Goal: Information Seeking & Learning: Check status

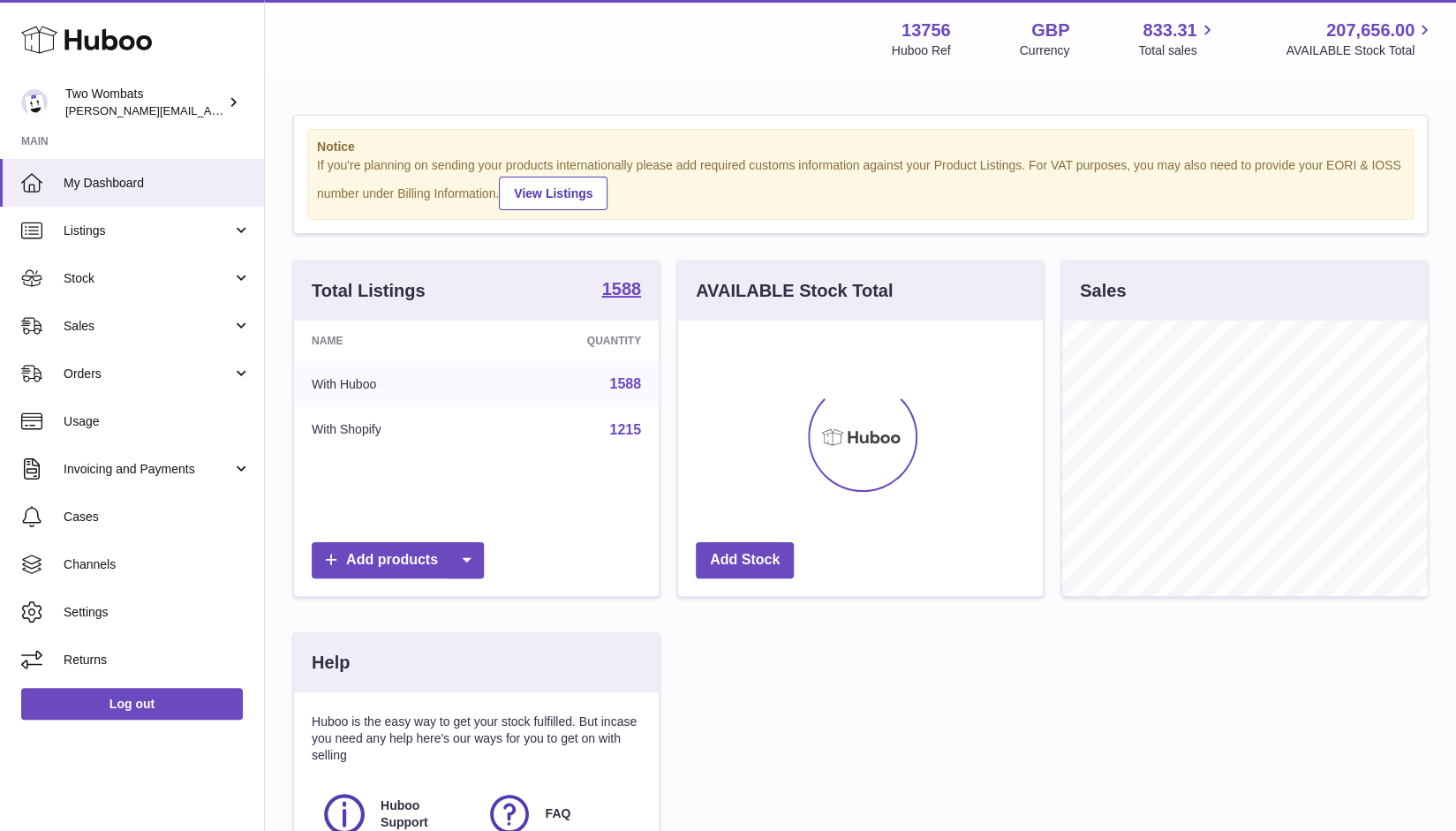
scroll to position [276, 366]
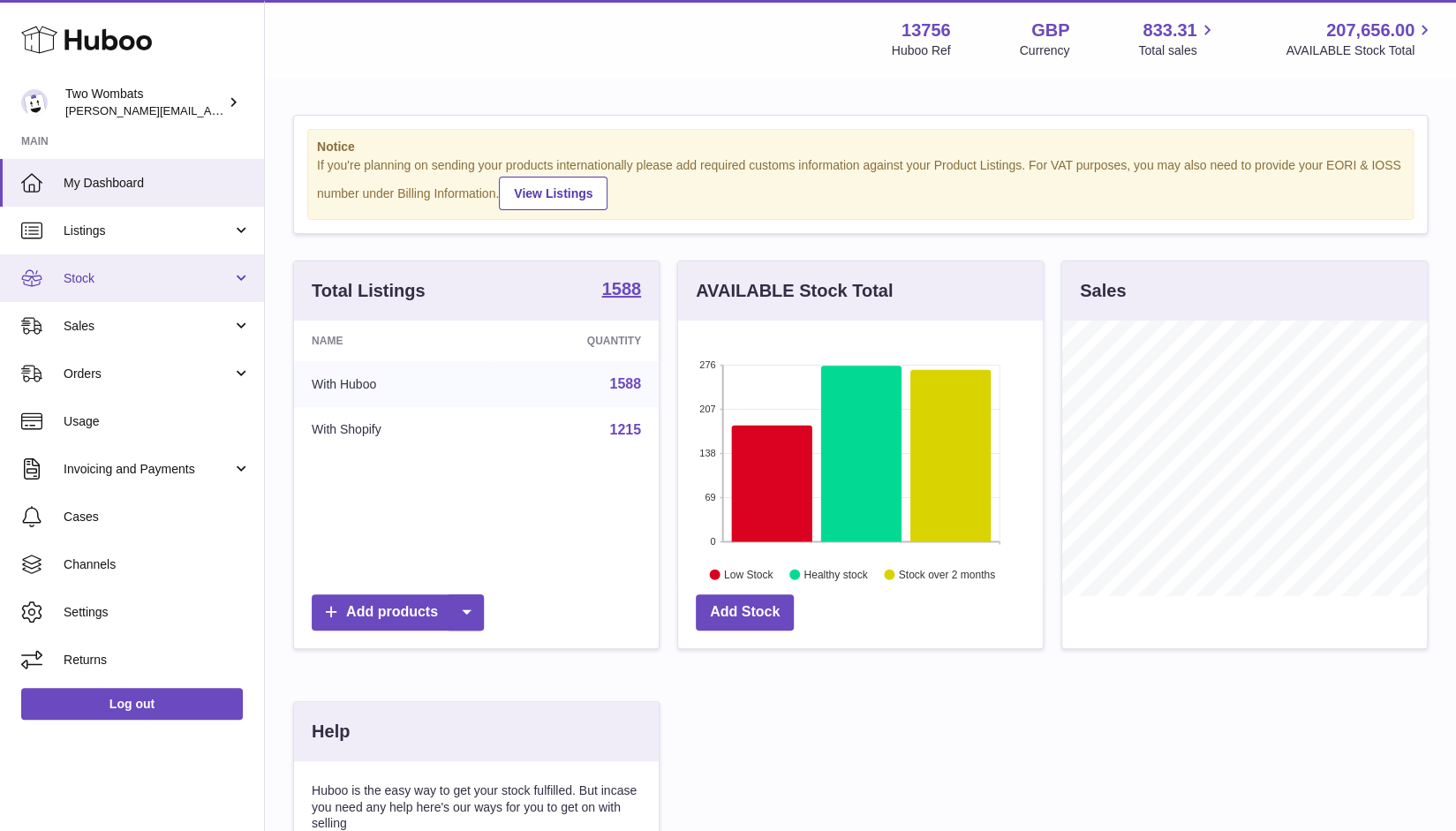
click at [245, 287] on link "Stock" at bounding box center [132, 278] width 264 height 48
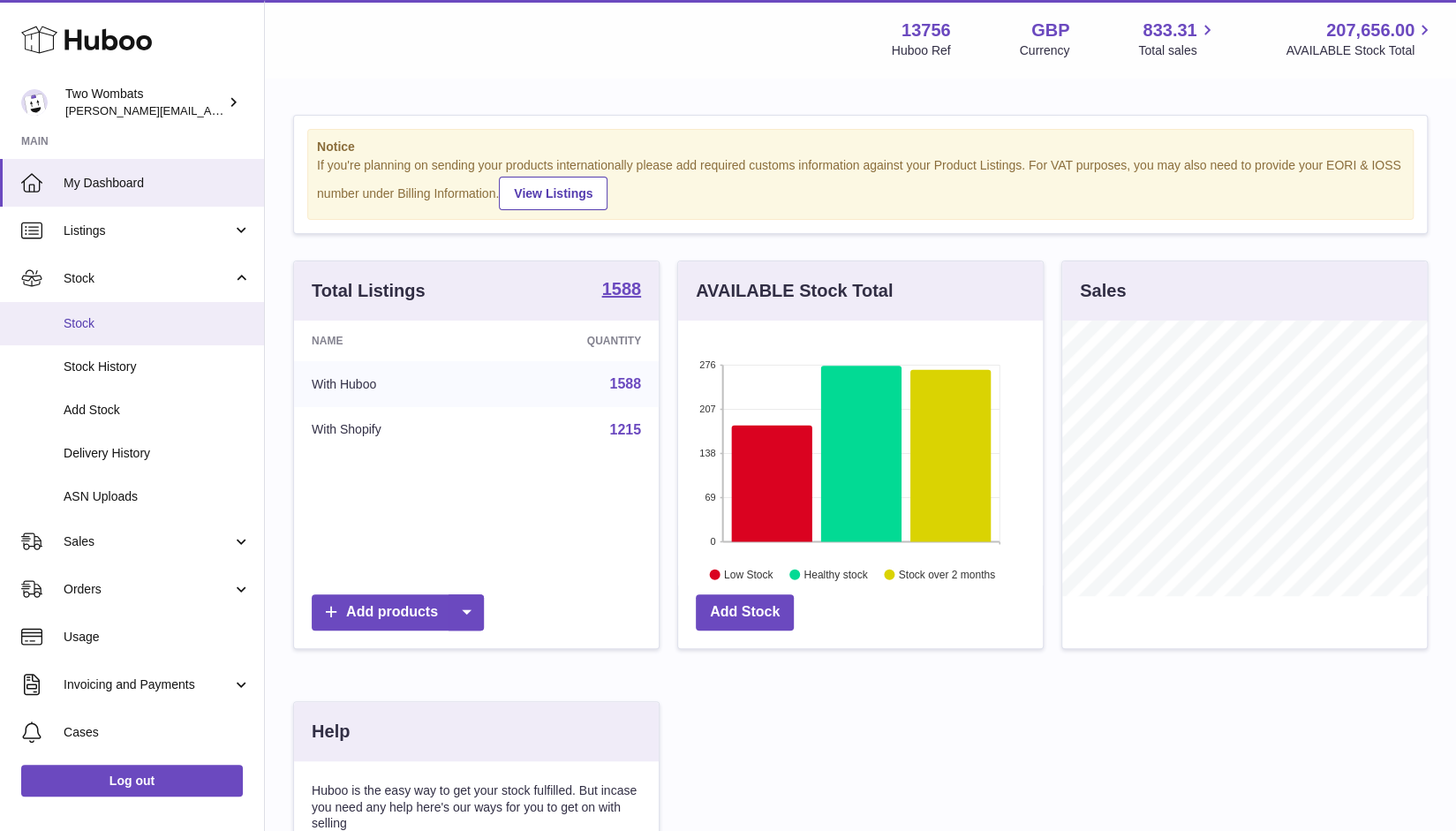
click at [107, 331] on link "Stock" at bounding box center [132, 324] width 264 height 44
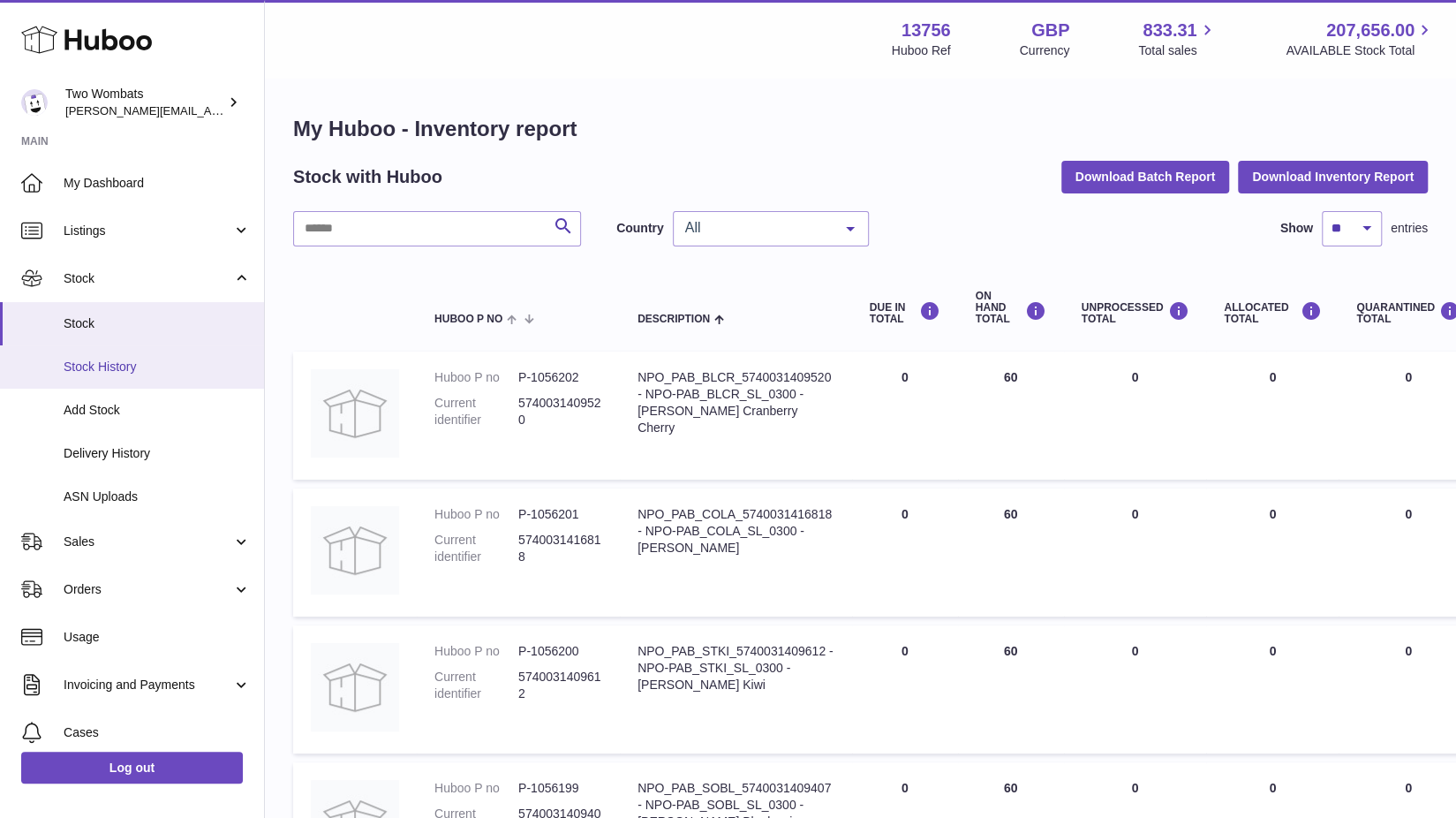
click at [130, 376] on link "Stock History" at bounding box center [132, 367] width 264 height 44
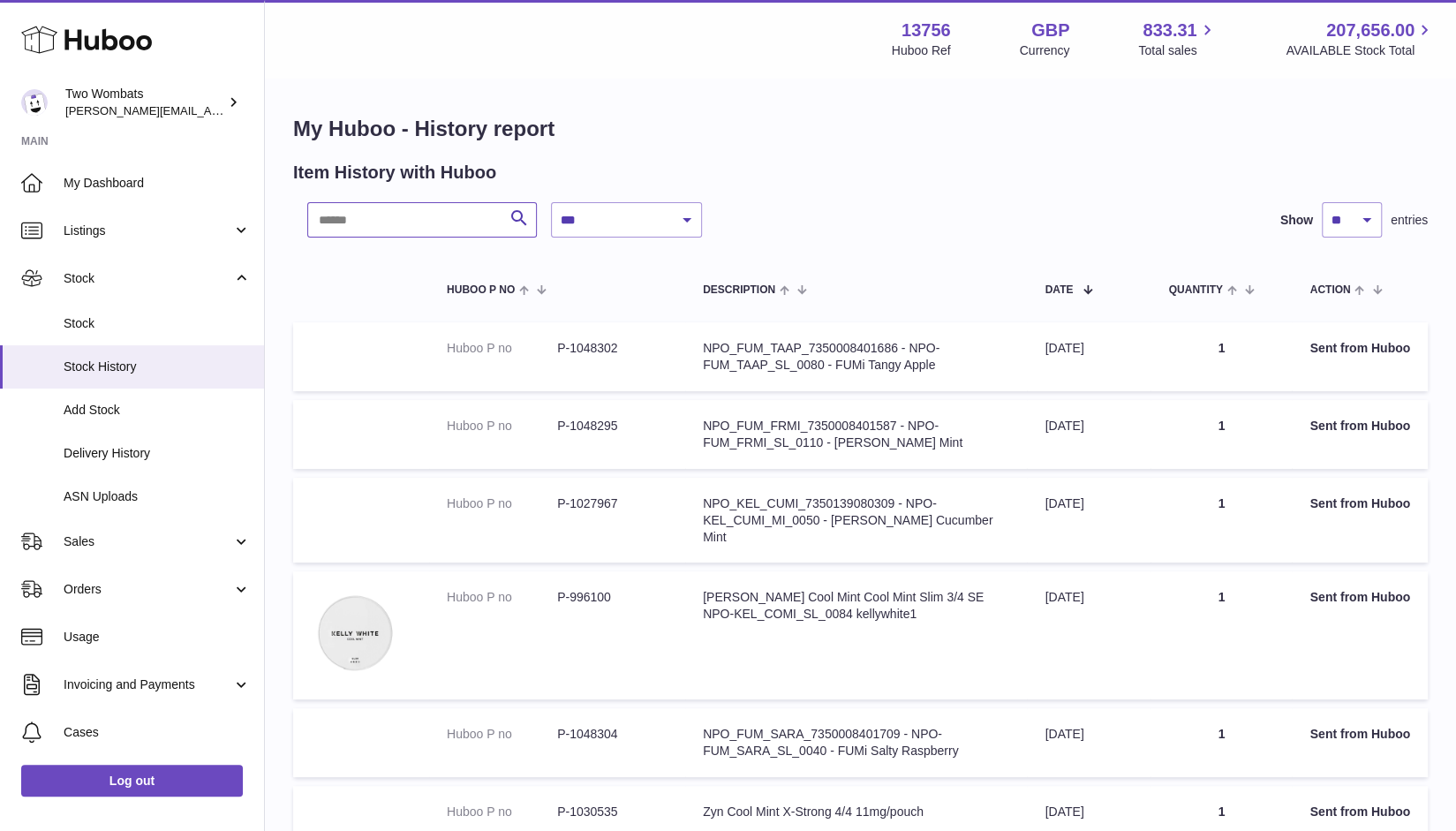
click at [465, 221] on input "text" at bounding box center [422, 220] width 230 height 35
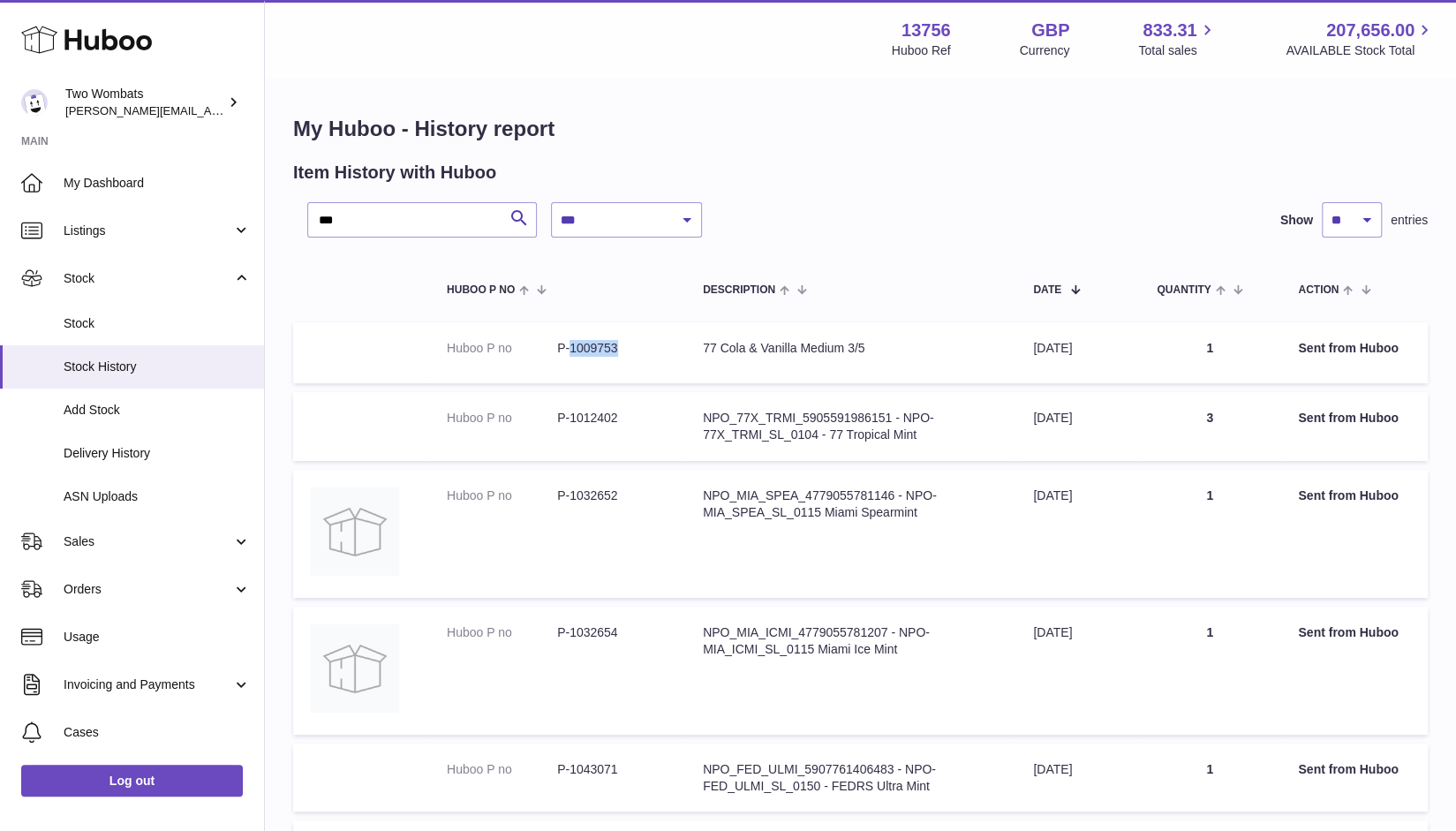
drag, startPoint x: 625, startPoint y: 351, endPoint x: 573, endPoint y: 338, distance: 53.6
click at [573, 338] on td "Huboo P no P-1009753" at bounding box center [557, 352] width 256 height 61
copy dd "1009753"
drag, startPoint x: 376, startPoint y: 227, endPoint x: 294, endPoint y: 217, distance: 82.6
click at [294, 217] on div "**********" at bounding box center [861, 220] width 1135 height 35
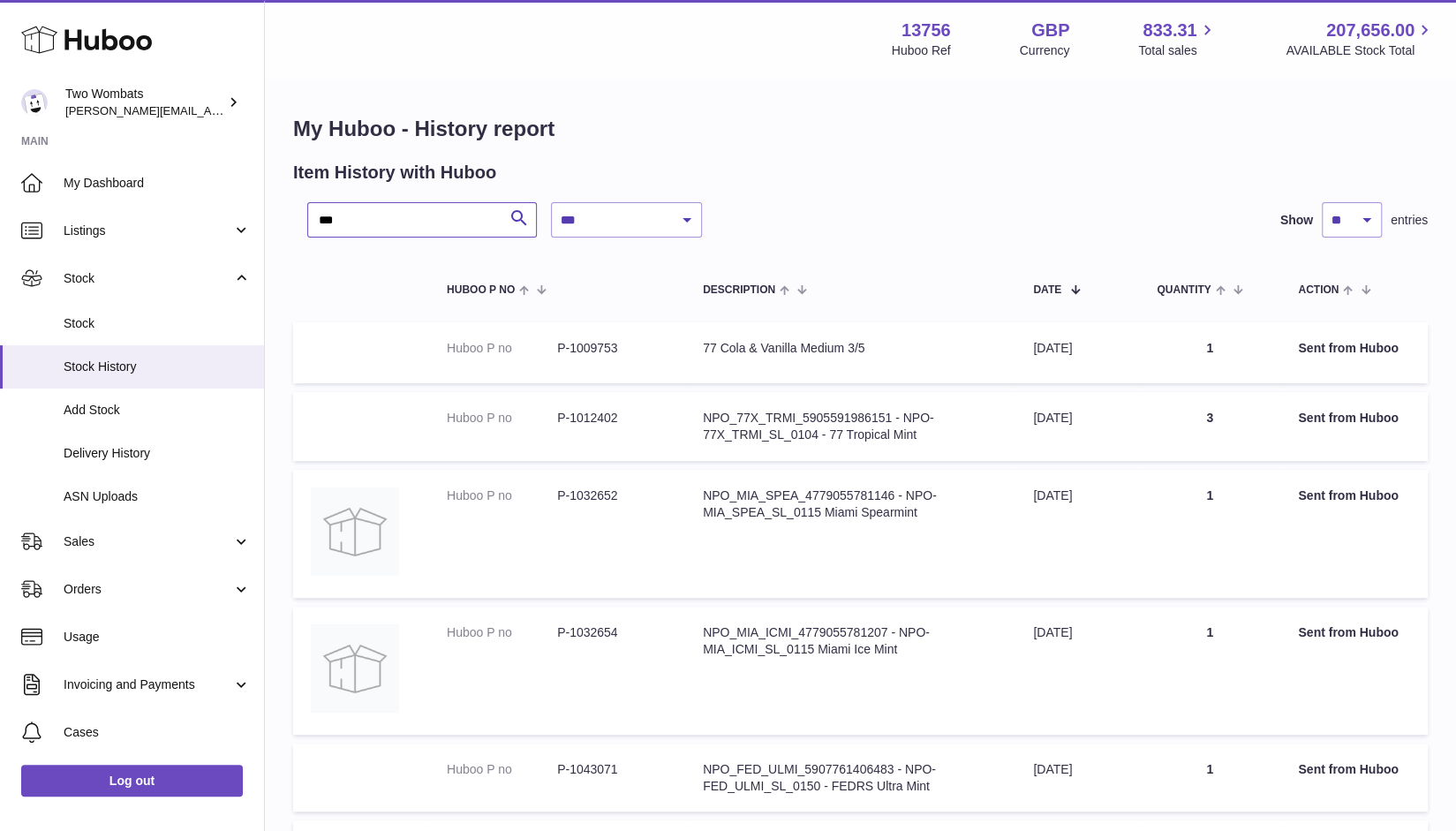
paste input "*****"
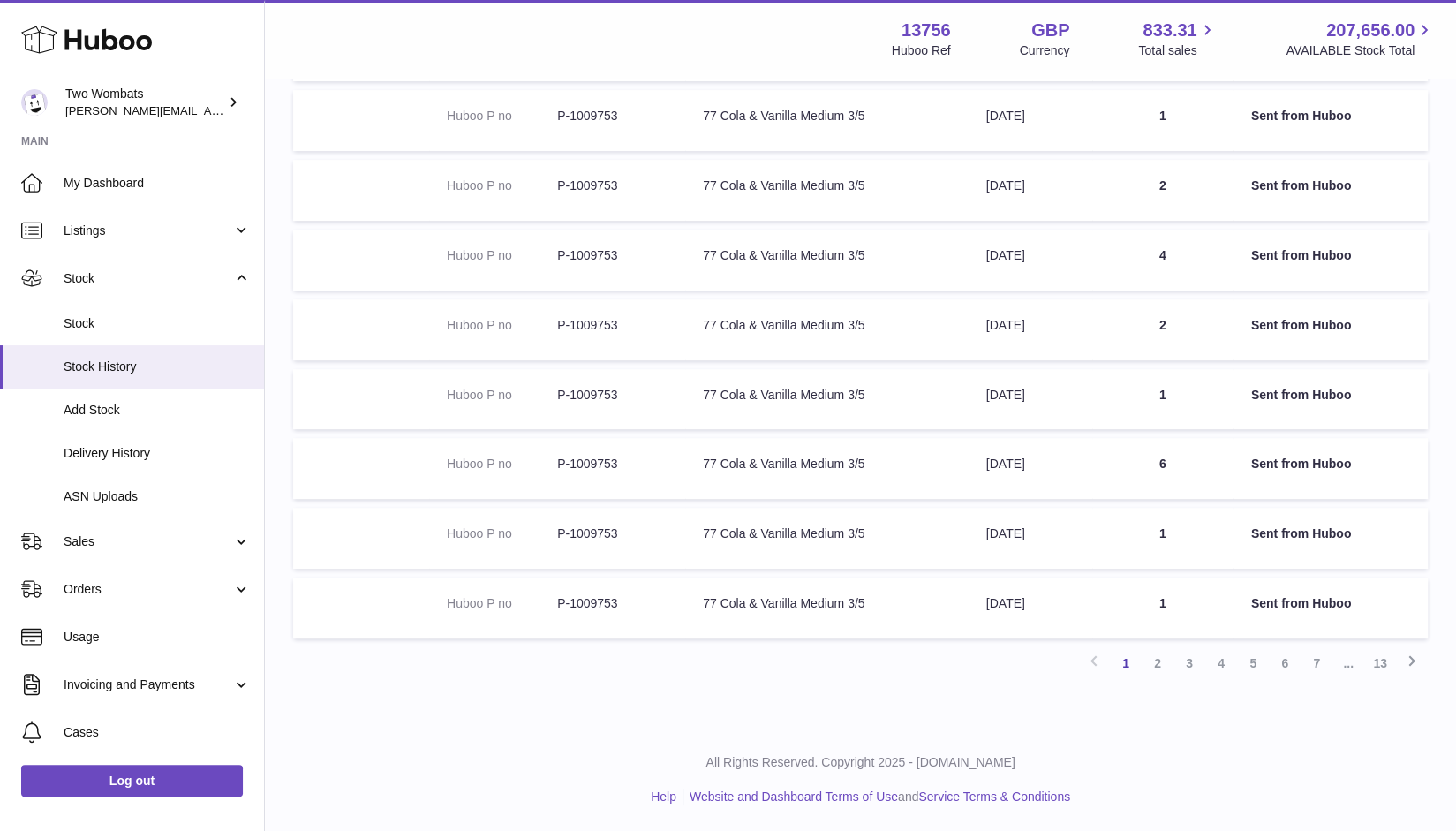
scroll to position [372, 0]
type input "*******"
click at [1246, 656] on link "5" at bounding box center [1253, 662] width 32 height 32
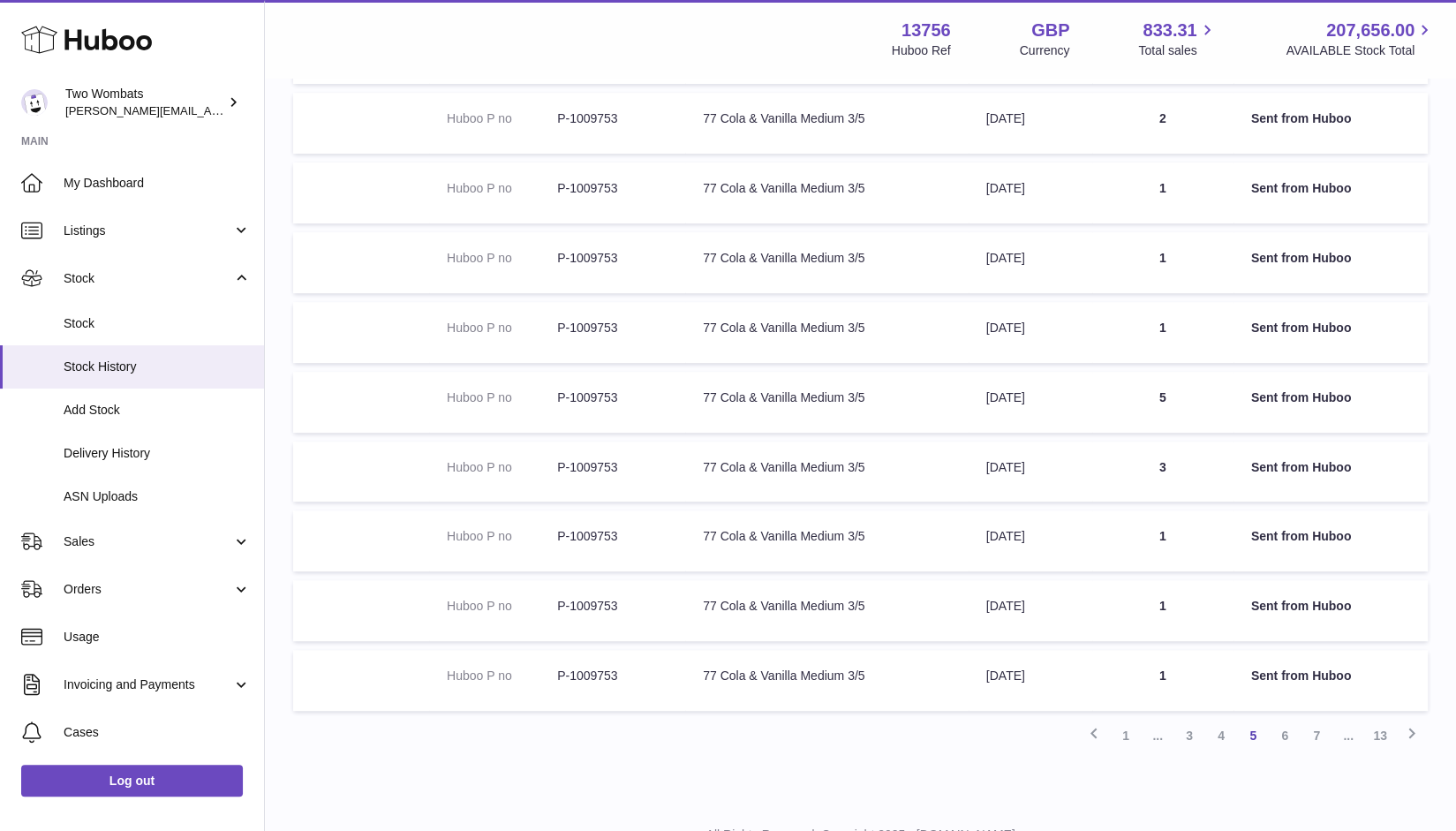
scroll to position [293, 0]
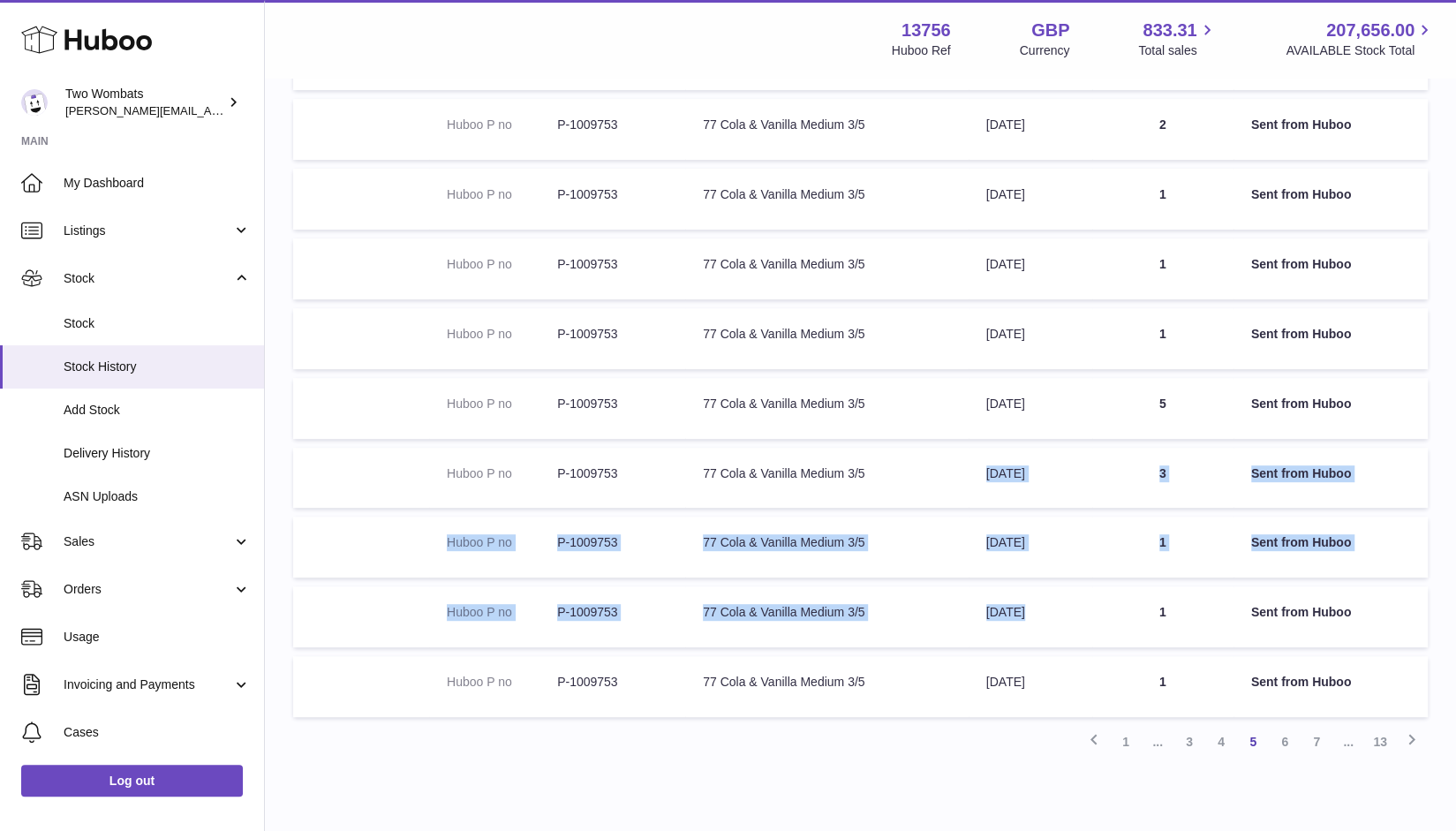
drag, startPoint x: 1097, startPoint y: 615, endPoint x: 985, endPoint y: 486, distance: 170.8
click at [985, 486] on tbody "Huboo P no P-1009753 Description 77 Cola & Vanilla Medium 3/5 Date 21st Jun 202…" at bounding box center [861, 373] width 1135 height 688
click at [985, 486] on td "Date 4th Jun 2025" at bounding box center [1030, 477] width 123 height 61
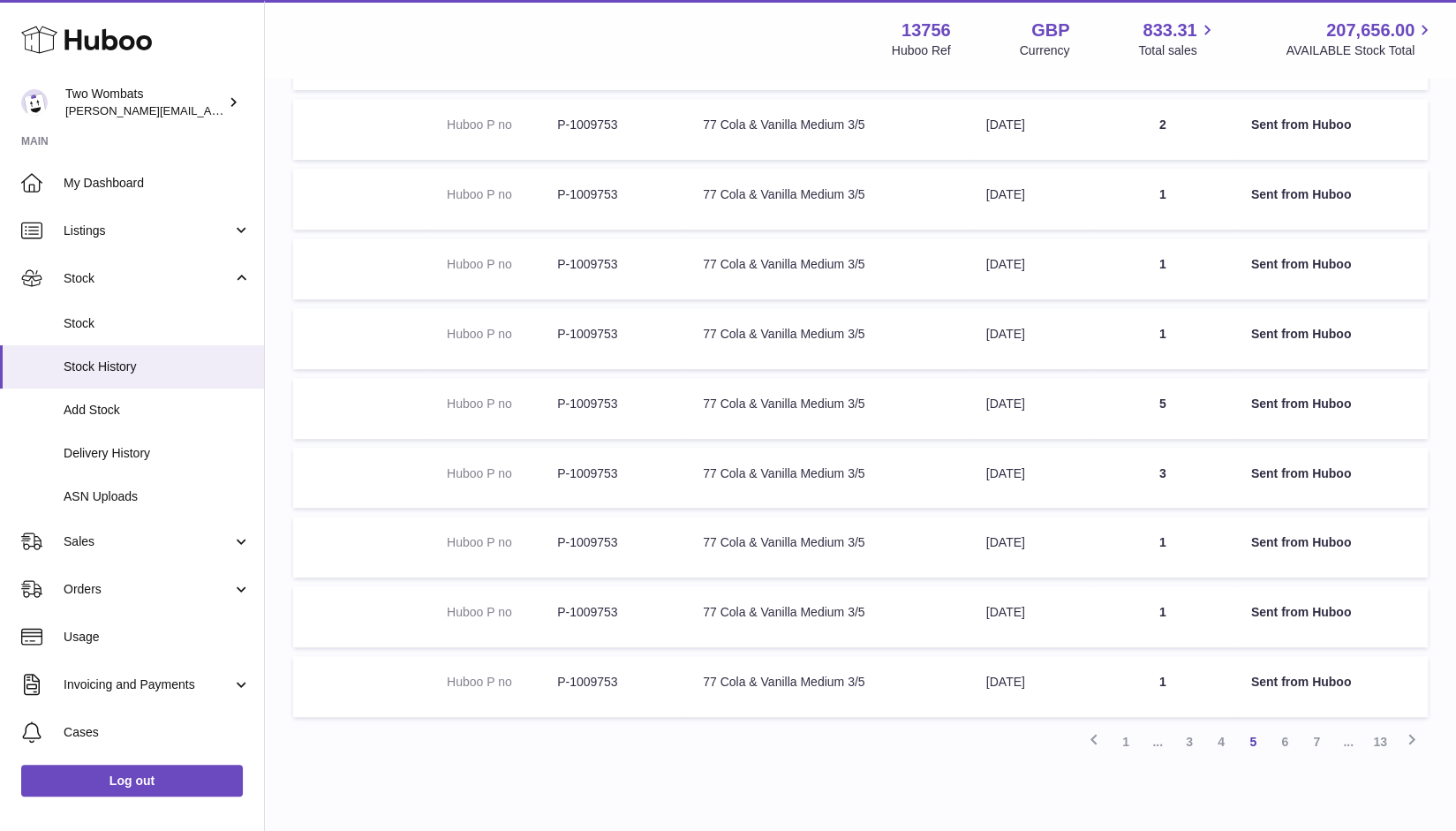
drag, startPoint x: 951, startPoint y: 469, endPoint x: 1066, endPoint y: 606, distance: 178.9
click at [1066, 606] on tbody "Huboo P no P-1009753 Description 77 Cola & Vanilla Medium 3/5 Date 21st Jun 202…" at bounding box center [861, 373] width 1135 height 688
click at [1011, 495] on td "Date 4th Jun 2025" at bounding box center [1030, 477] width 123 height 61
drag, startPoint x: 1067, startPoint y: 482, endPoint x: 976, endPoint y: 469, distance: 91.9
click at [976, 469] on td "Date 4th Jun 2025" at bounding box center [1030, 477] width 123 height 61
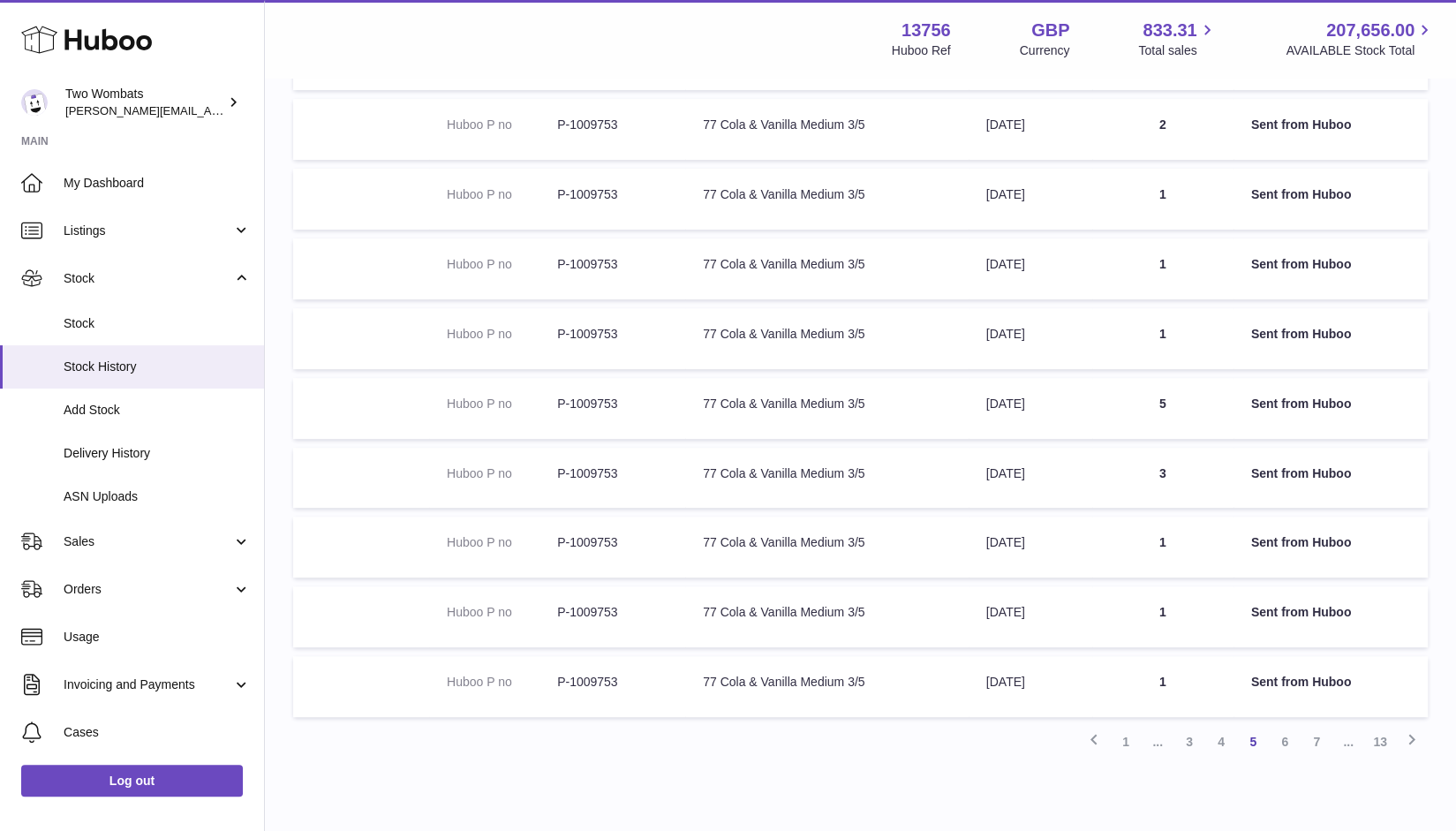
click at [976, 469] on td "Date 4th Jun 2025" at bounding box center [1030, 477] width 123 height 61
drag, startPoint x: 976, startPoint y: 469, endPoint x: 1079, endPoint y: 465, distance: 103.1
click at [1079, 465] on td "Date 4th Jun 2025" at bounding box center [1030, 477] width 123 height 61
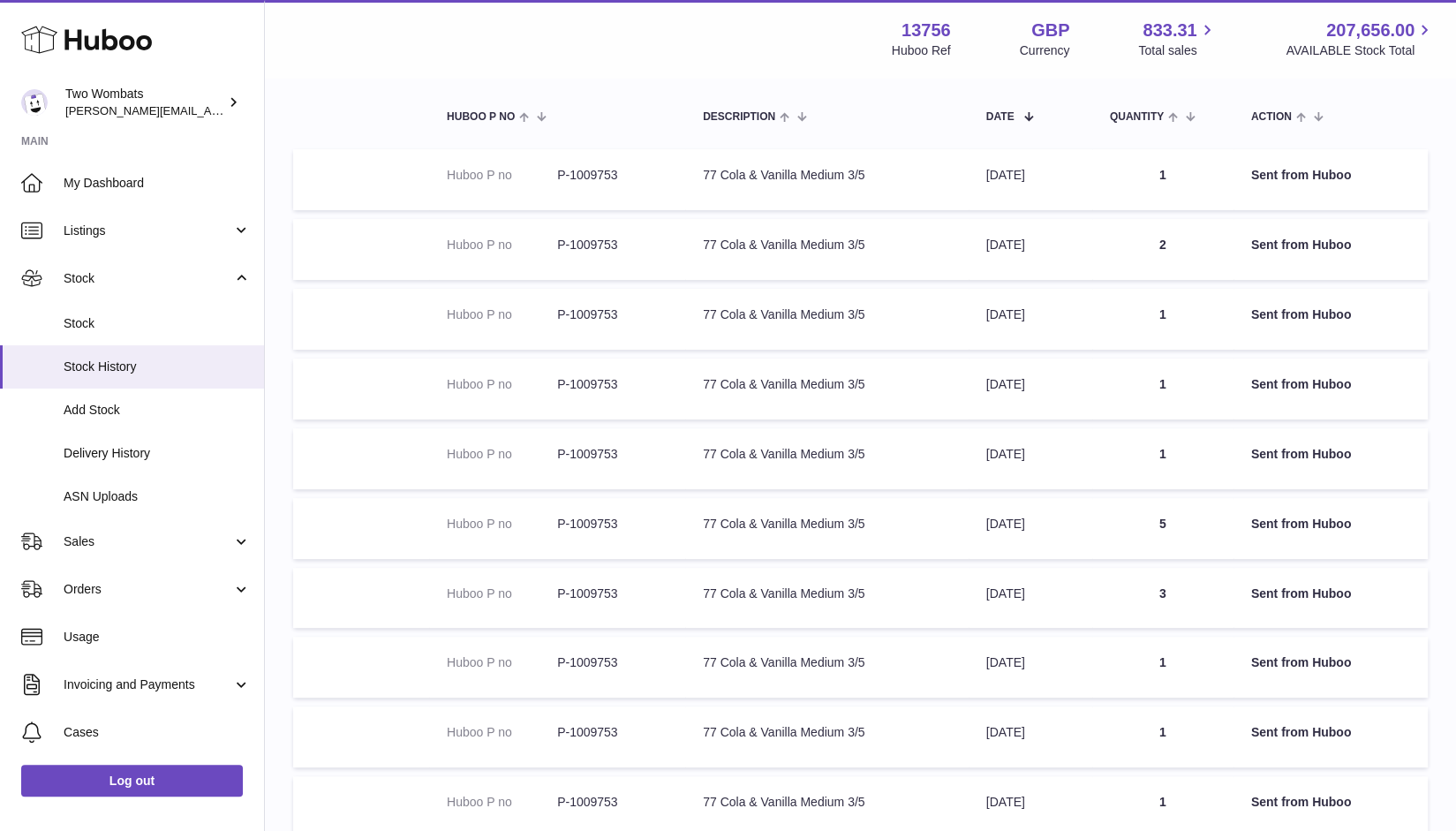
scroll to position [239, 0]
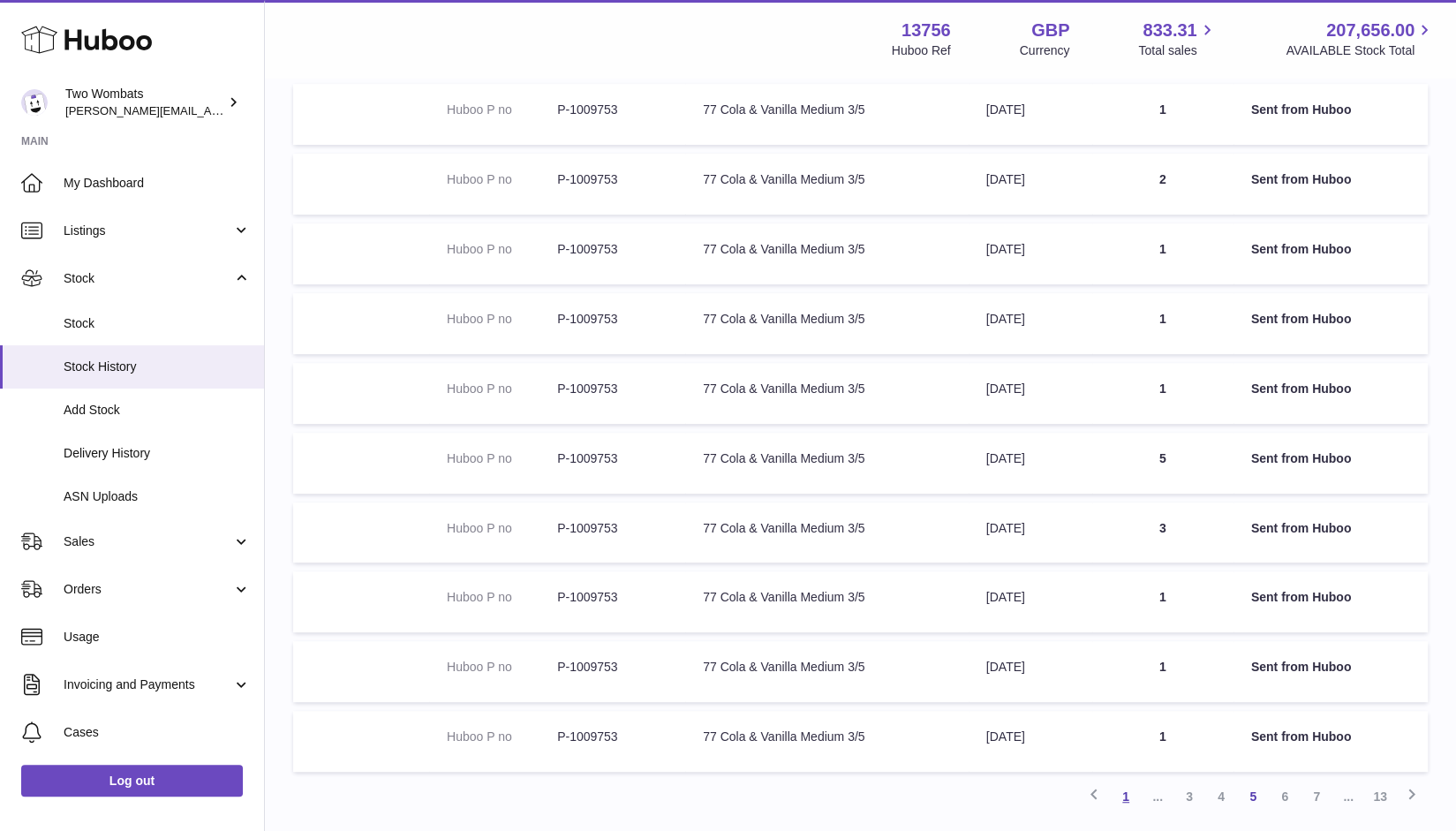
click at [1126, 798] on link "1" at bounding box center [1126, 796] width 32 height 32
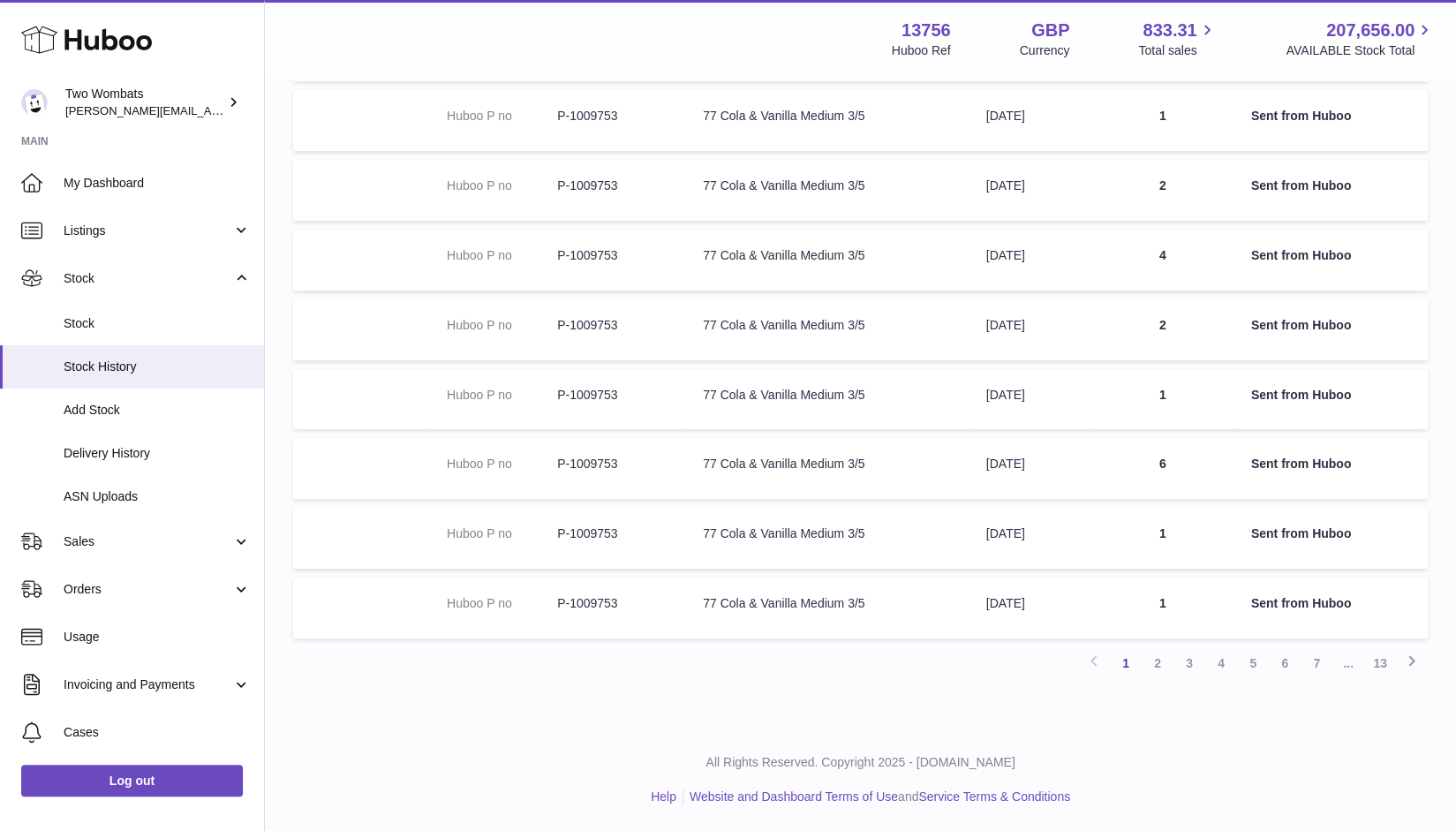
scroll to position [371, 0]
click at [1150, 661] on link "2" at bounding box center [1157, 663] width 32 height 32
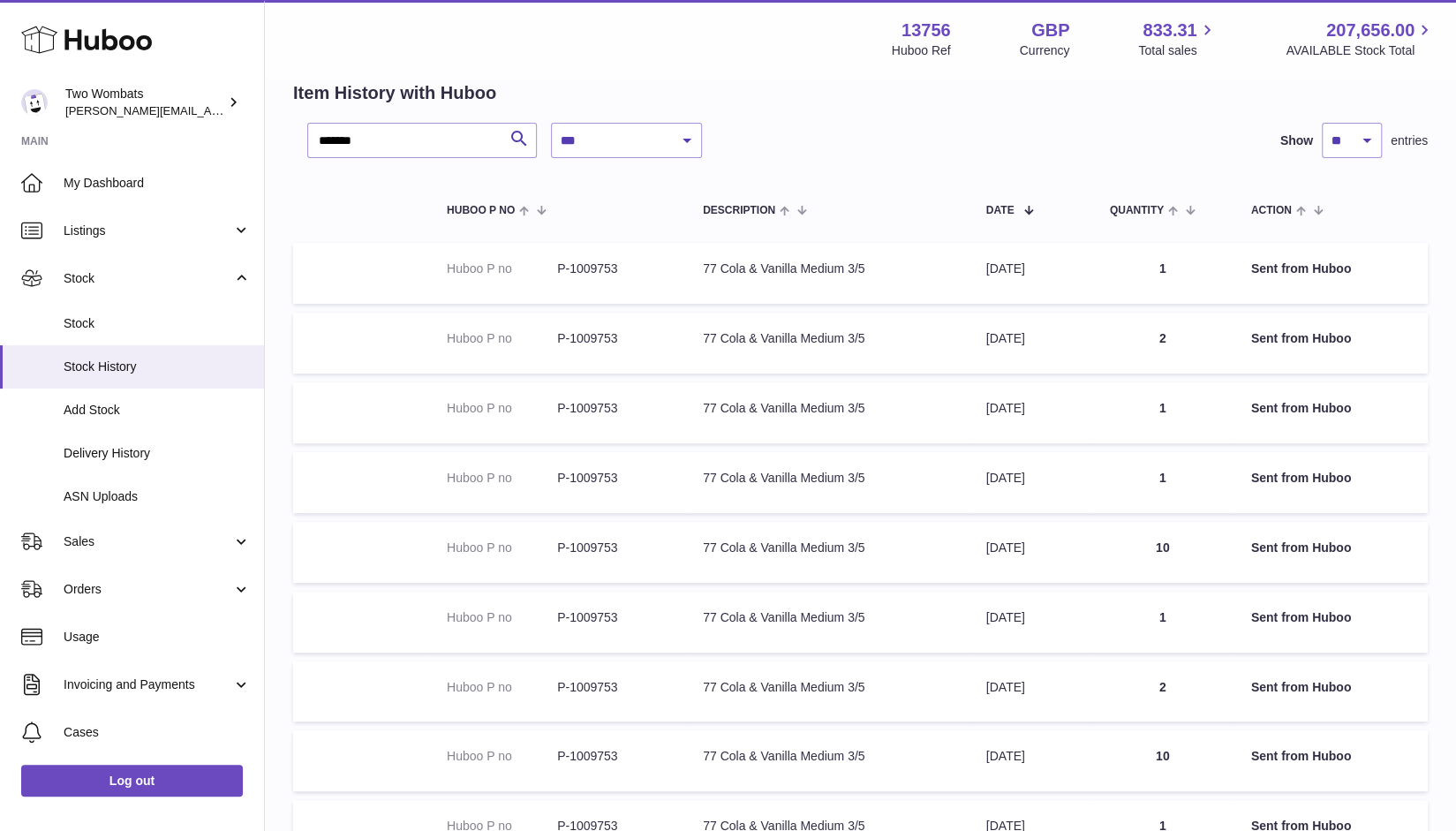
scroll to position [372, 0]
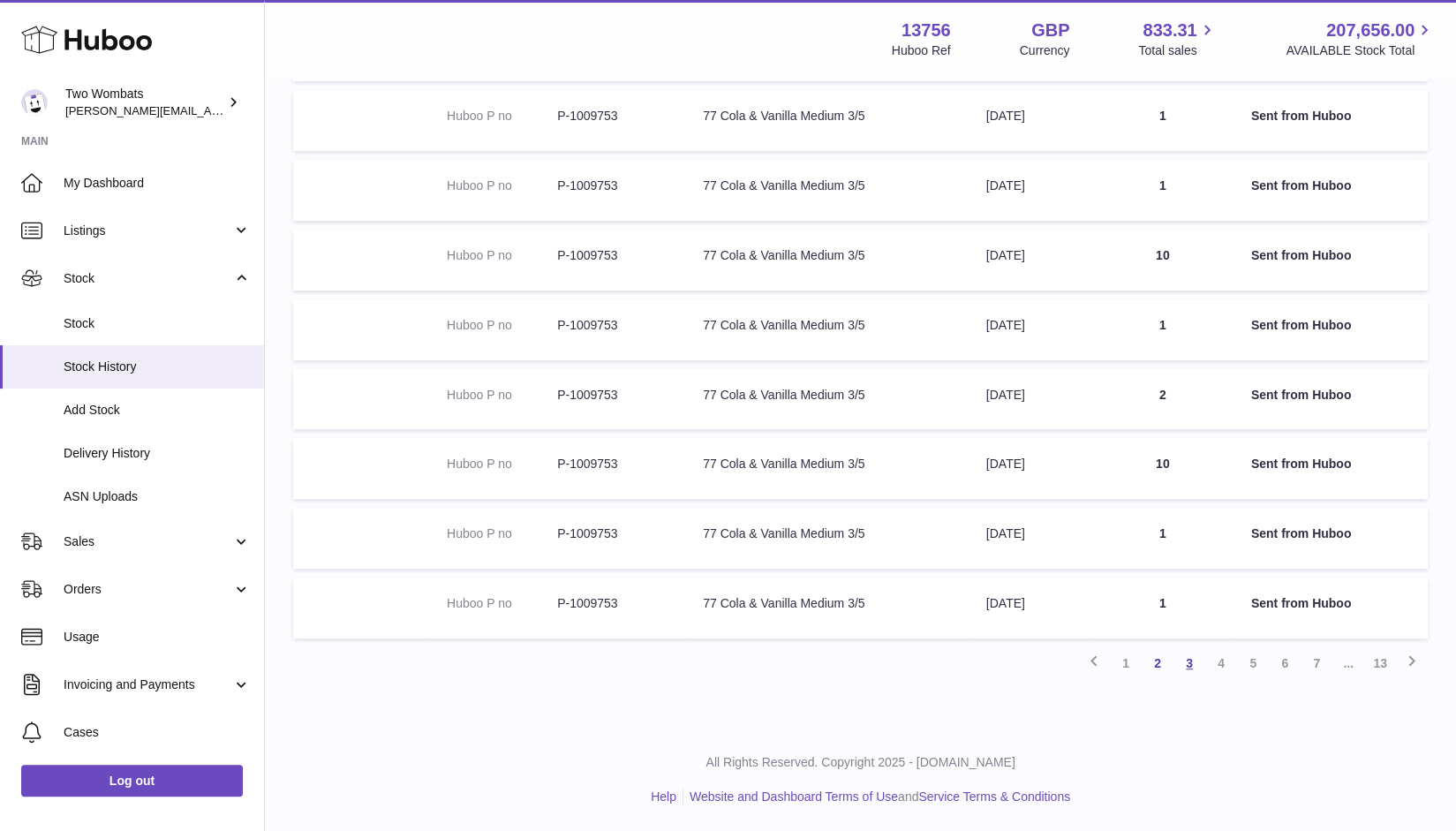
click at [1192, 665] on link "3" at bounding box center [1189, 662] width 32 height 32
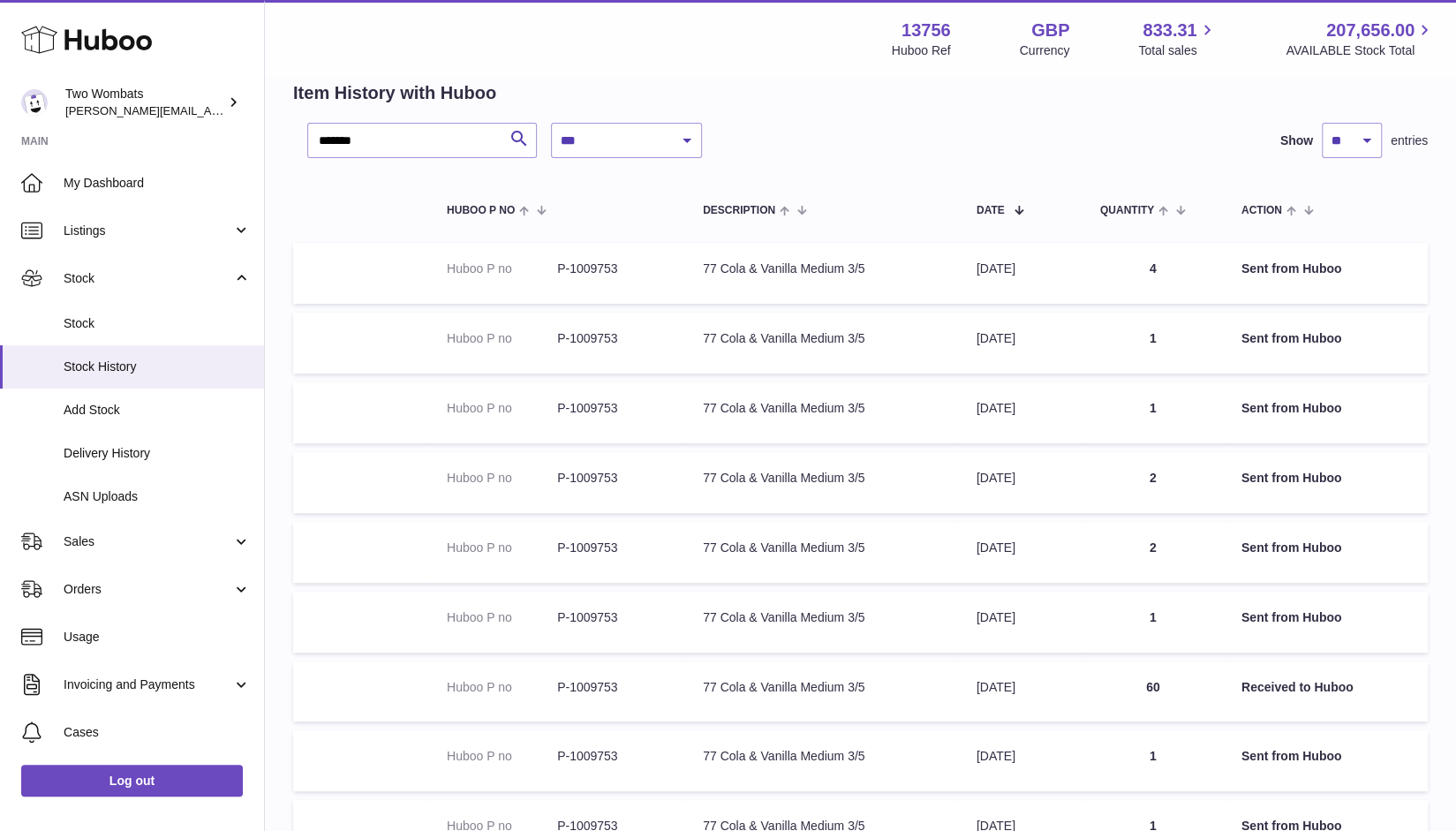
scroll to position [372, 0]
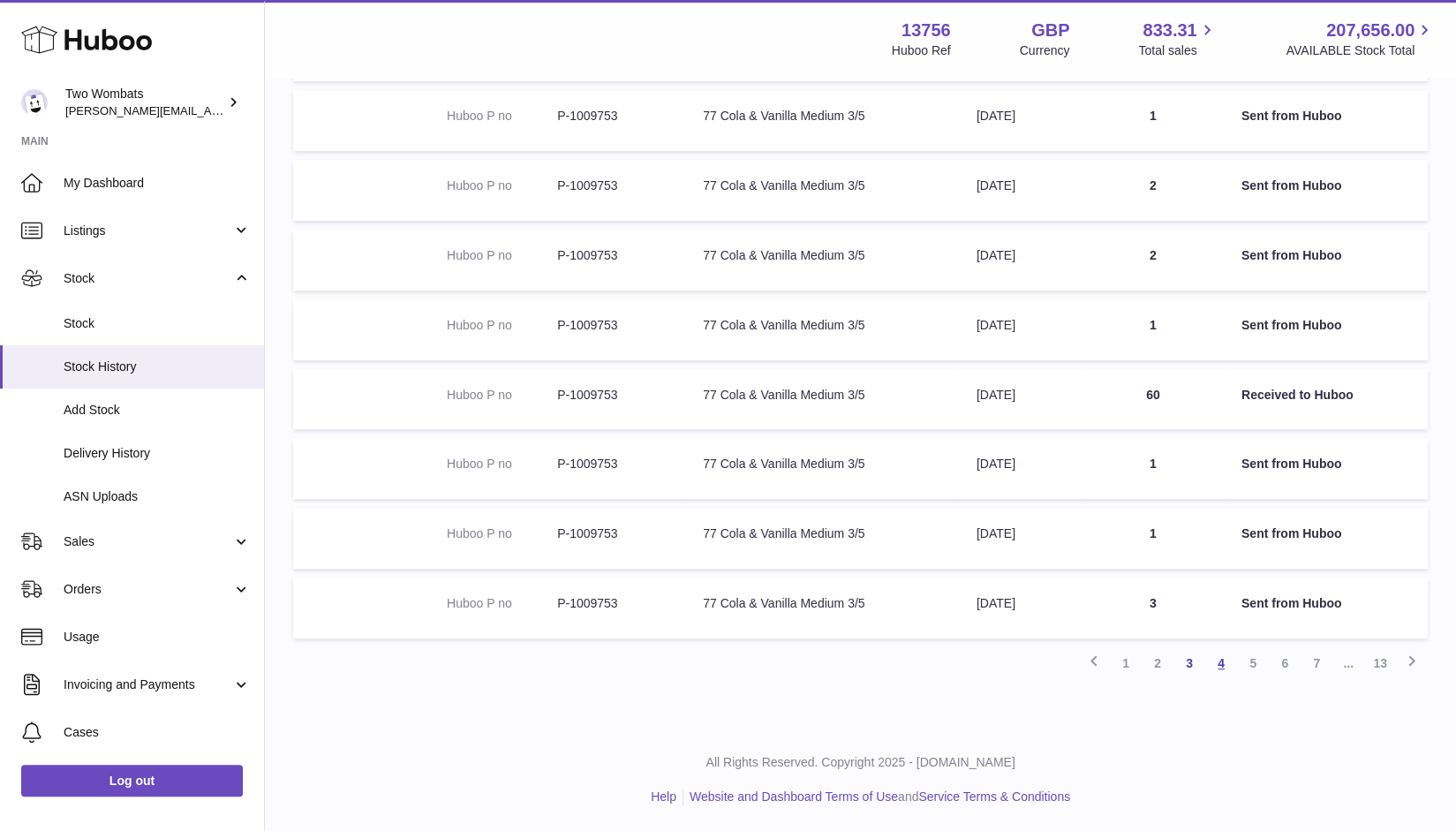
click at [1227, 671] on link "4" at bounding box center [1221, 662] width 32 height 32
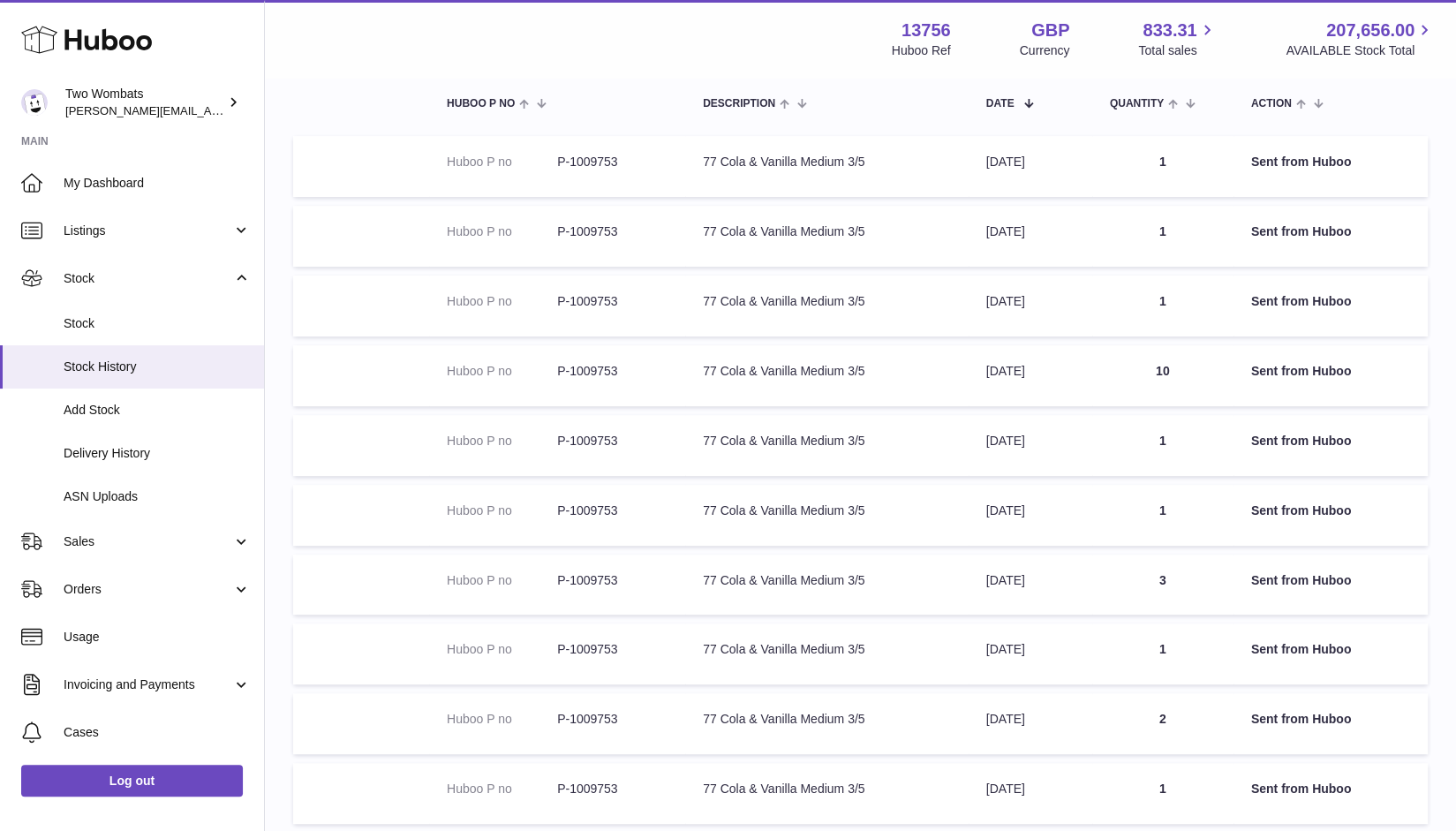
scroll to position [372, 0]
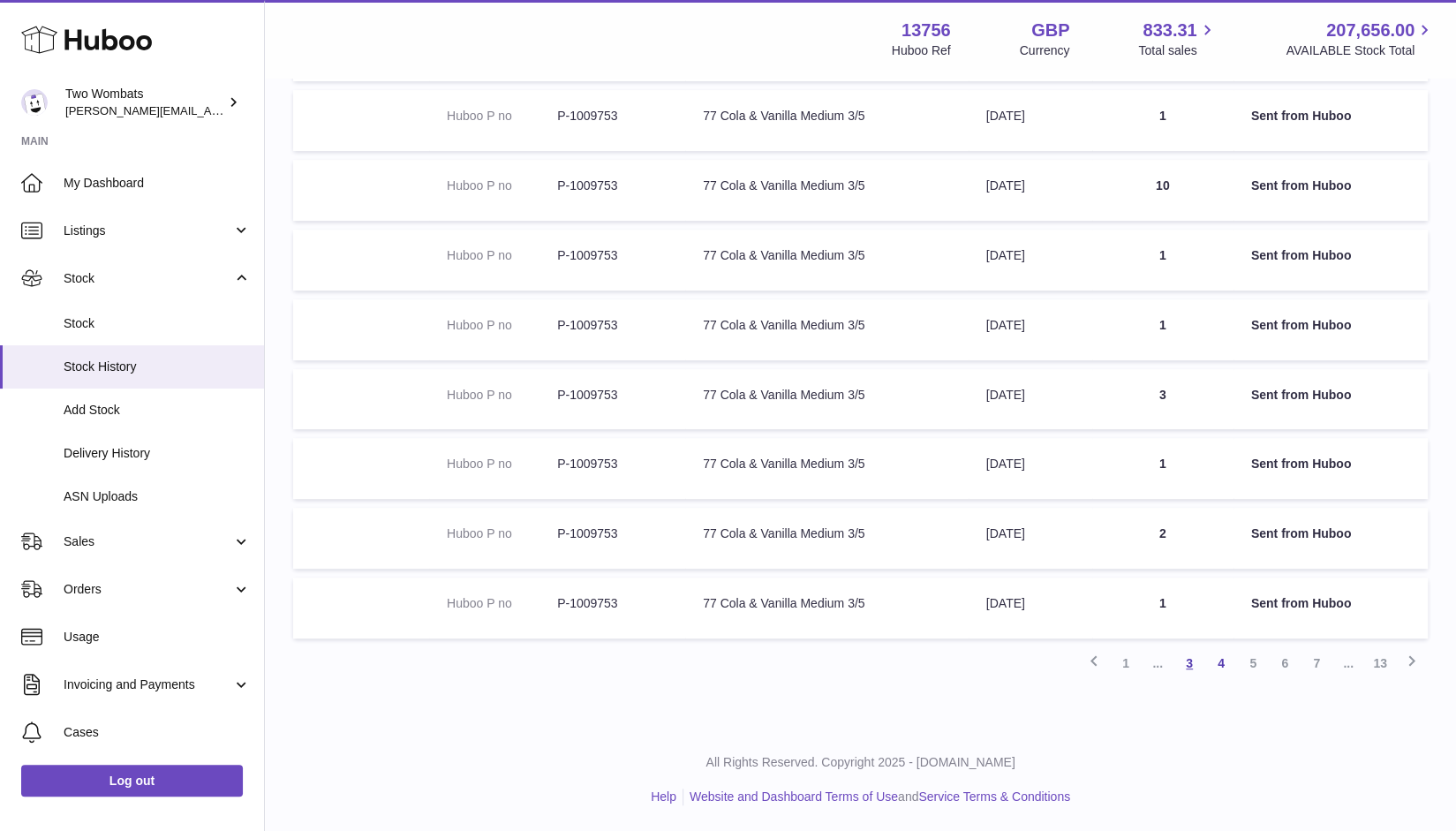
click at [1188, 670] on link "3" at bounding box center [1189, 662] width 32 height 32
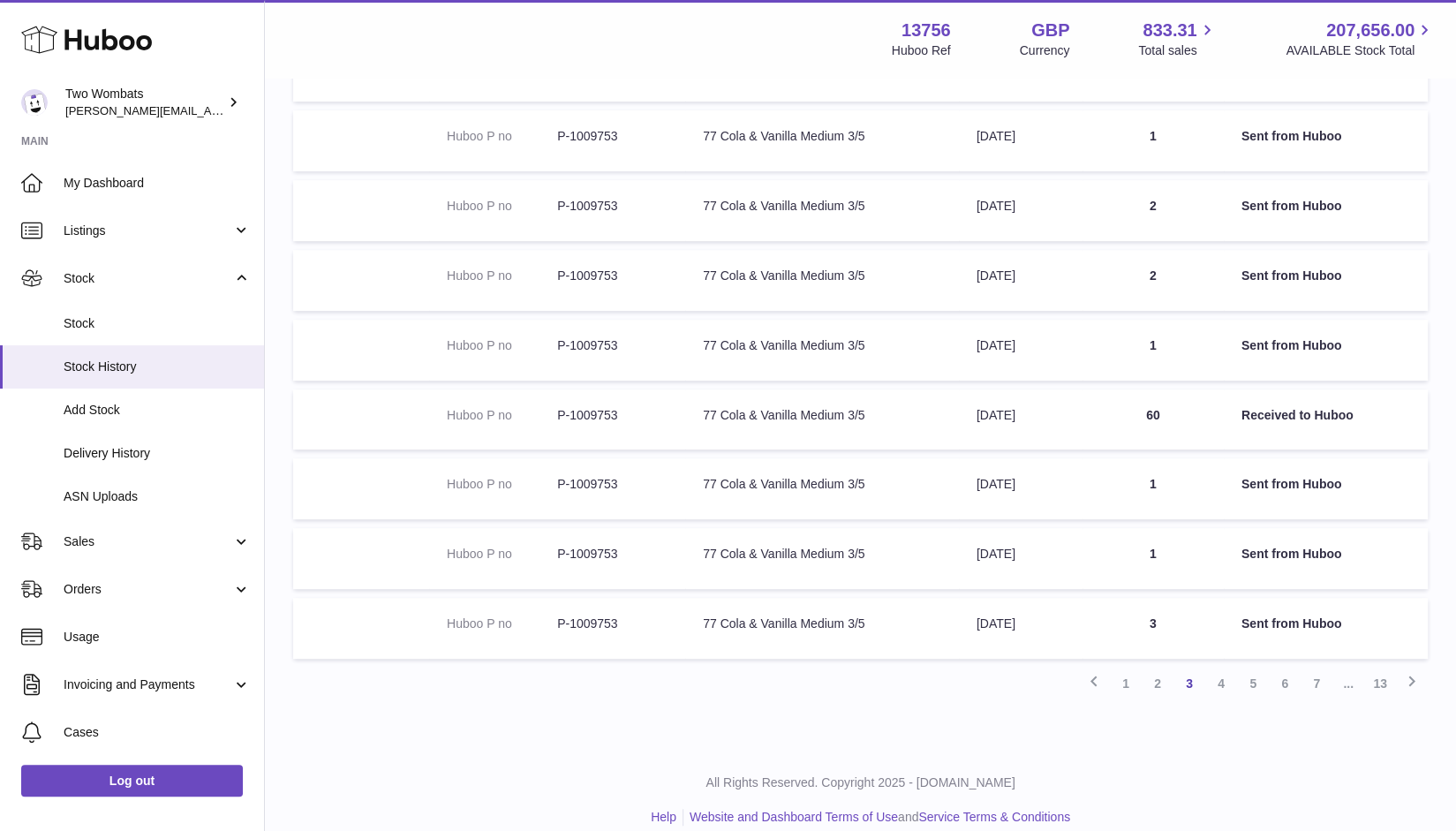
scroll to position [350, 0]
click at [1217, 684] on link "4" at bounding box center [1221, 684] width 32 height 32
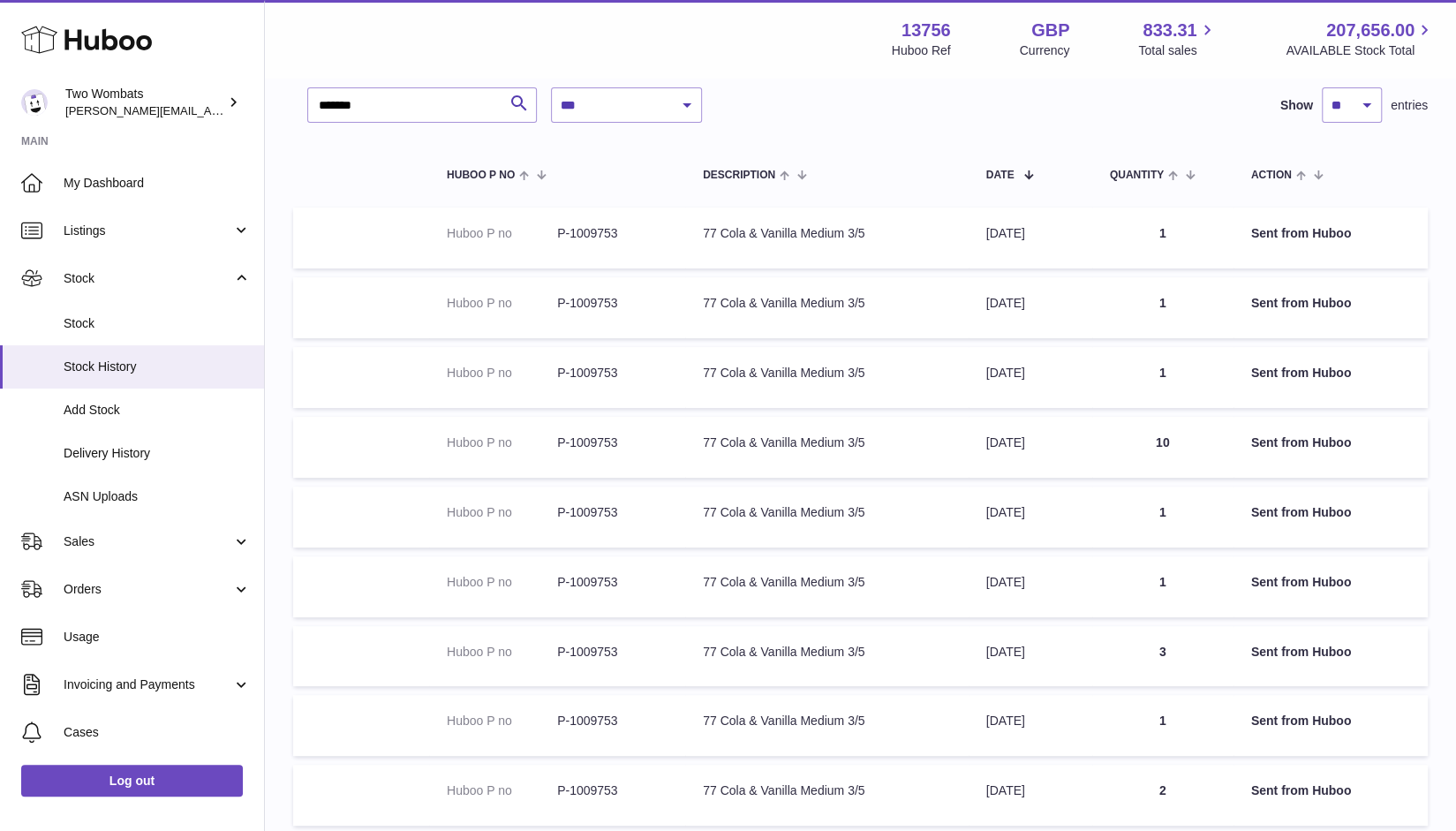
scroll to position [114, 0]
click at [134, 455] on span "Delivery History" at bounding box center [157, 453] width 187 height 16
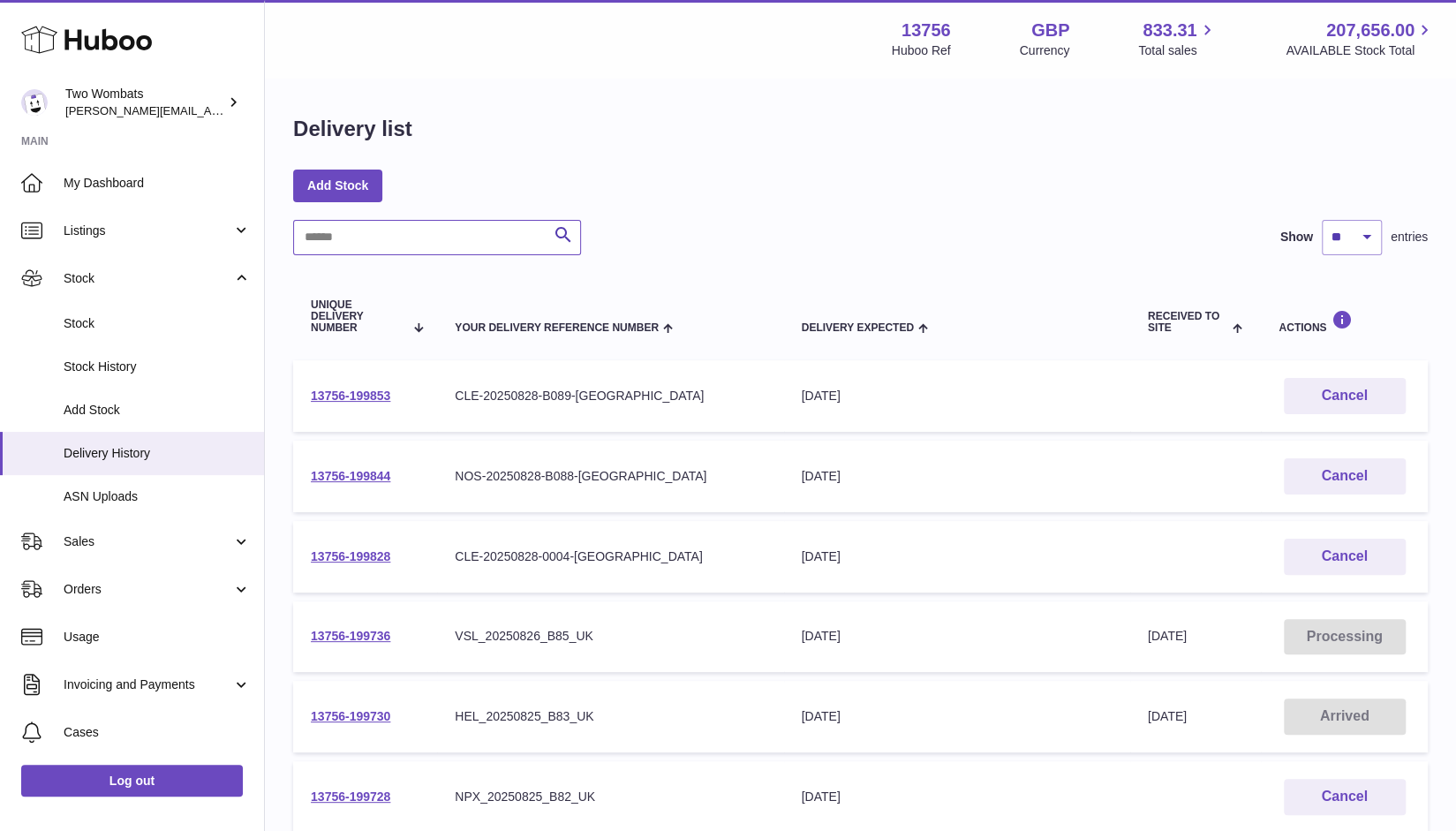
click at [432, 232] on input "text" at bounding box center [437, 237] width 288 height 35
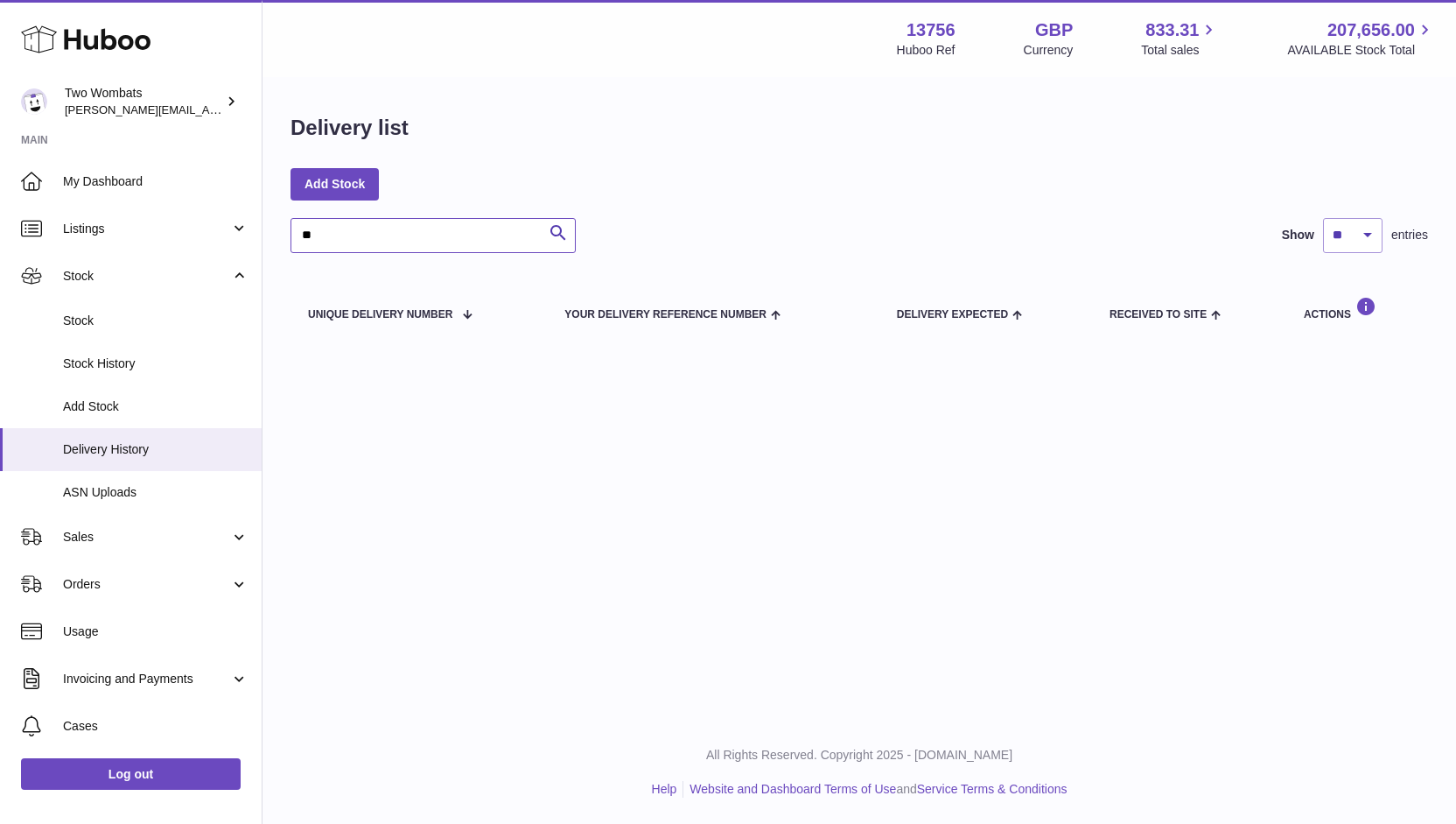
type input "*"
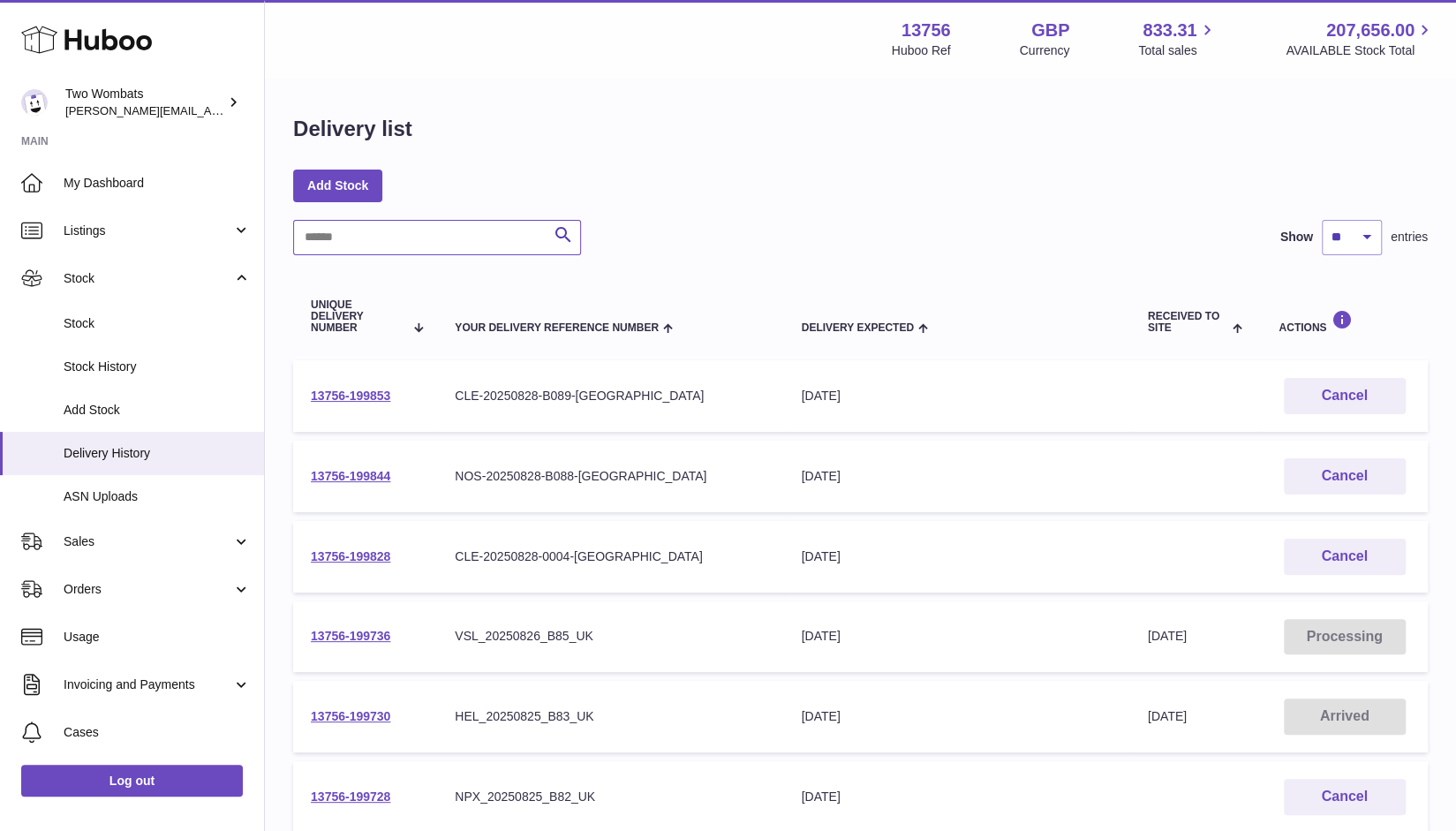
paste input "**********"
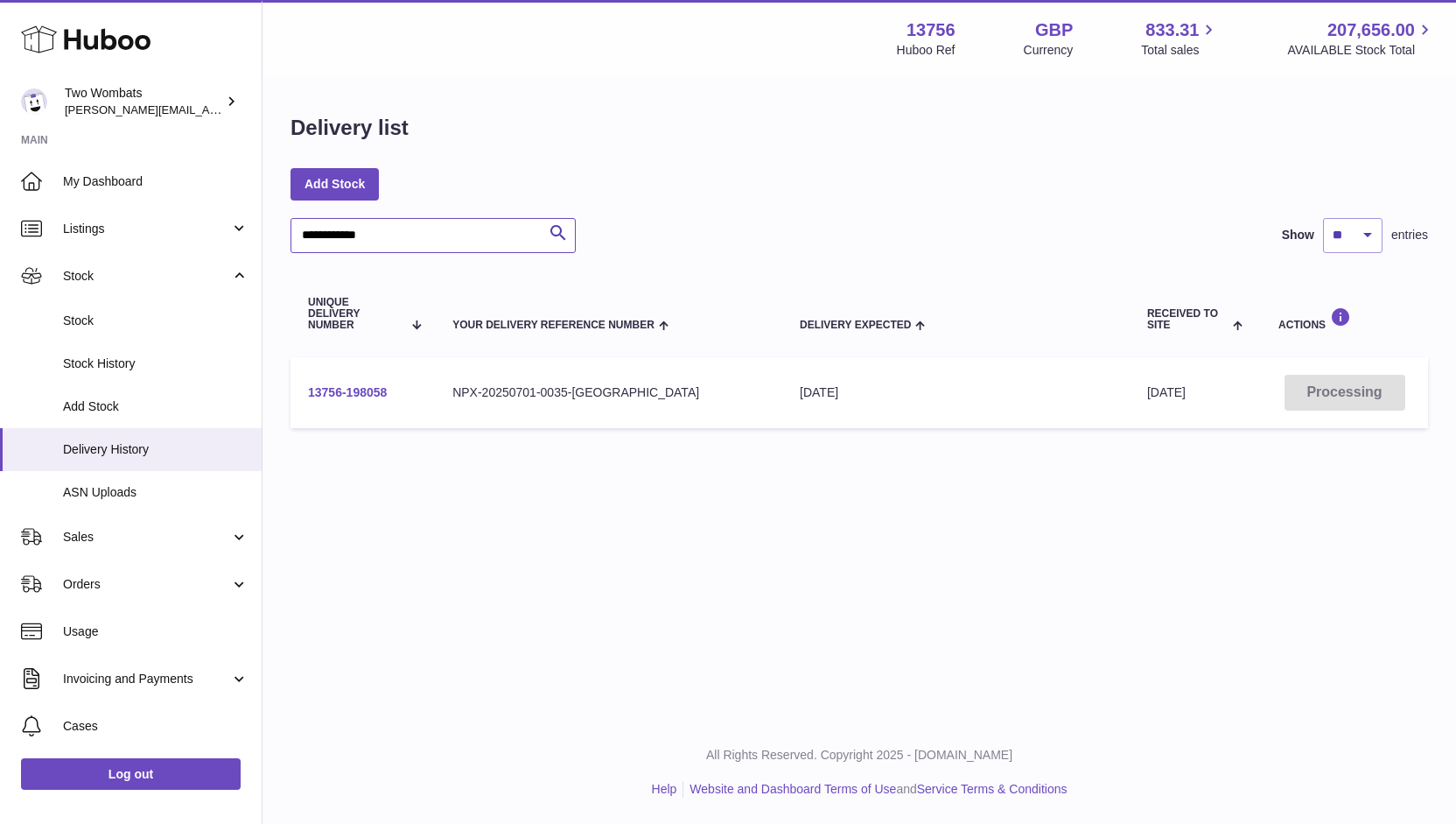
type input "**********"
click at [361, 388] on link "13756-198058" at bounding box center [348, 392] width 79 height 14
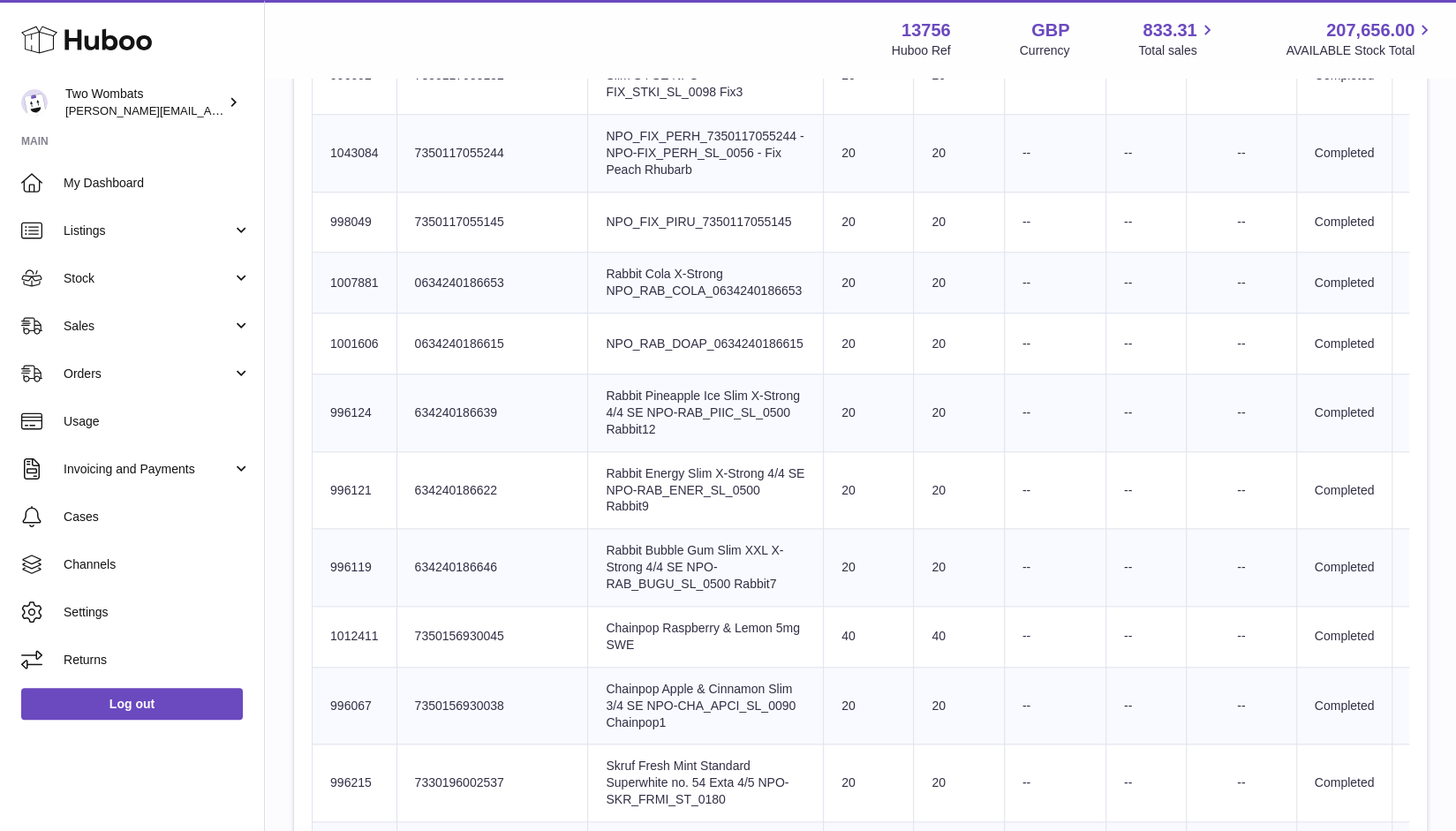
scroll to position [988, 0]
click at [1004, 316] on td "Batch Reference --" at bounding box center [1055, 285] width 102 height 61
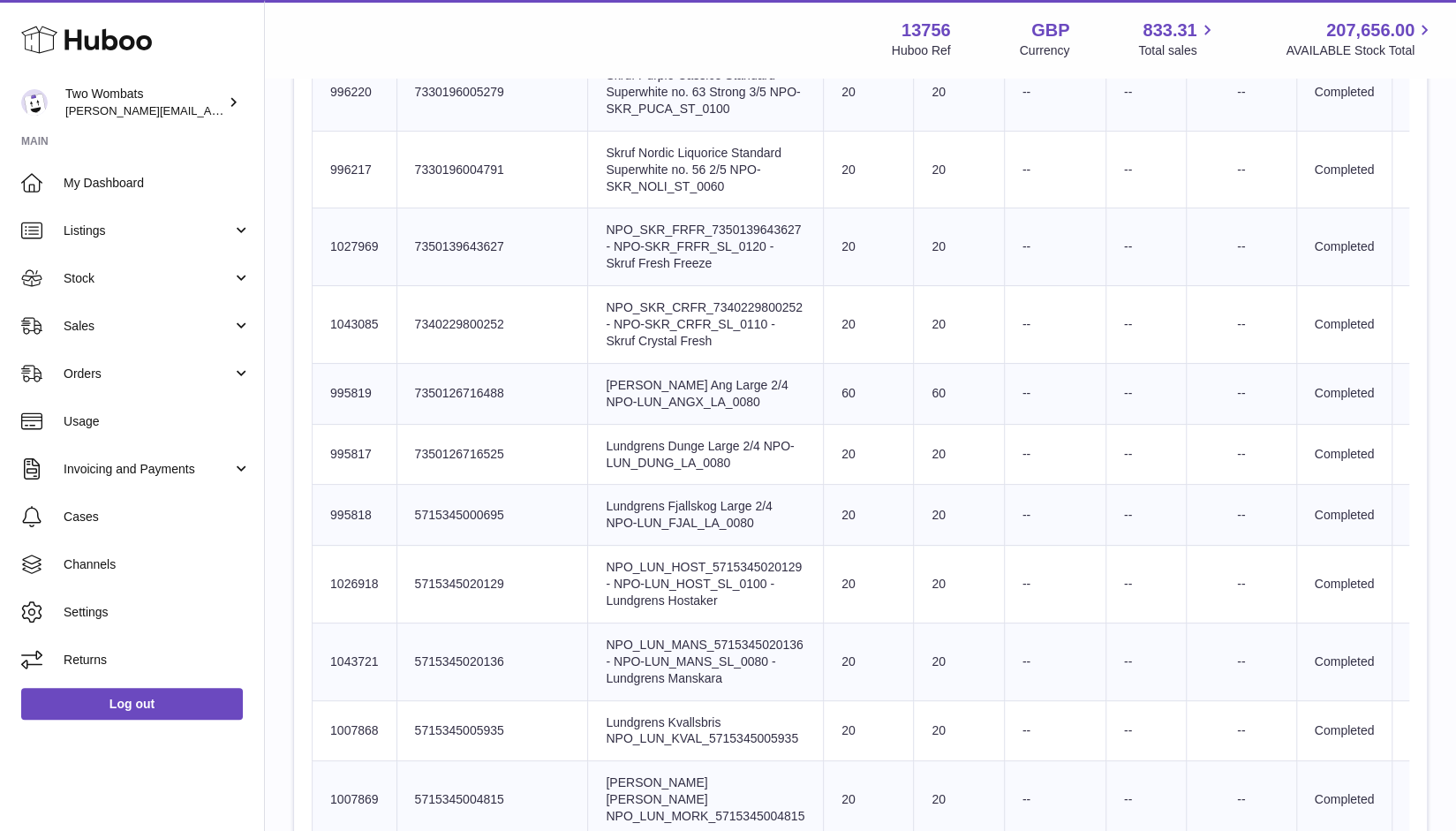
scroll to position [4453, 0]
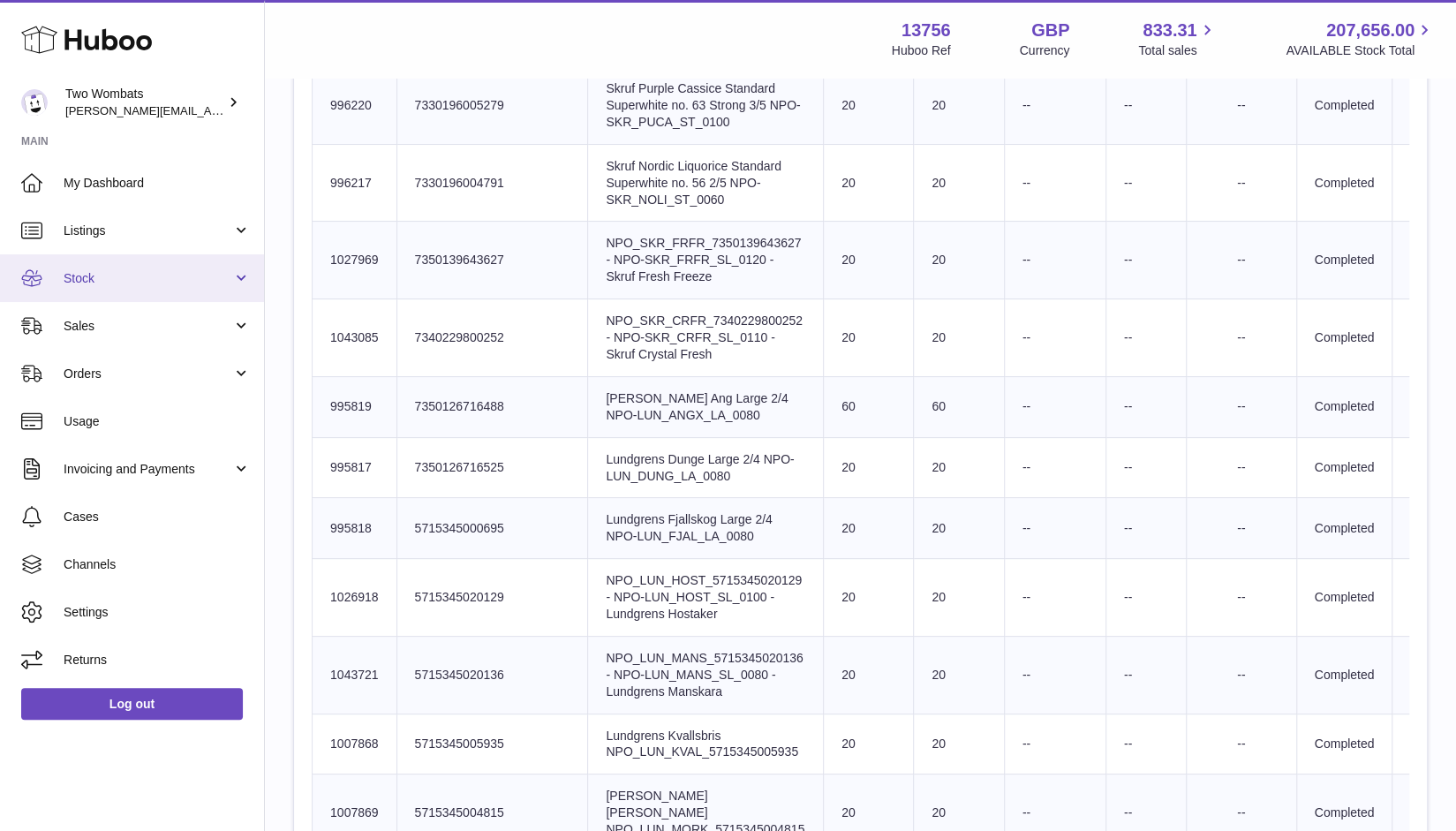
click at [233, 274] on link "Stock" at bounding box center [132, 278] width 264 height 48
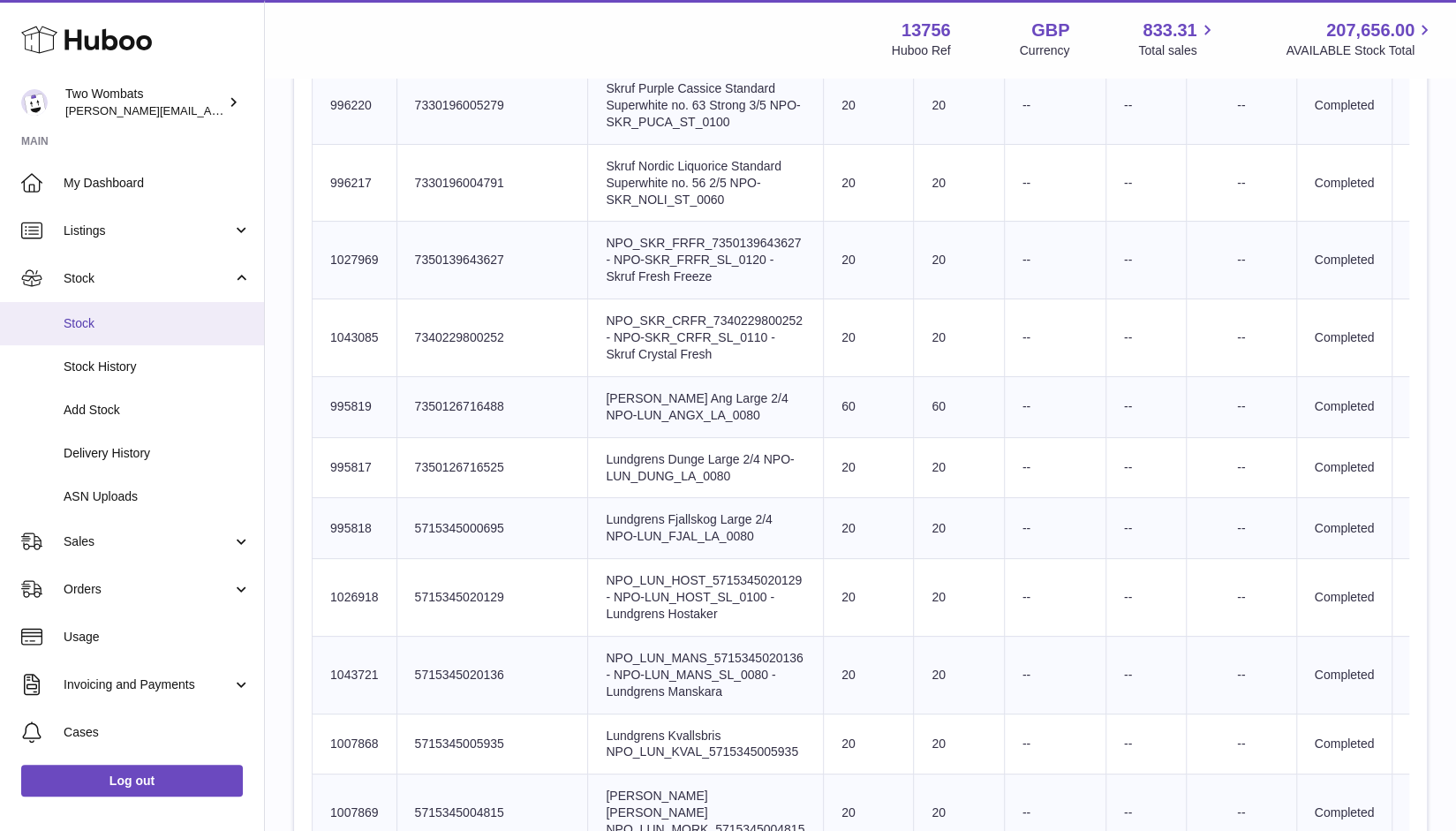
click at [154, 337] on link "Stock" at bounding box center [132, 324] width 264 height 44
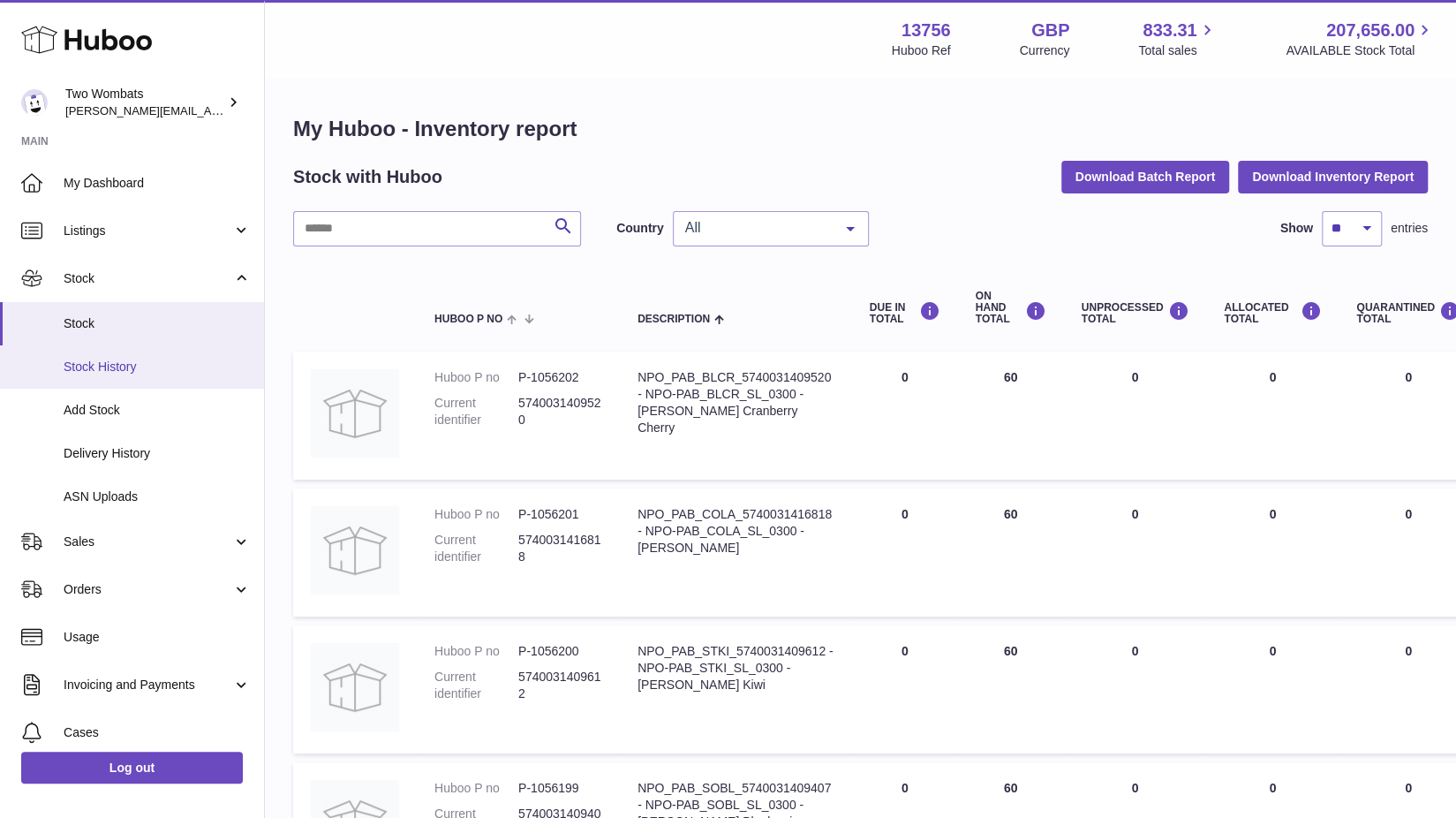
click at [150, 379] on link "Stock History" at bounding box center [132, 367] width 264 height 44
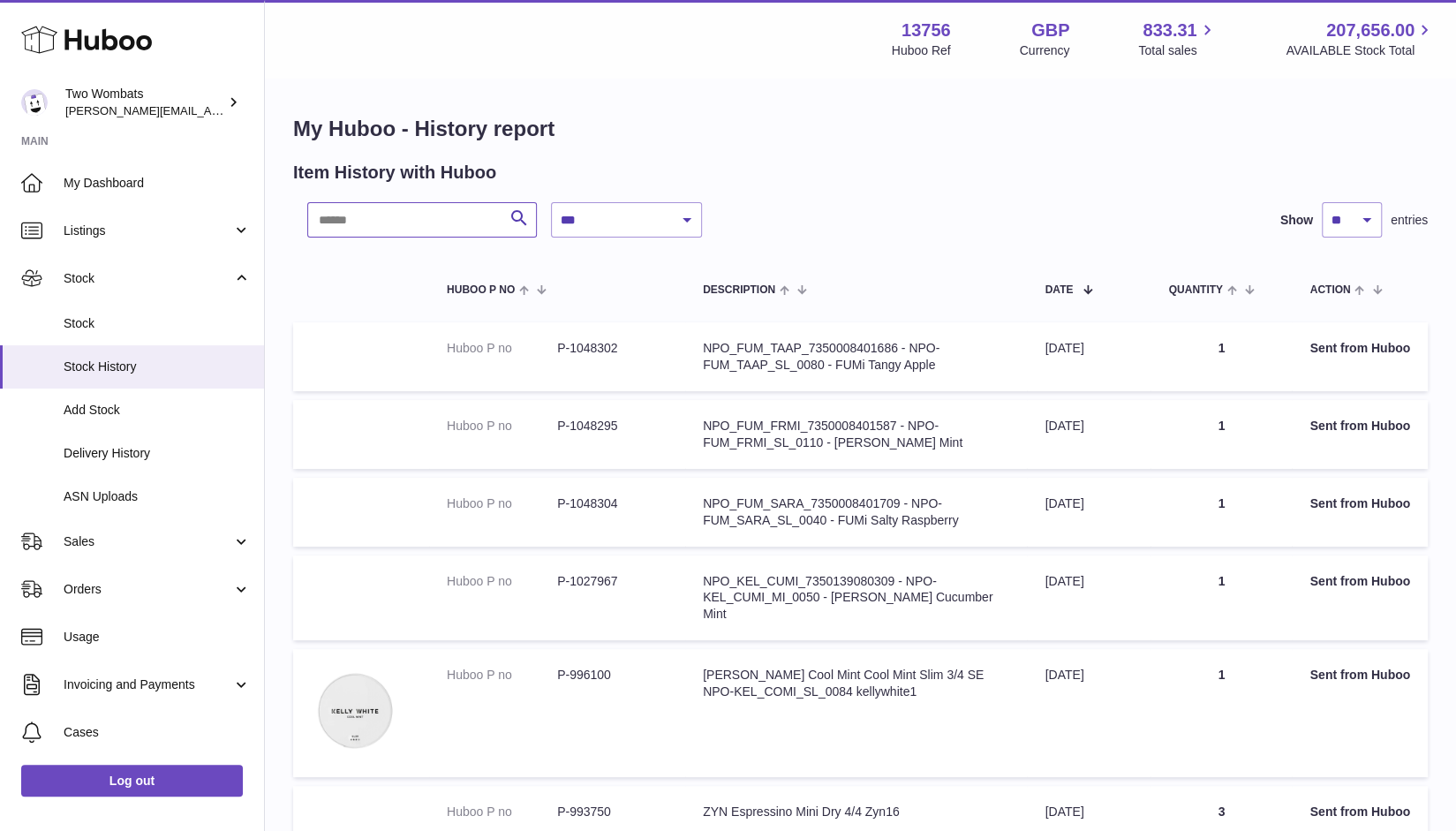
click at [384, 226] on input "text" at bounding box center [422, 220] width 230 height 35
type input "*"
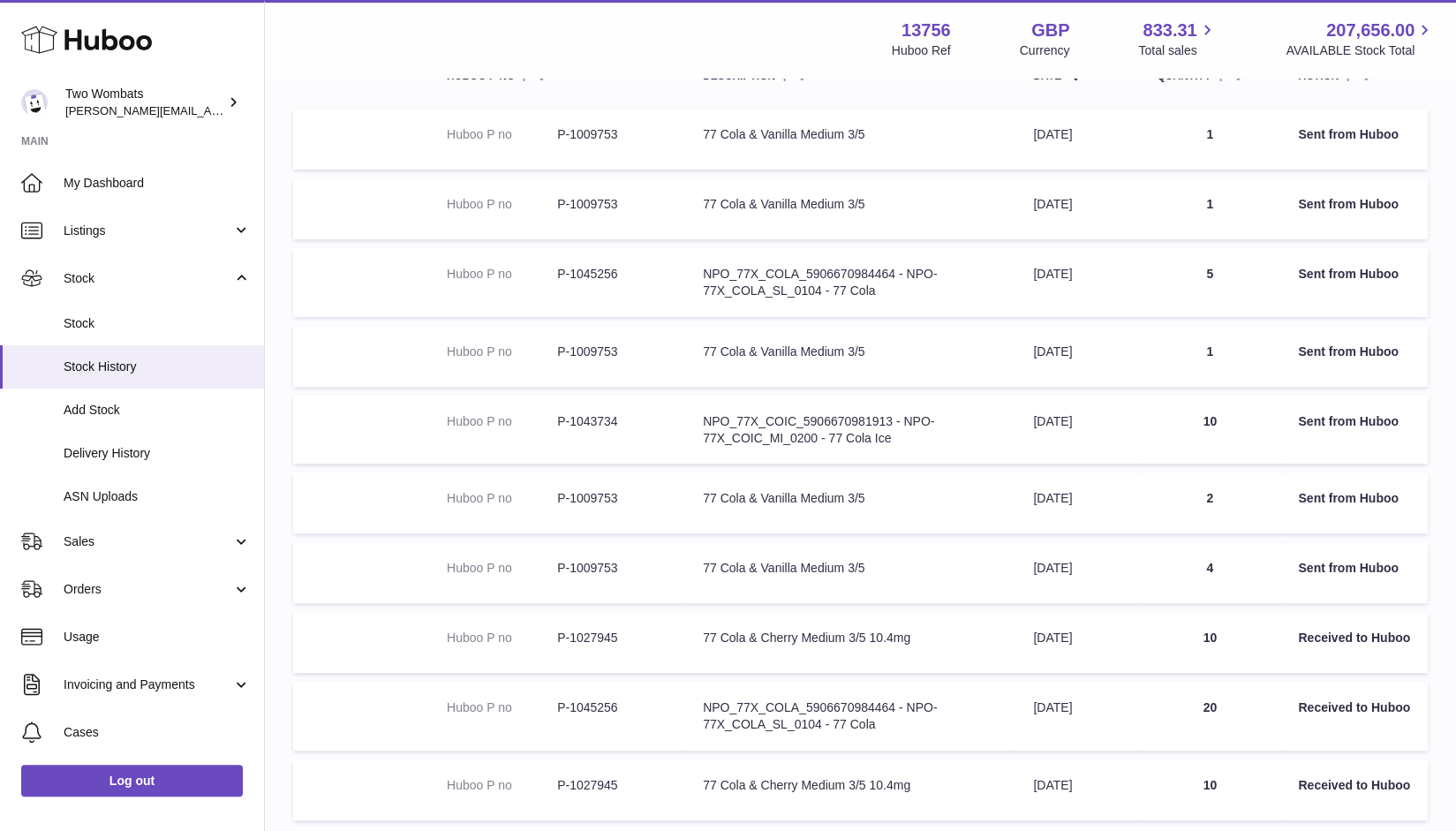
scroll to position [396, 0]
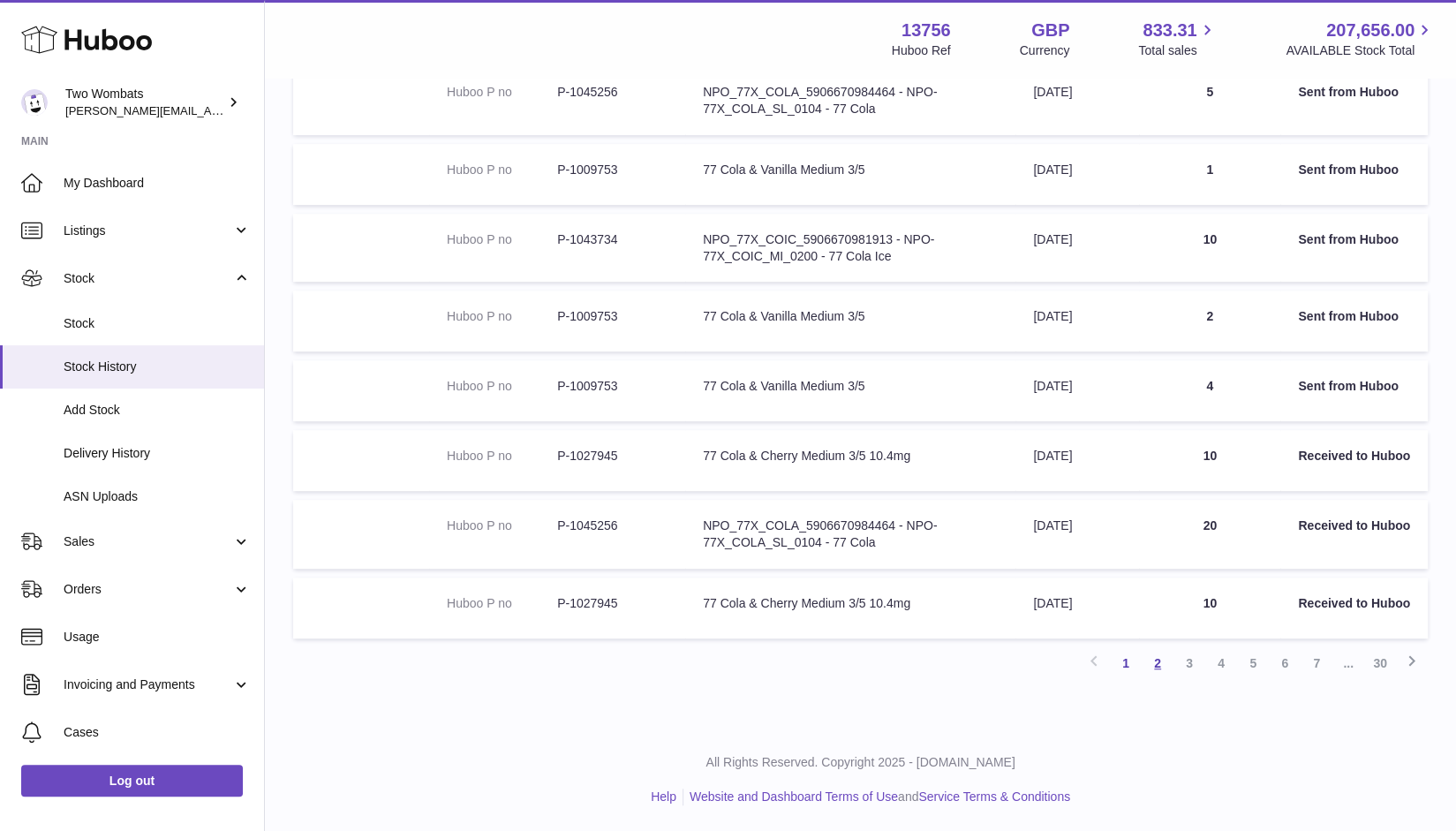
type input "****"
click at [1155, 663] on link "2" at bounding box center [1157, 662] width 32 height 32
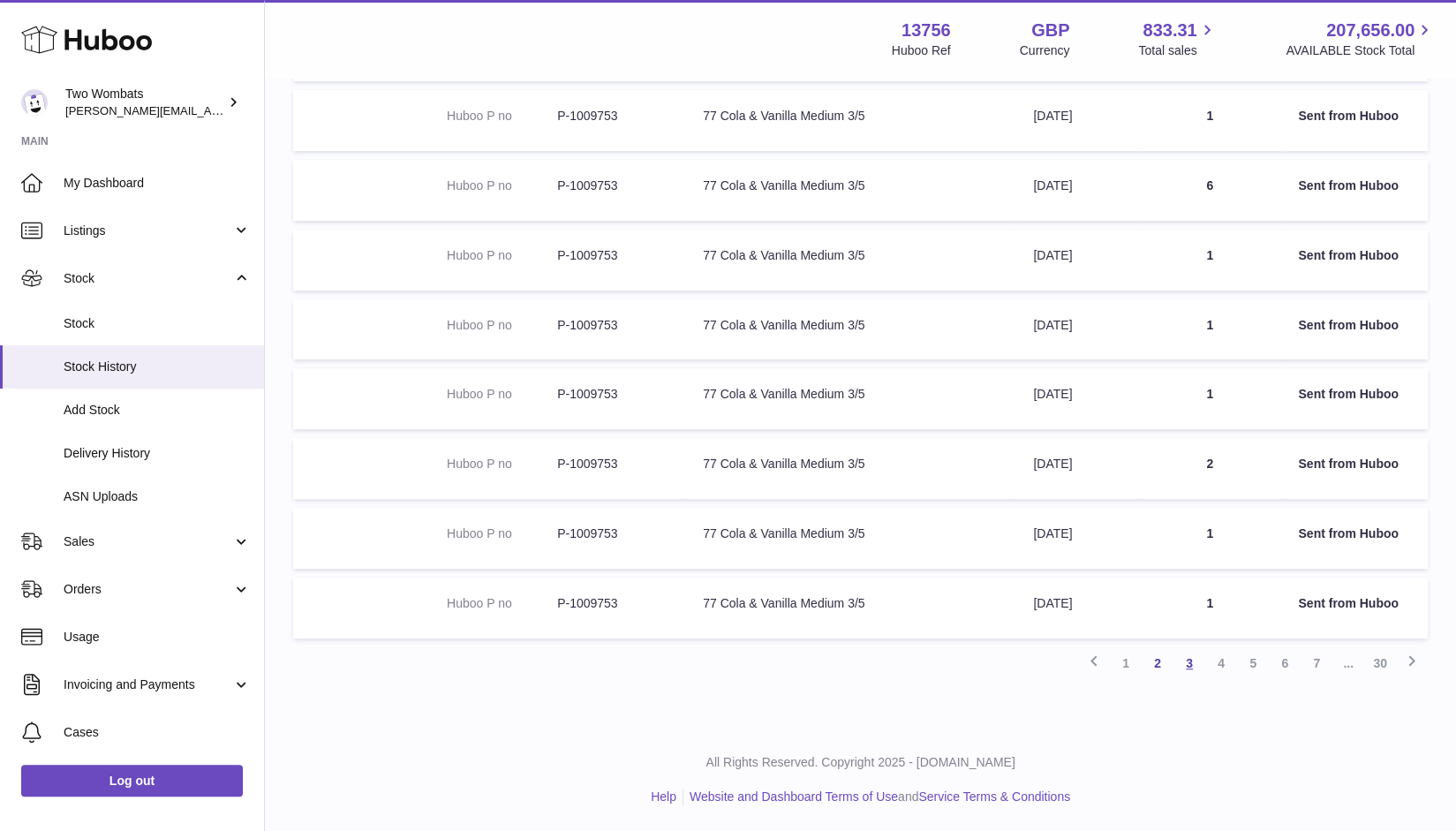
click at [1192, 670] on link "3" at bounding box center [1189, 662] width 32 height 32
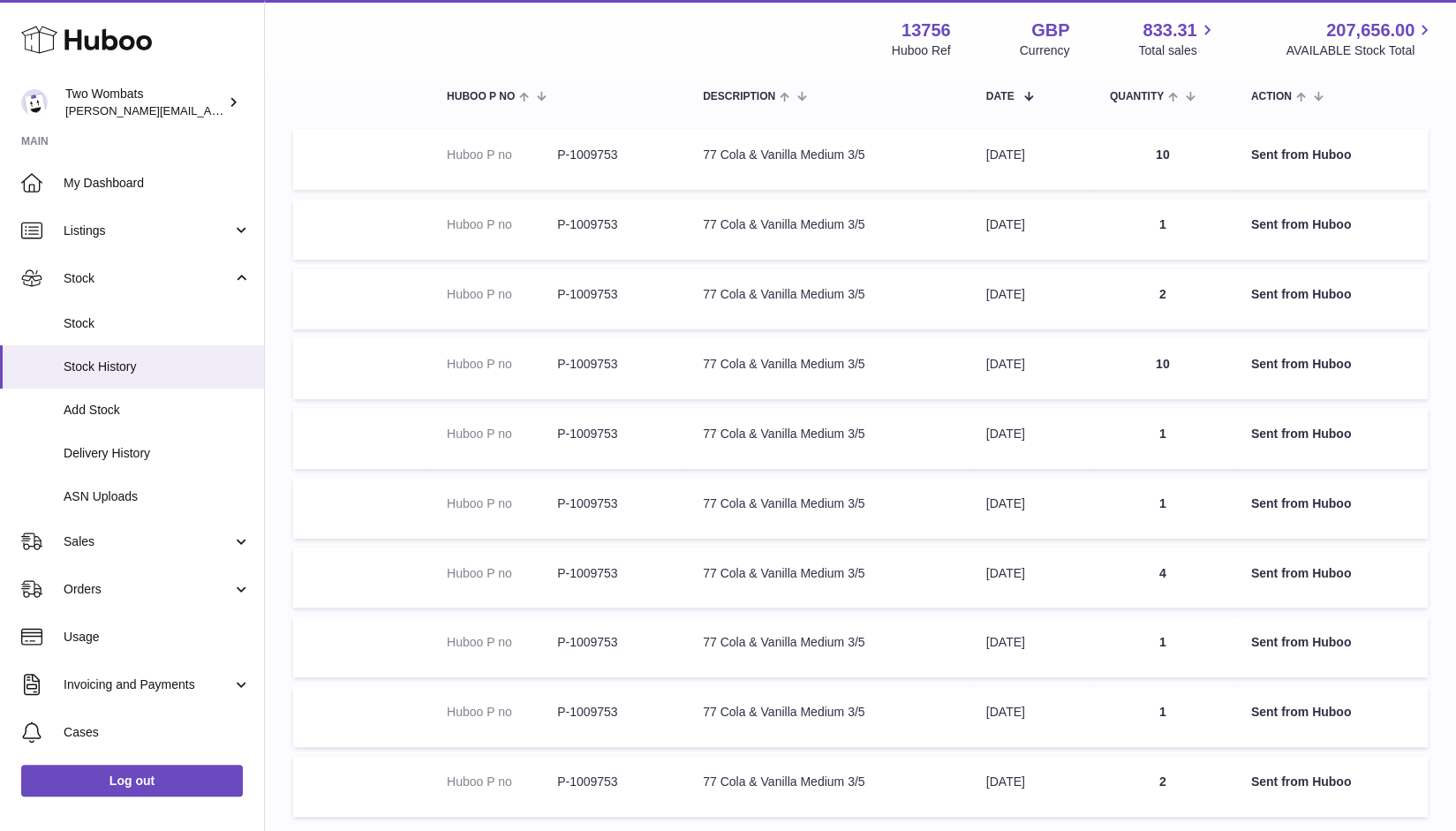
scroll to position [372, 0]
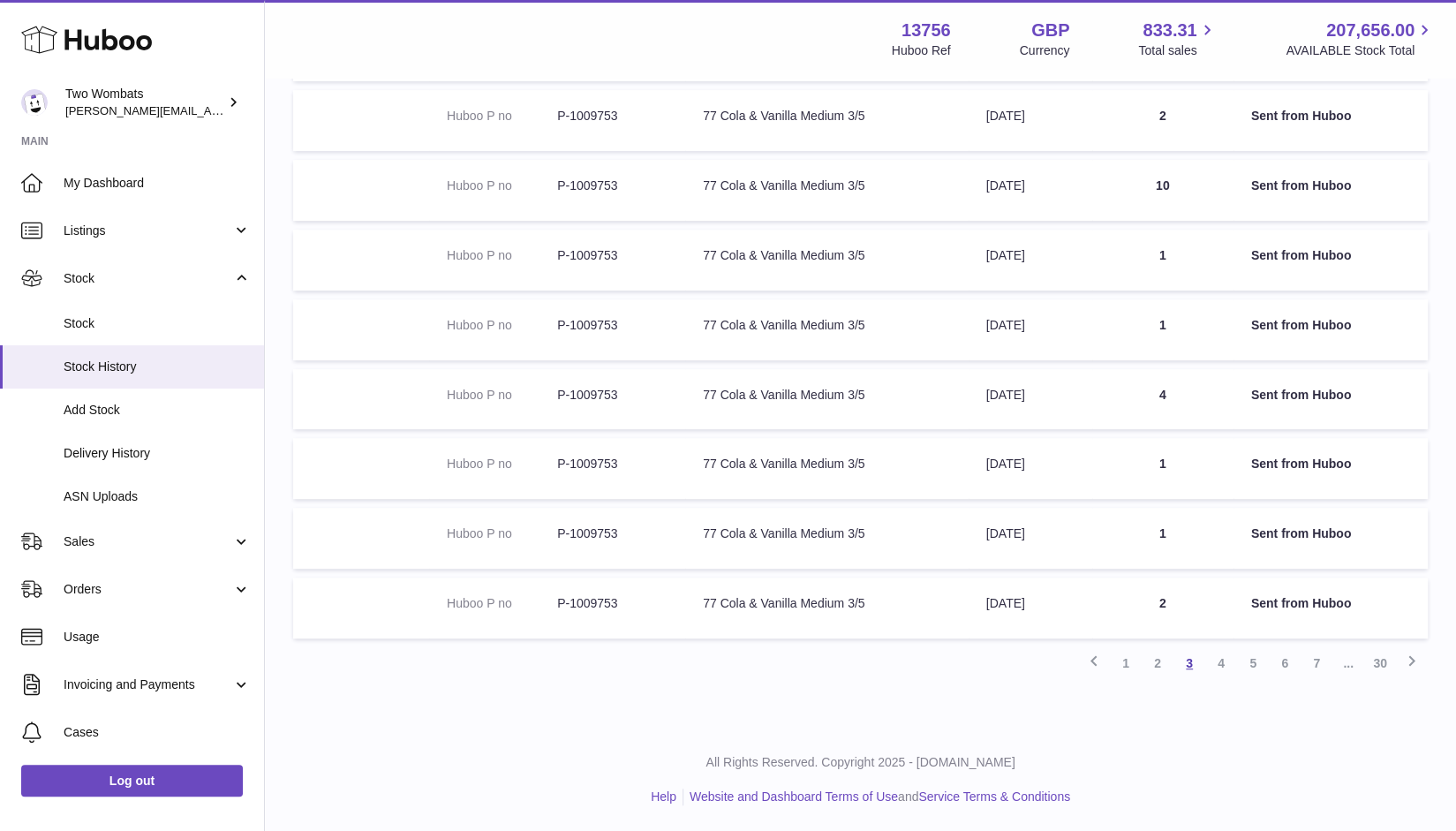
click at [1195, 663] on link "3" at bounding box center [1189, 662] width 32 height 32
click at [1219, 662] on link "4" at bounding box center [1221, 662] width 32 height 32
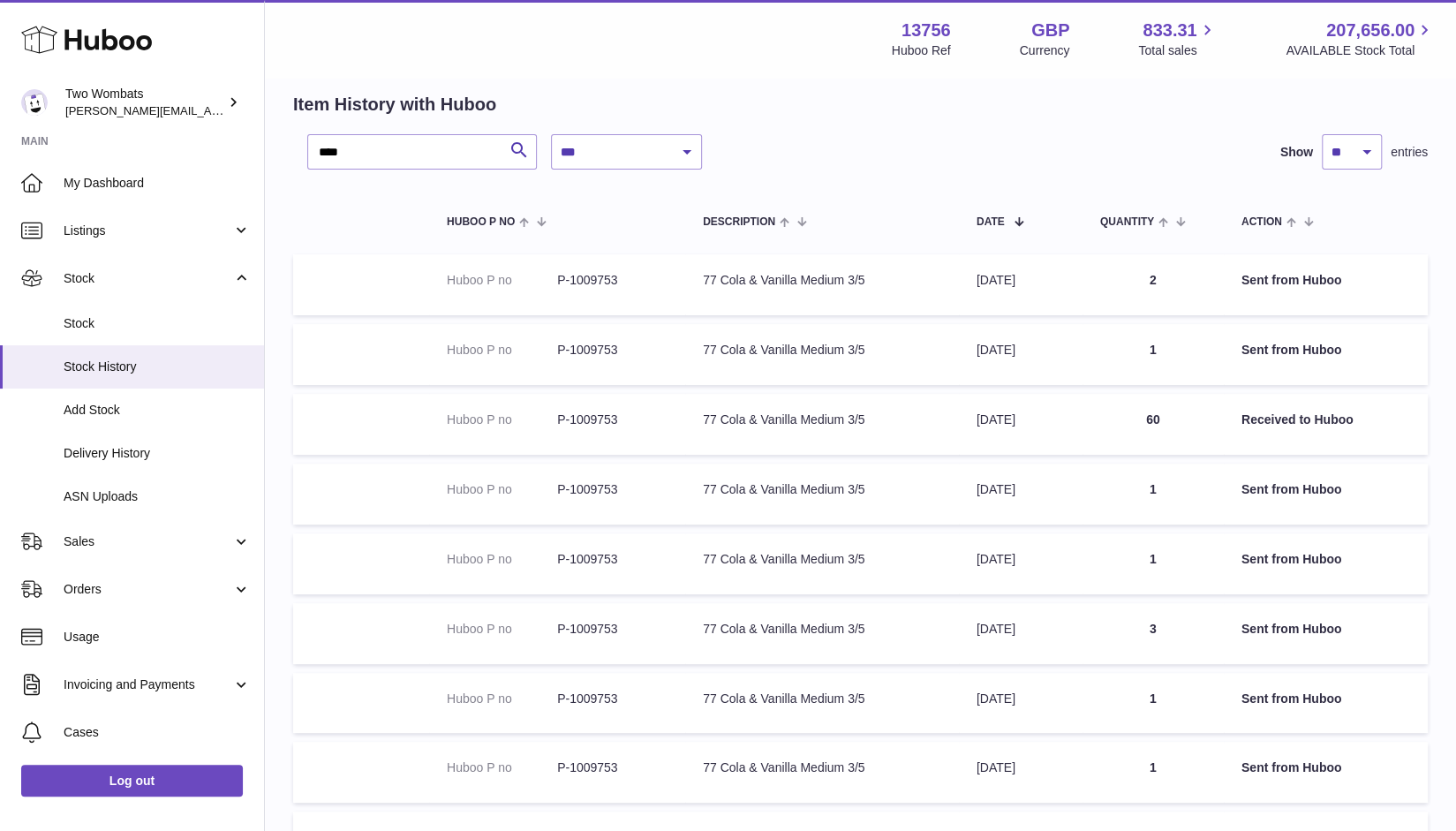
scroll to position [224, 0]
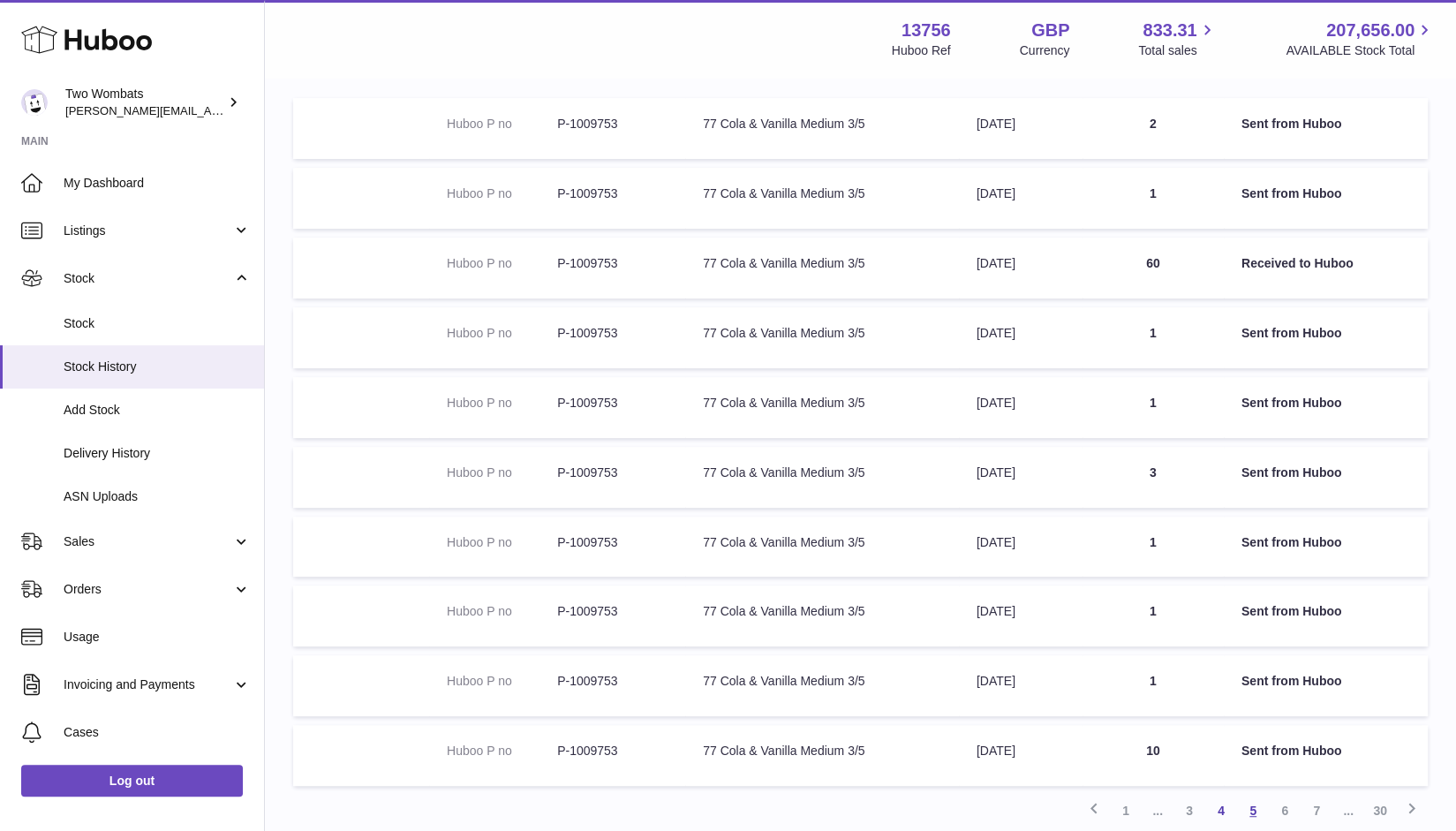
click at [1253, 812] on link "5" at bounding box center [1253, 810] width 32 height 32
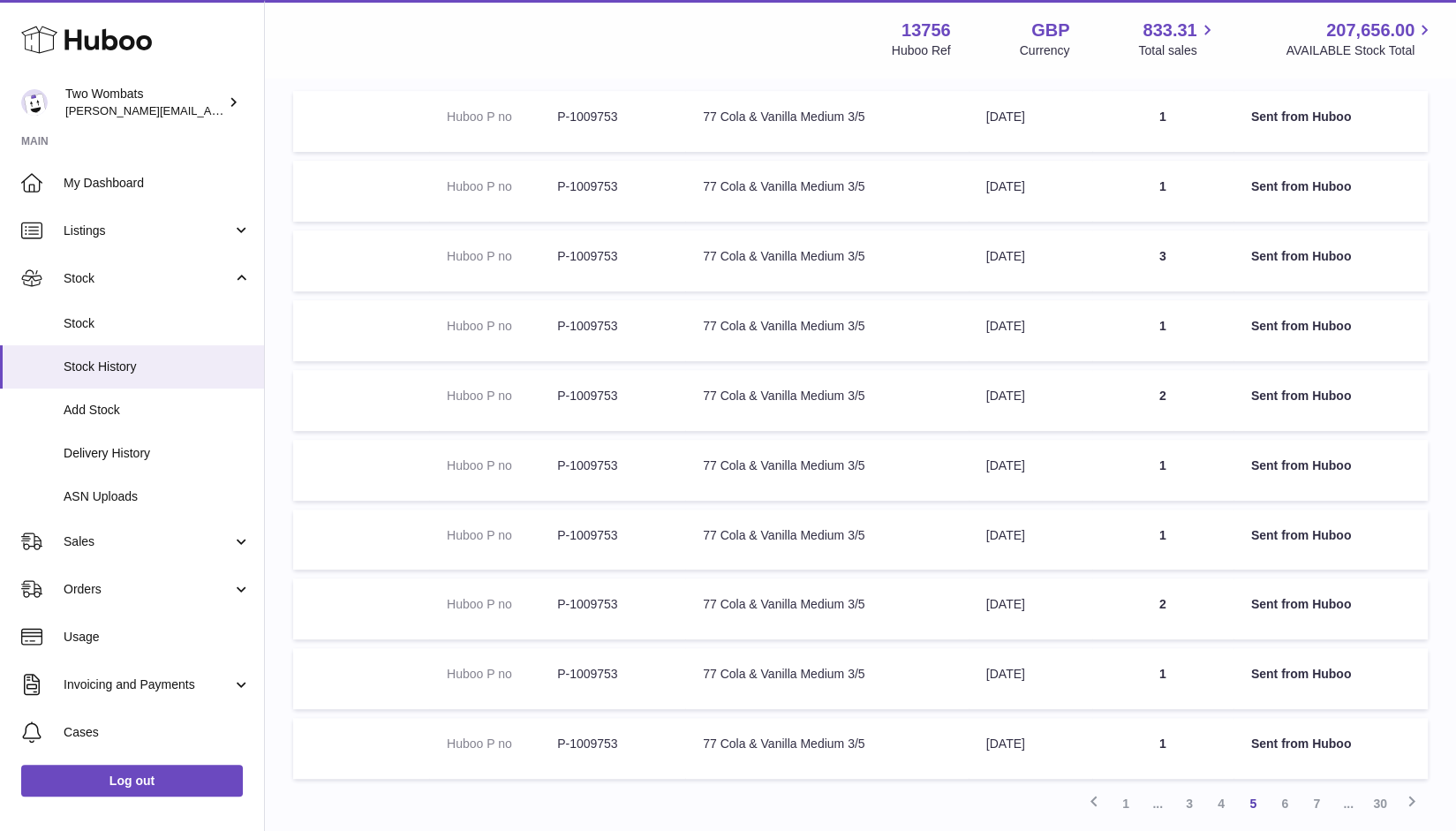
scroll to position [229, 0]
click at [1282, 805] on link "6" at bounding box center [1284, 806] width 32 height 32
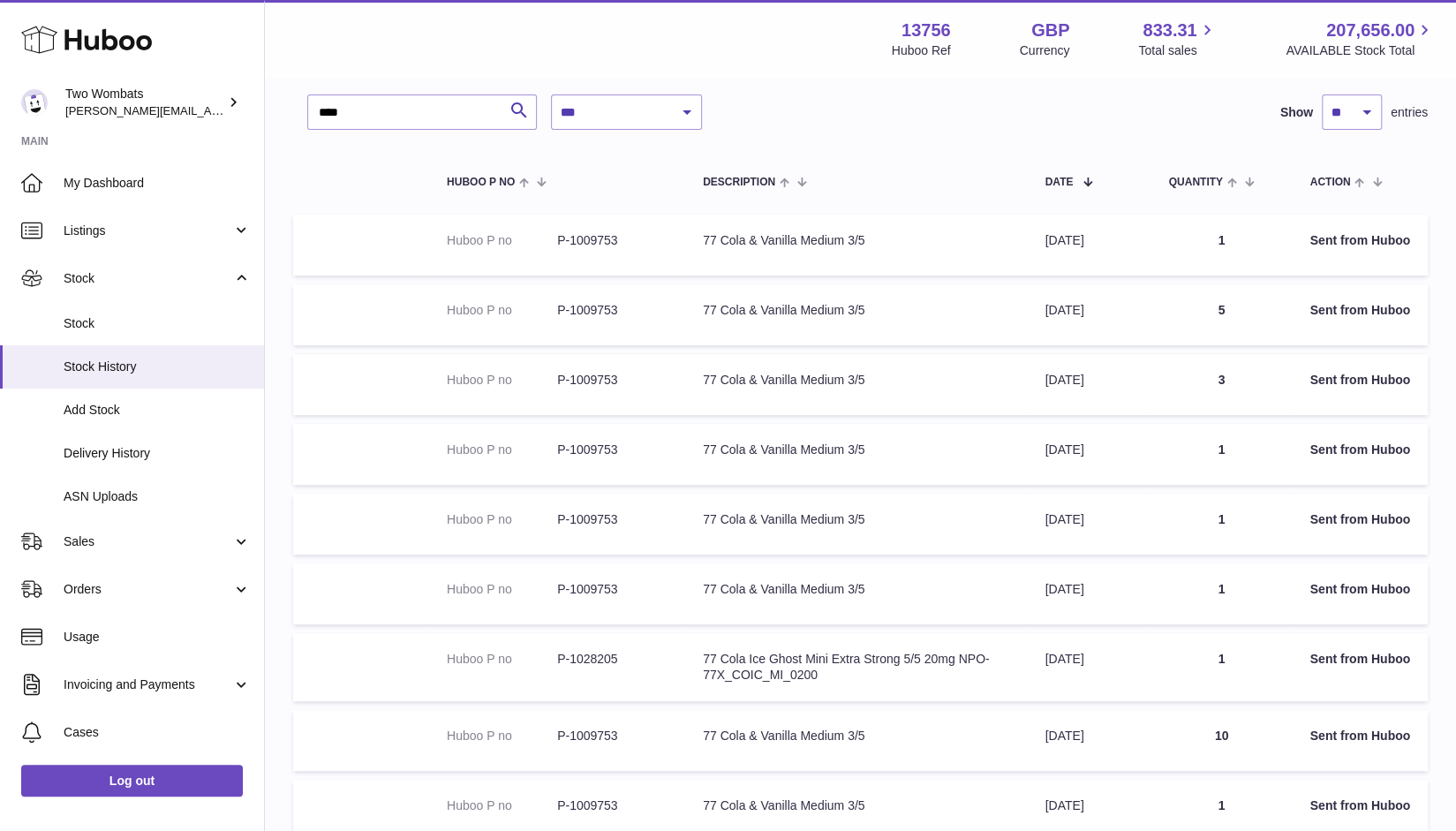
scroll to position [108, 0]
click at [1236, 311] on td "Quantity 5" at bounding box center [1222, 314] width 142 height 61
click at [1197, 313] on td "Quantity 5" at bounding box center [1222, 314] width 142 height 61
click at [1245, 307] on td "Quantity 5" at bounding box center [1222, 314] width 142 height 61
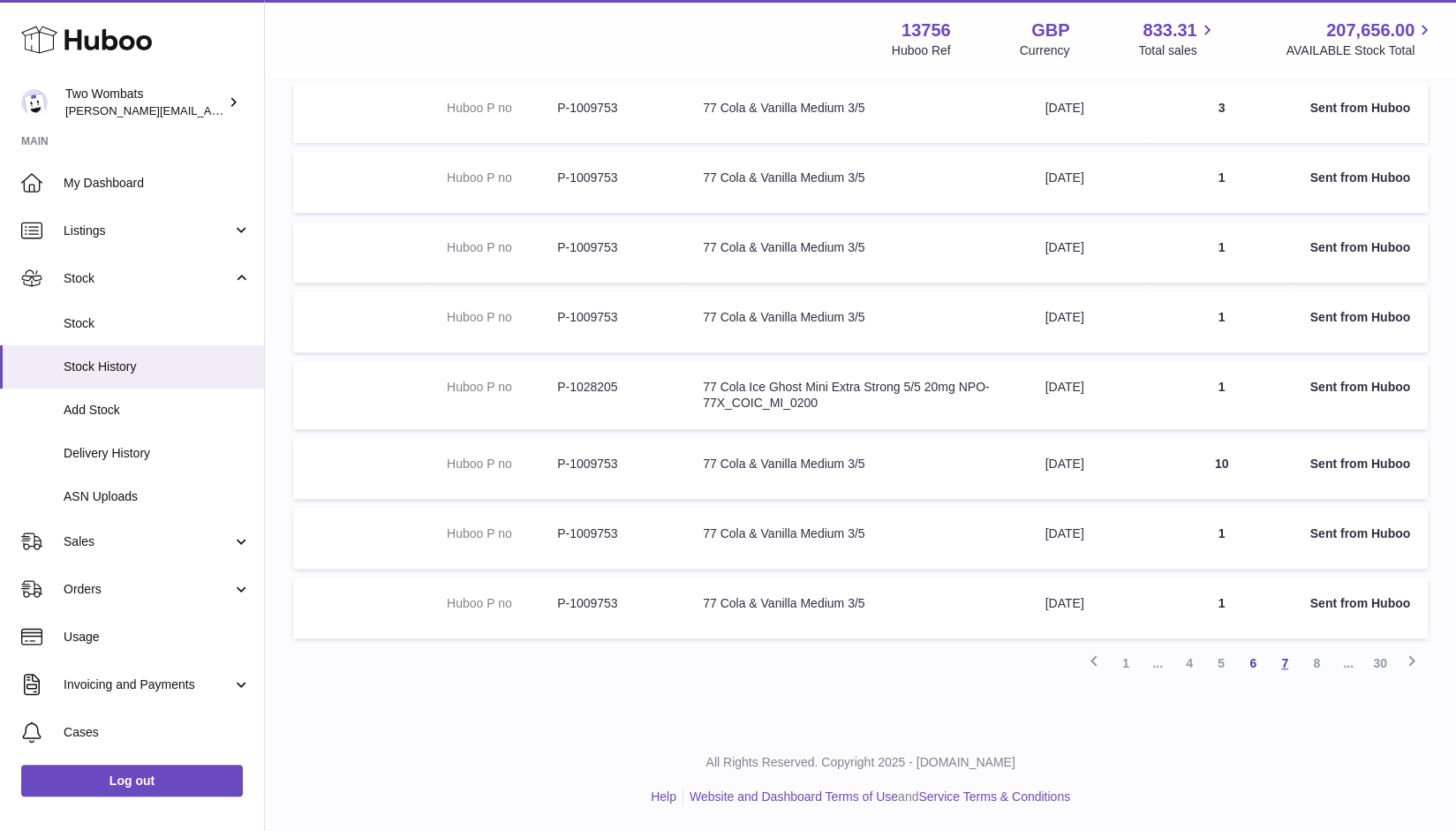
click at [1284, 669] on link "7" at bounding box center [1284, 662] width 32 height 32
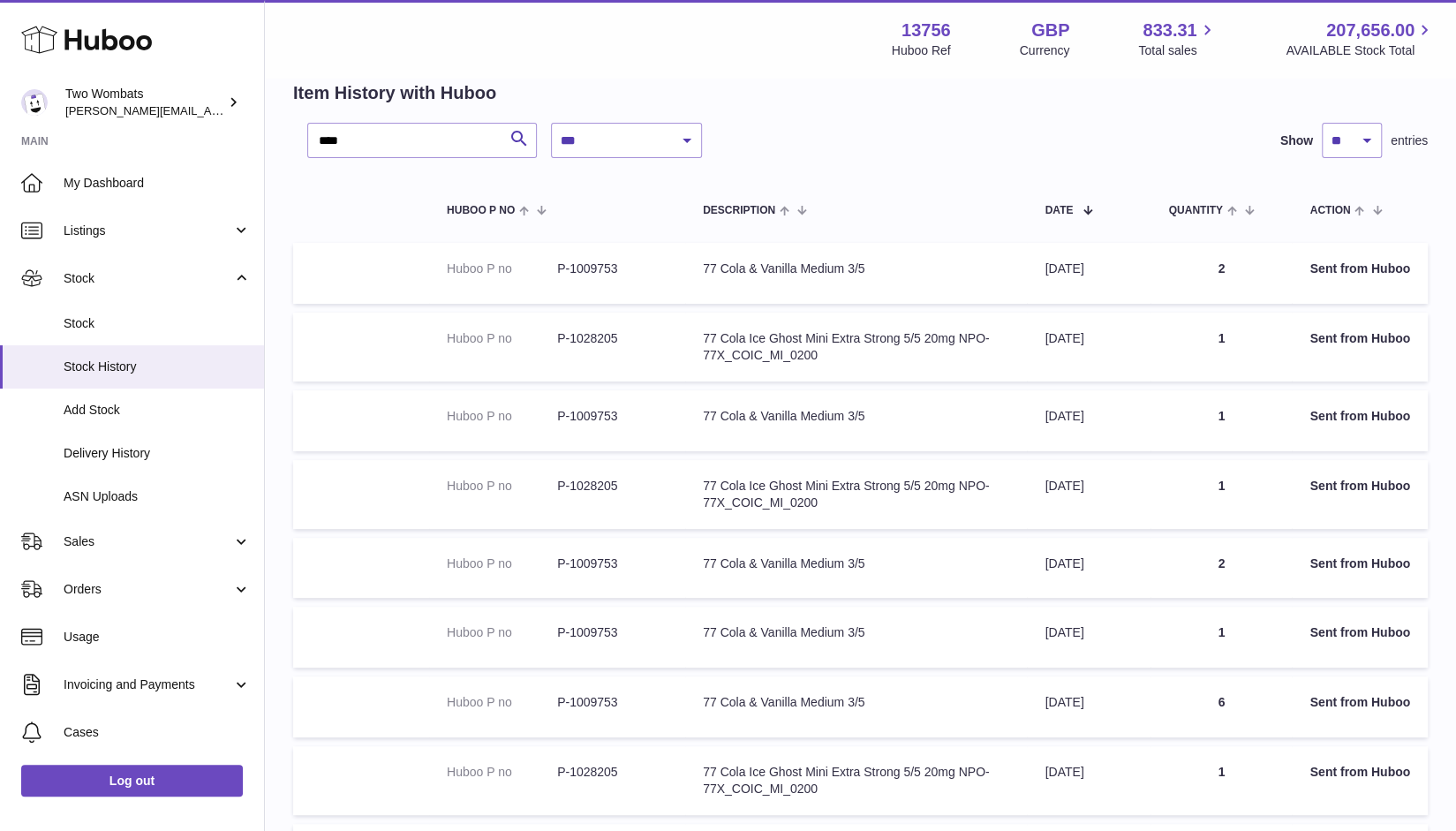
scroll to position [396, 0]
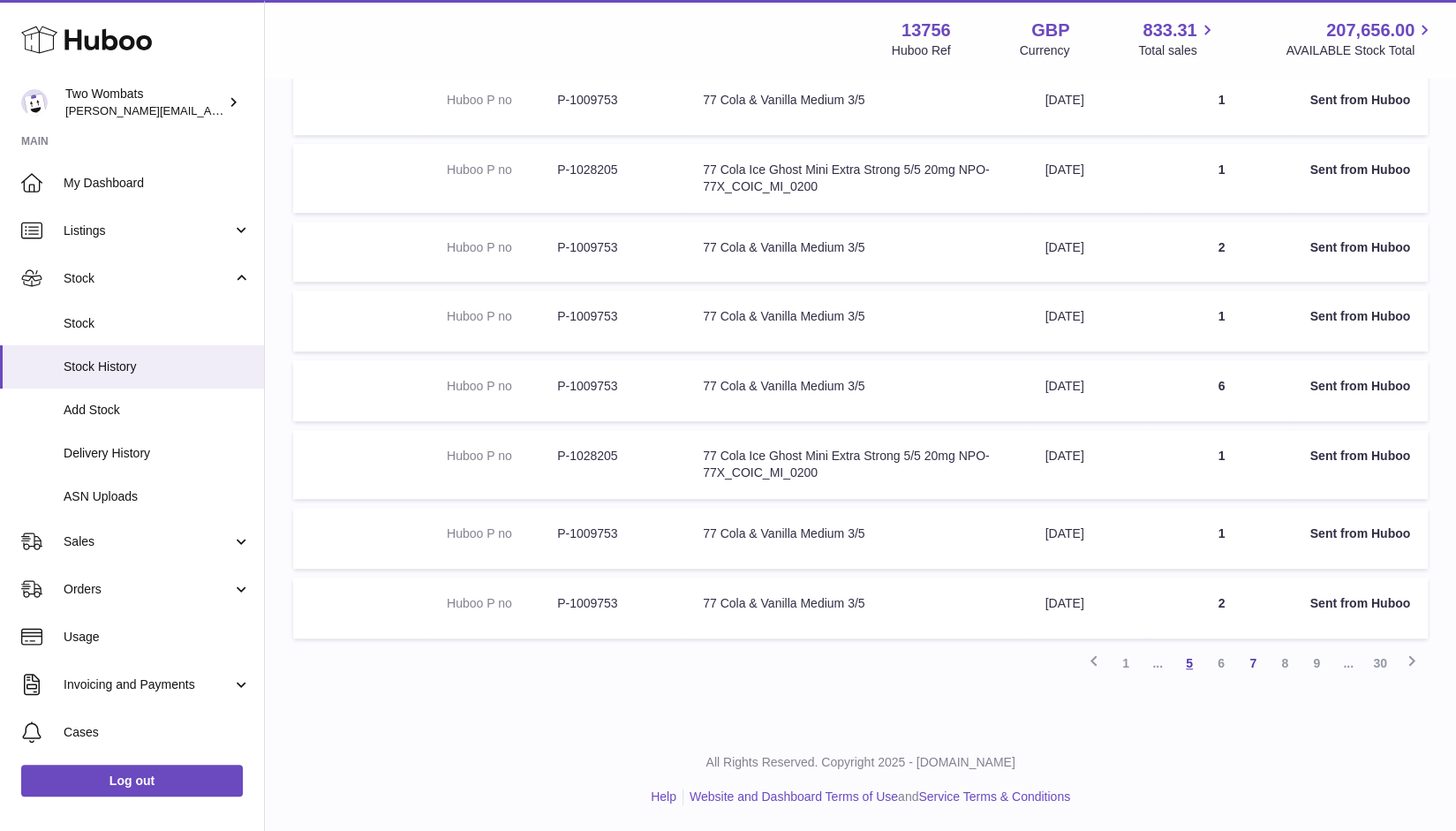
click at [1192, 663] on link "5" at bounding box center [1189, 662] width 32 height 32
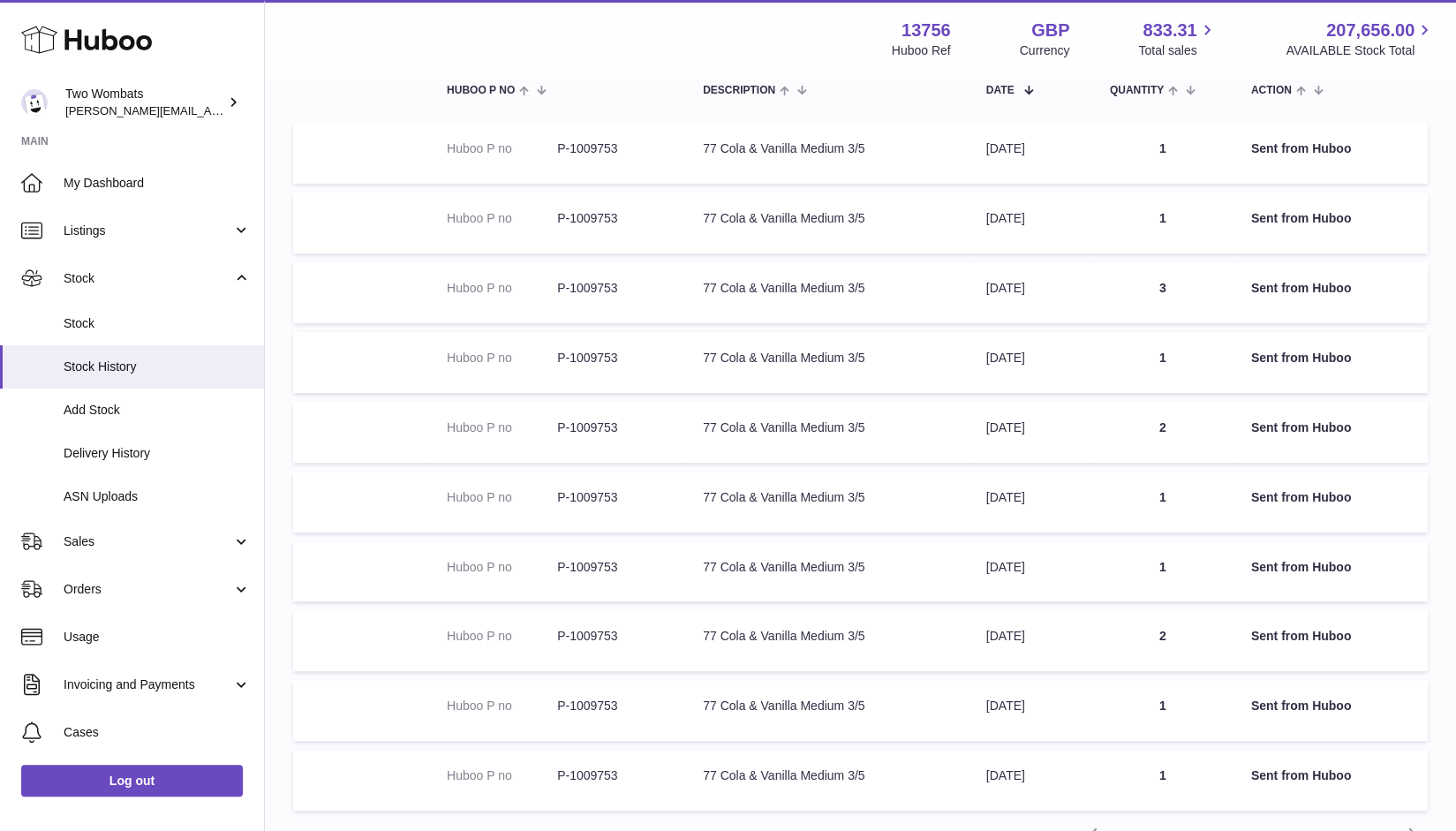
scroll to position [372, 0]
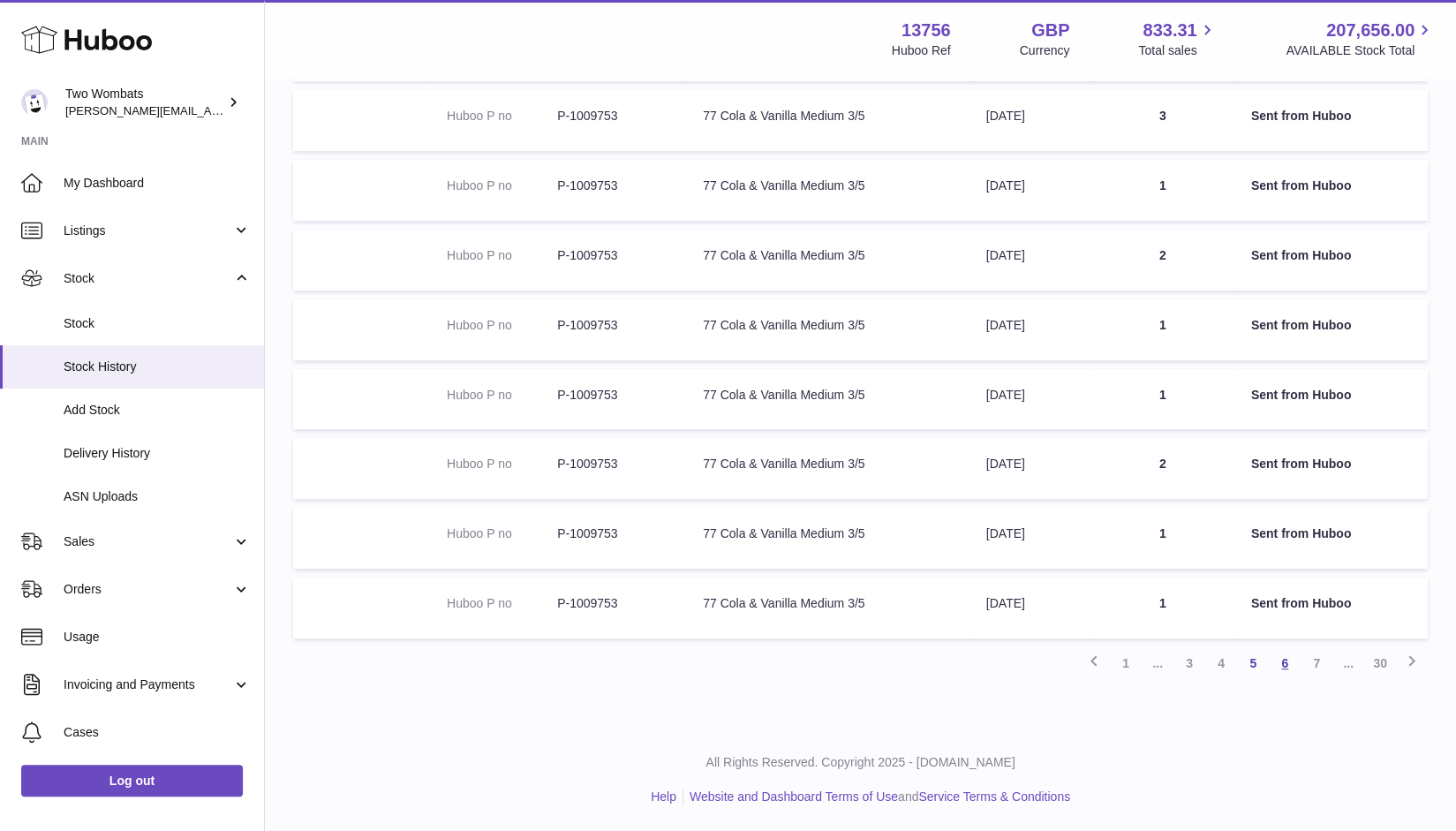
click at [1272, 663] on link "6" at bounding box center [1284, 662] width 32 height 32
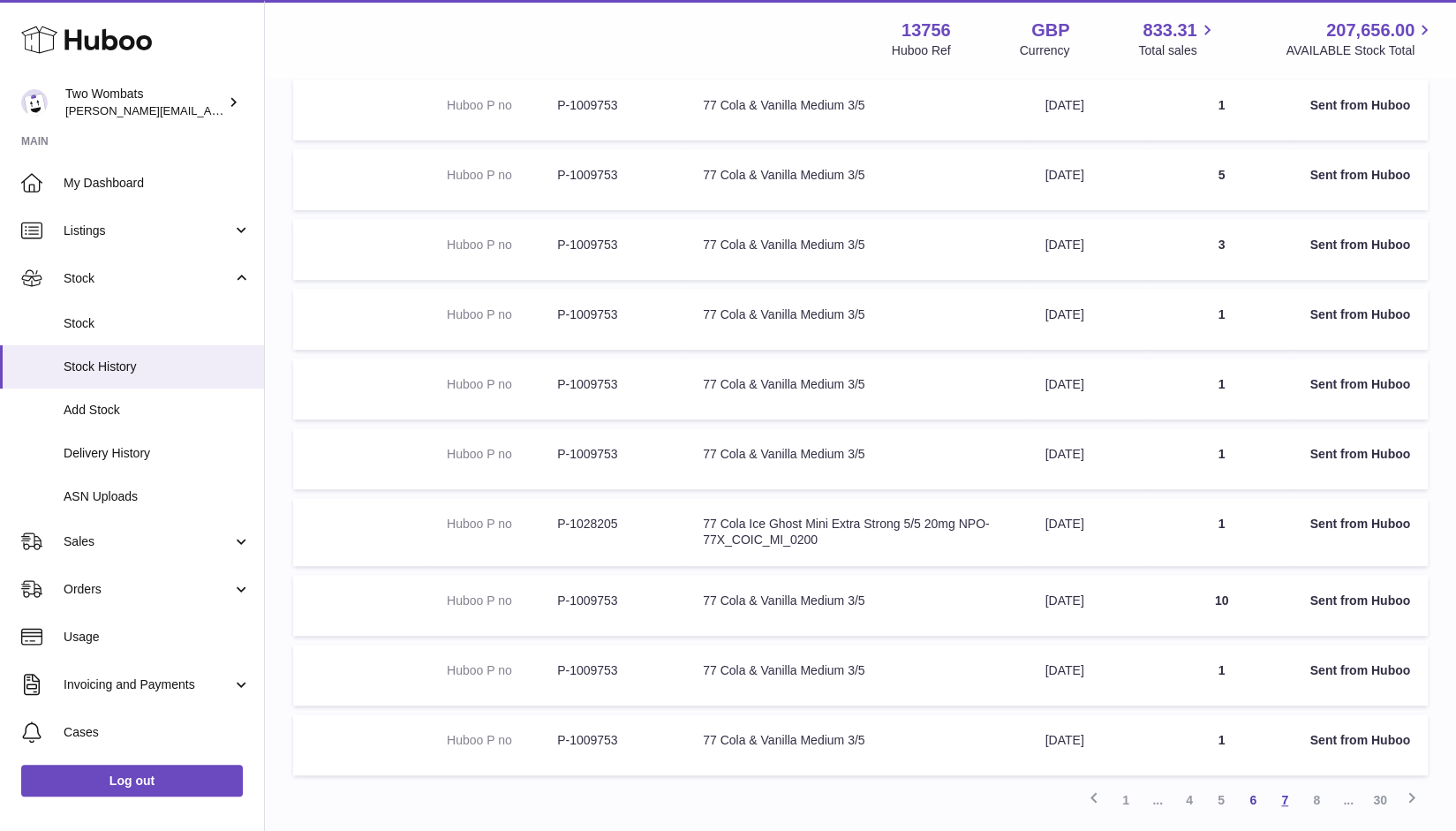
scroll to position [239, 0]
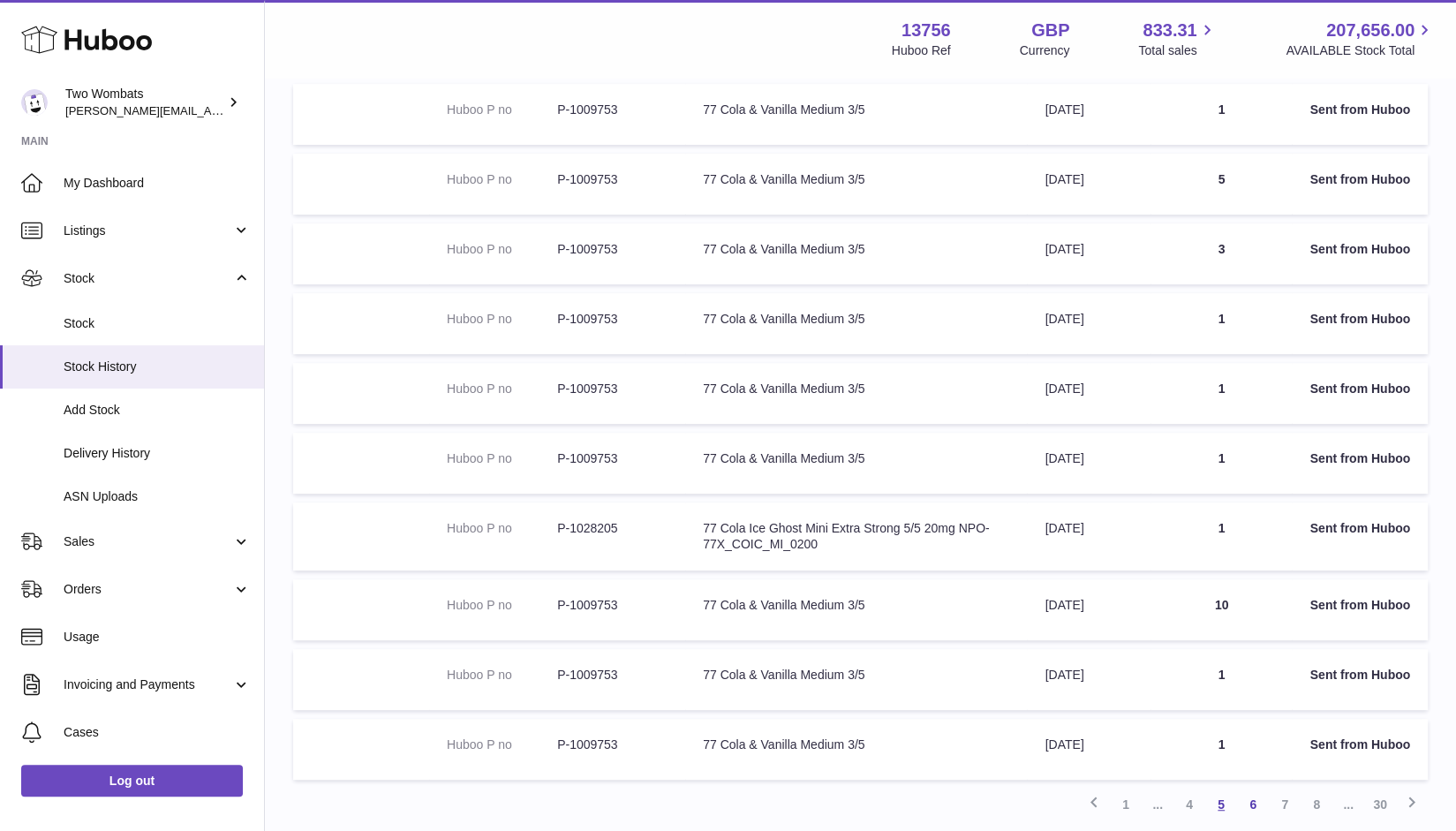
click at [1233, 807] on link "5" at bounding box center [1221, 804] width 32 height 32
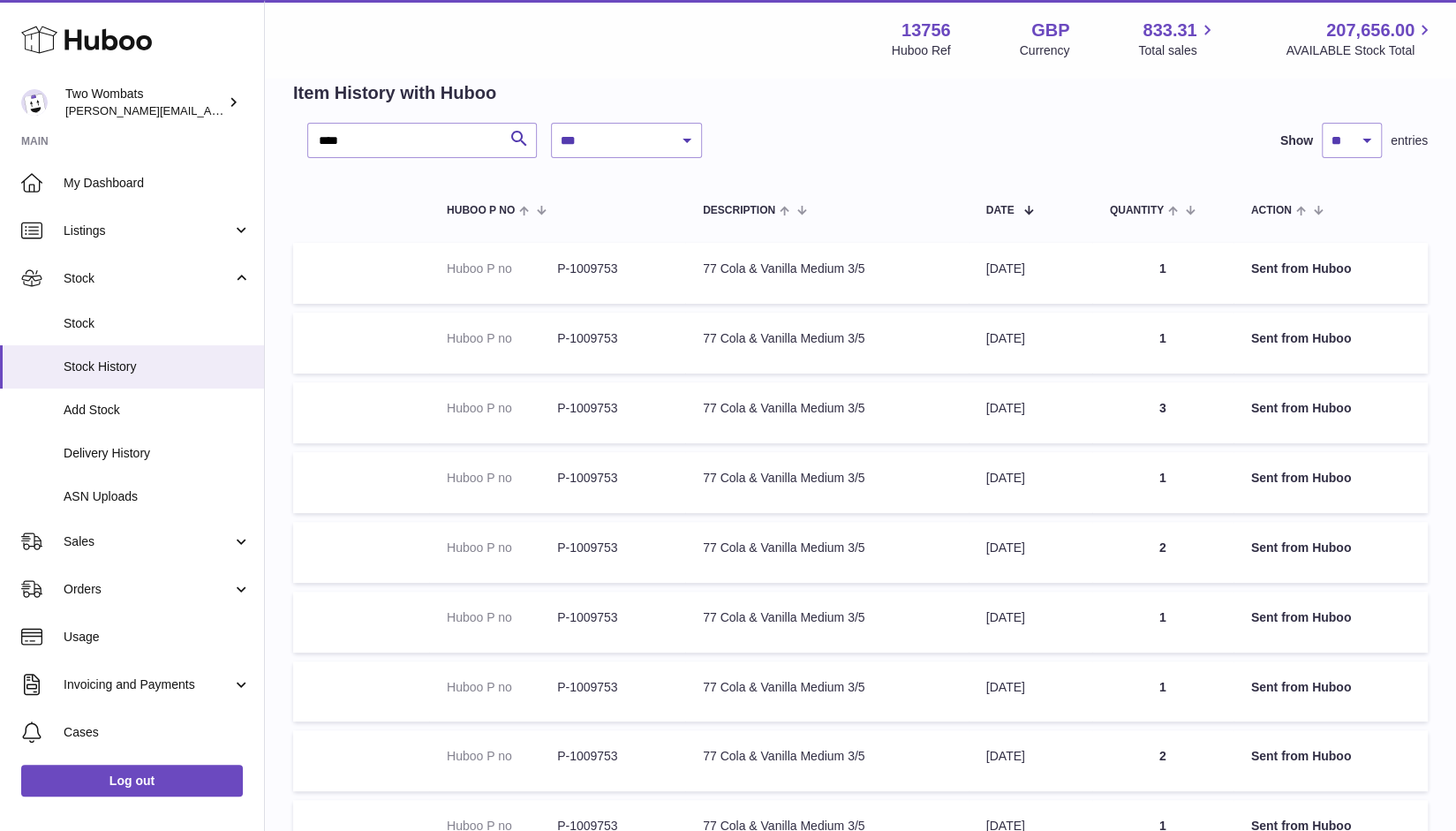
scroll to position [372, 0]
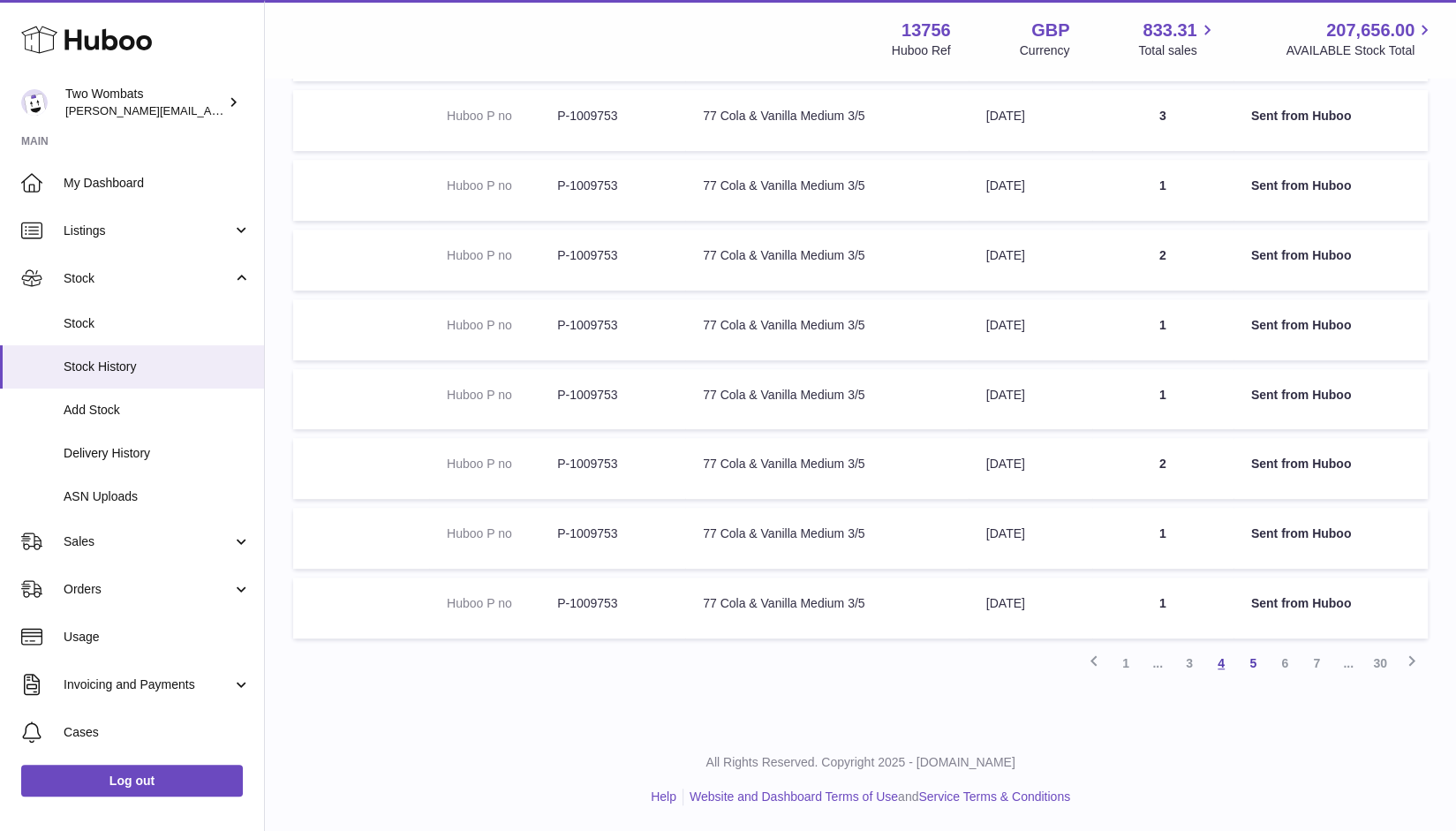
click at [1227, 665] on link "4" at bounding box center [1221, 662] width 32 height 32
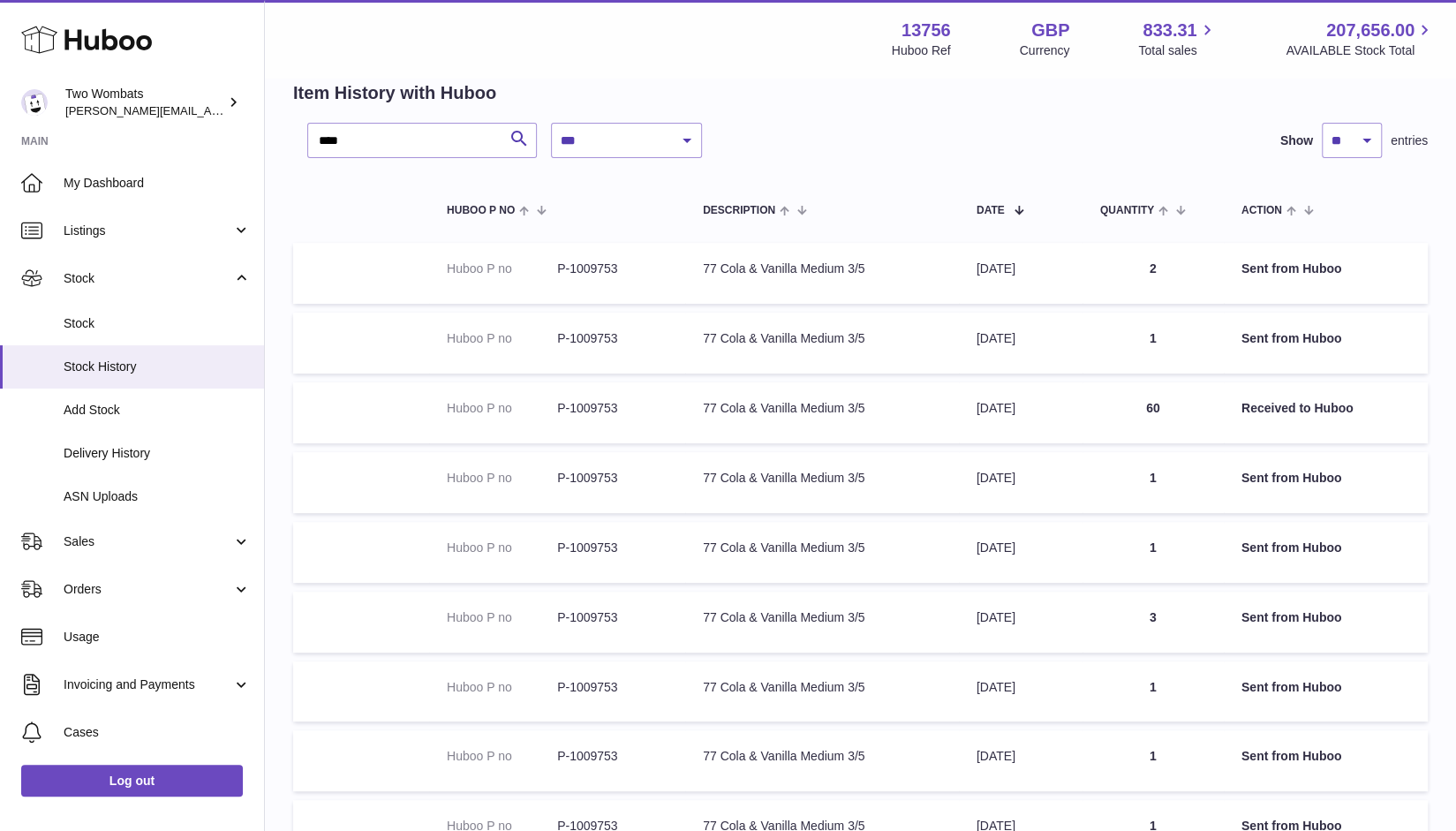
scroll to position [372, 0]
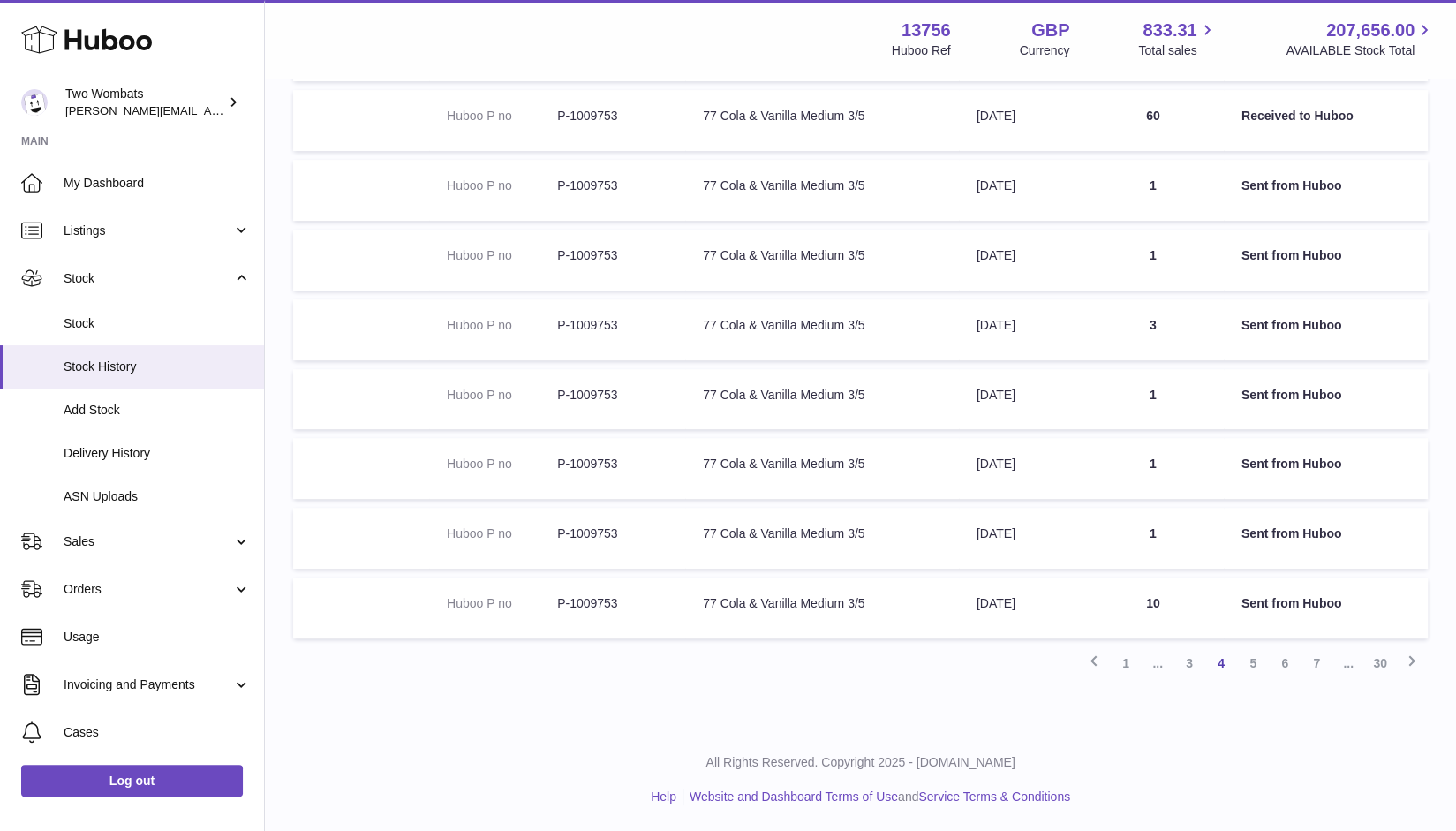
click at [722, 605] on td "Description 77 Cola & Vanilla Medium 3/5" at bounding box center [822, 607] width 274 height 61
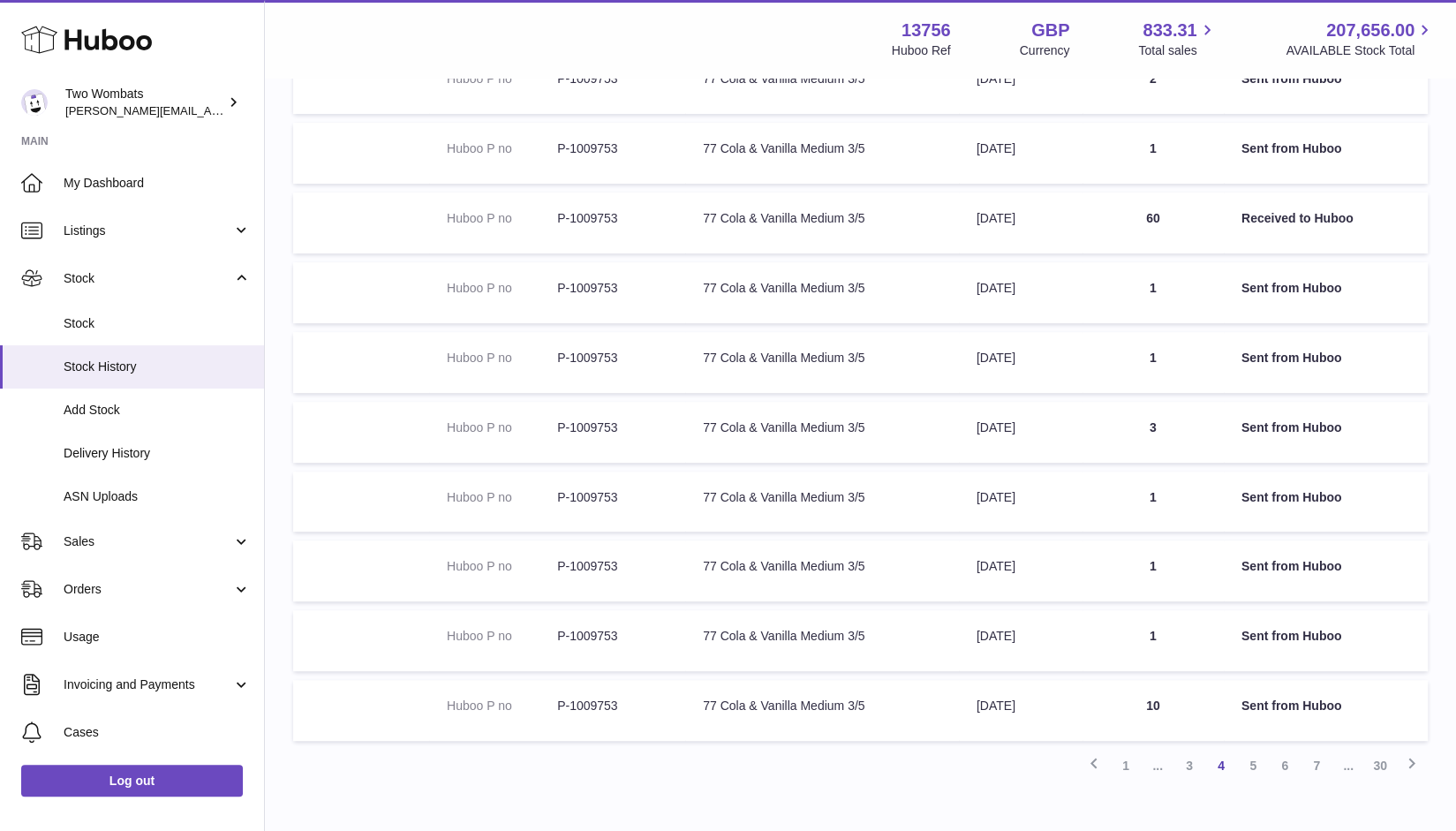
scroll to position [271, 0]
click at [1195, 765] on link "3" at bounding box center [1189, 763] width 32 height 32
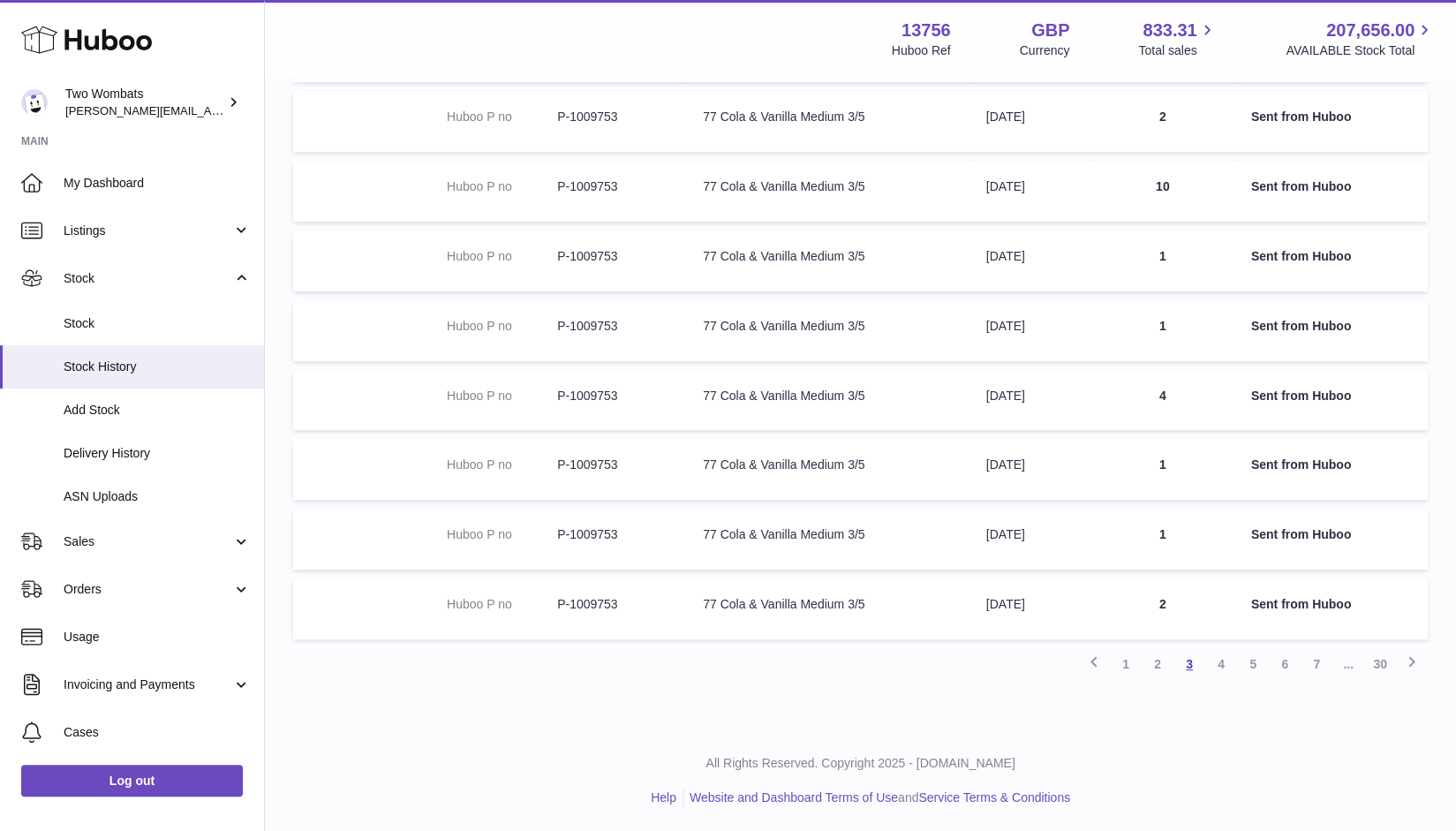
scroll to position [68, 0]
click at [1157, 662] on link "2" at bounding box center [1157, 662] width 32 height 32
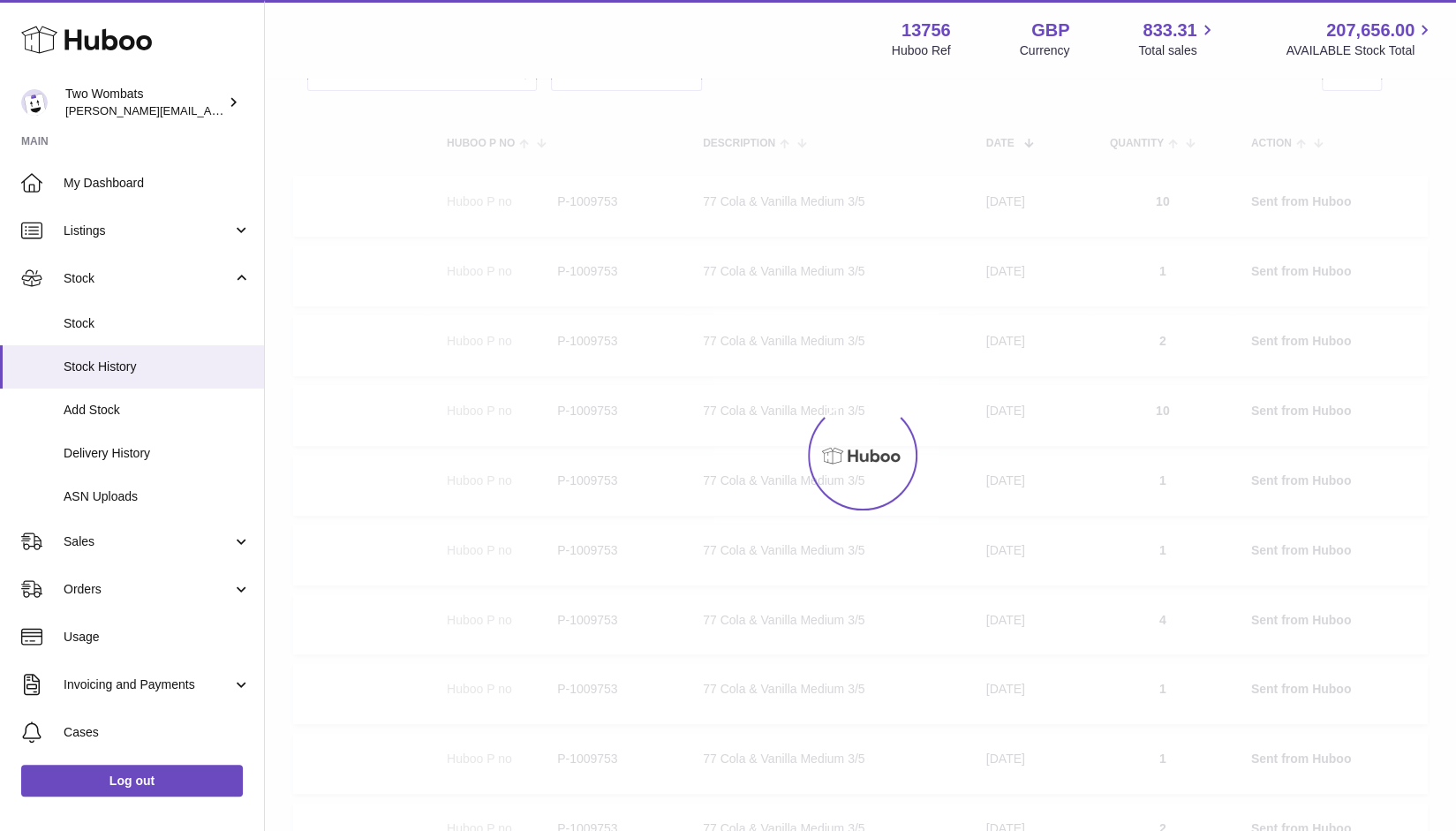
scroll to position [80, 0]
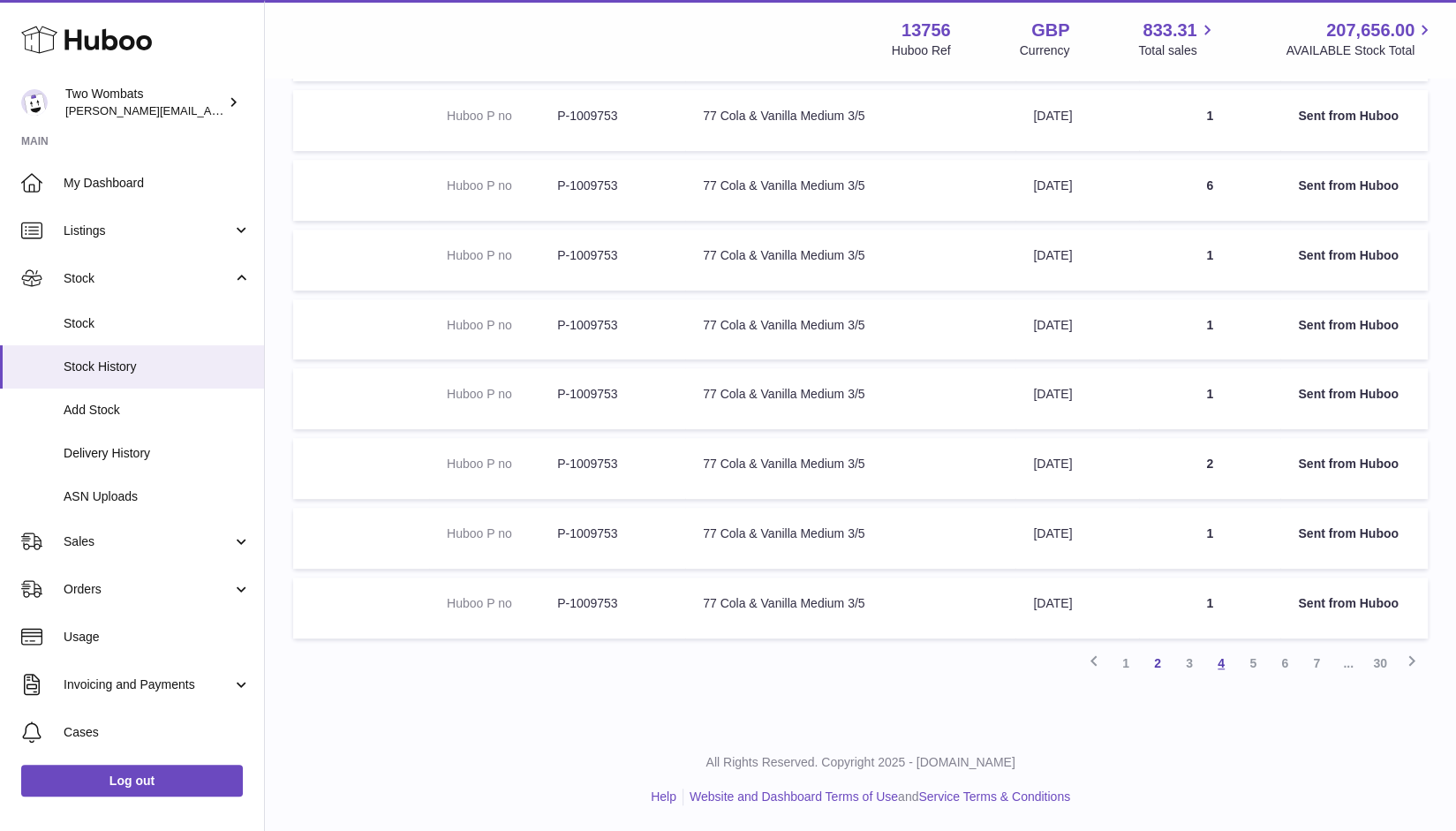
click at [1221, 670] on link "4" at bounding box center [1221, 662] width 32 height 32
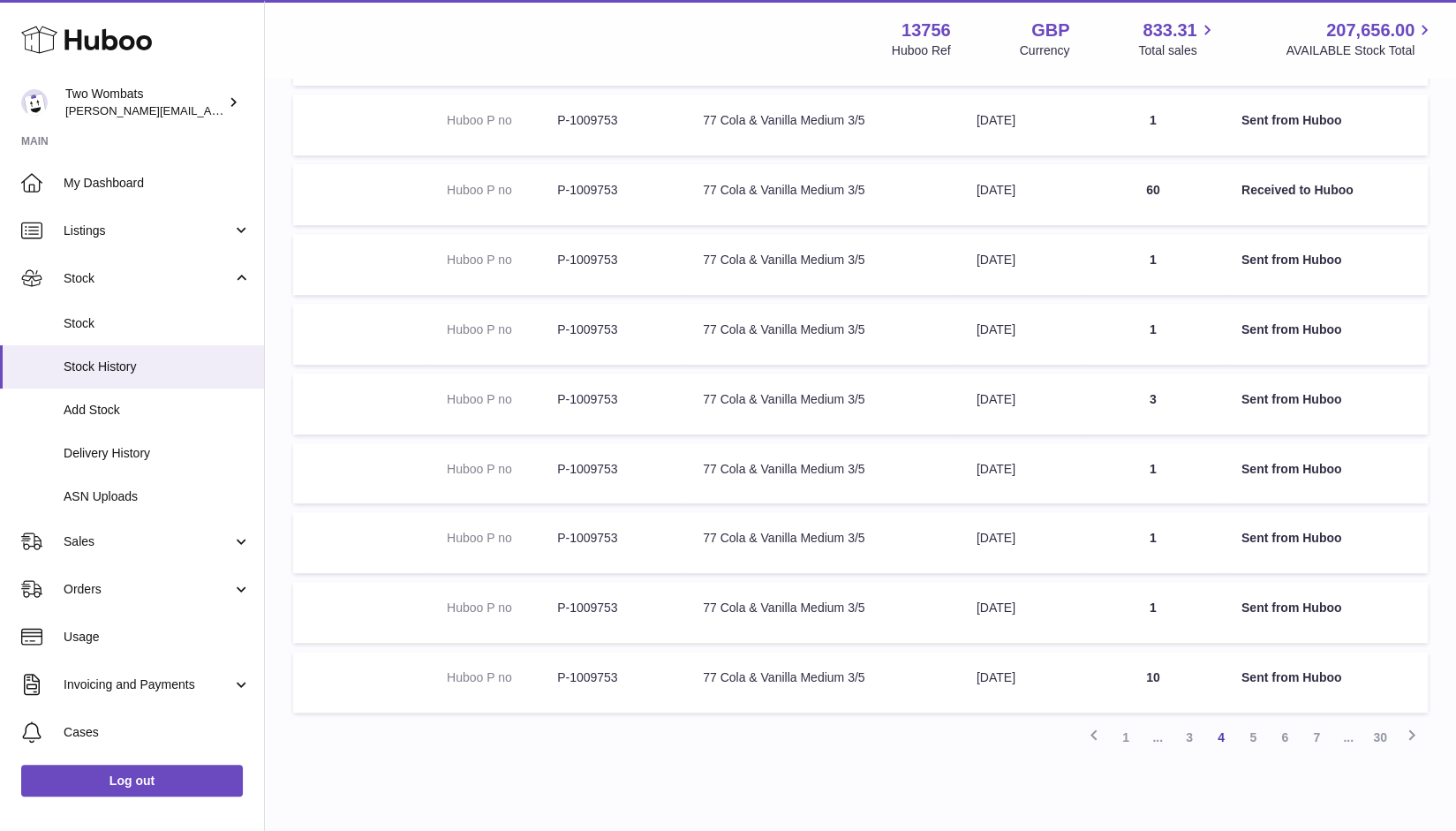
scroll to position [298, 0]
click at [1254, 731] on link "5" at bounding box center [1253, 736] width 32 height 32
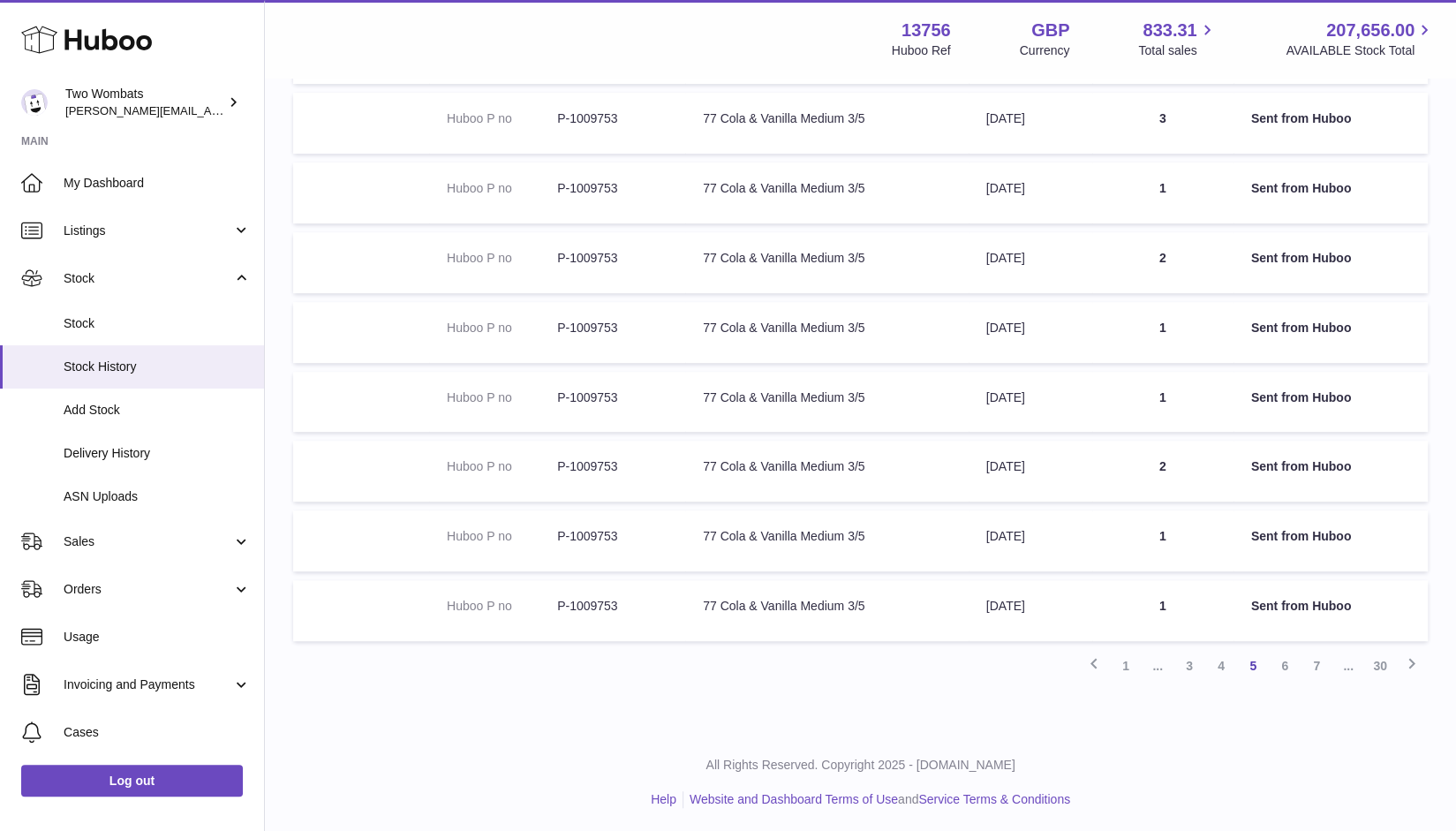
scroll to position [370, 0]
click at [1287, 670] on link "6" at bounding box center [1284, 664] width 32 height 32
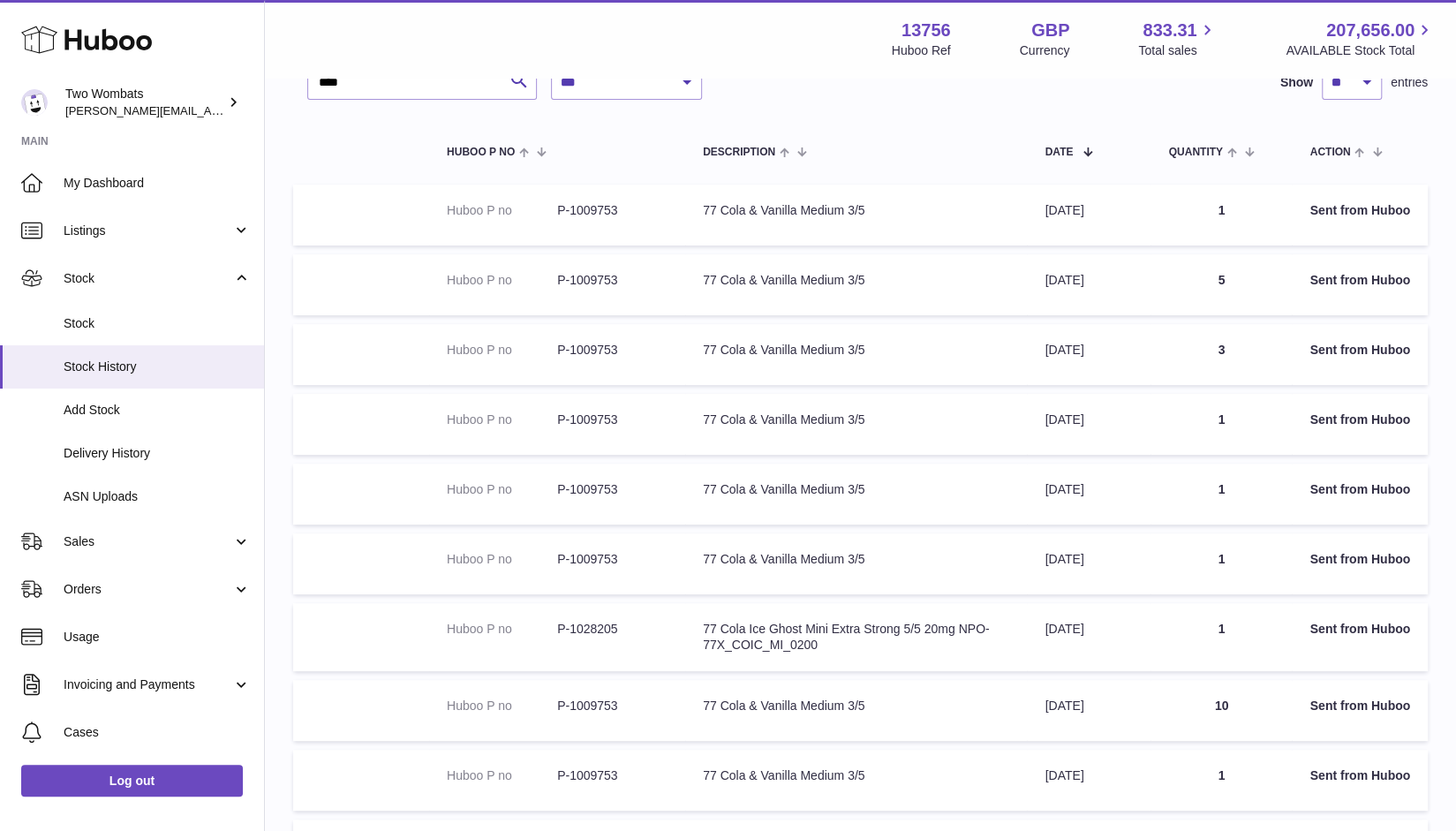
scroll to position [379, 0]
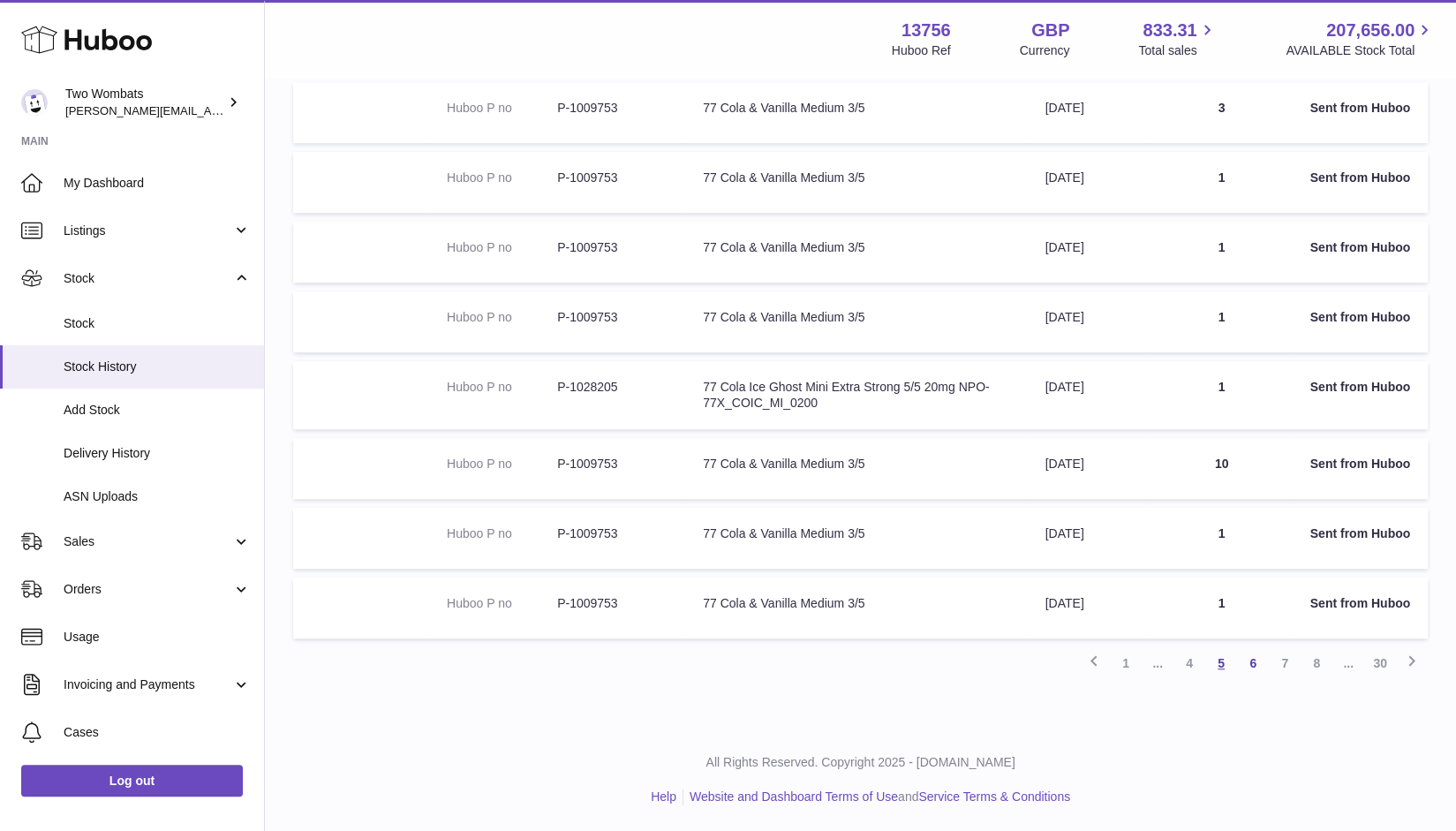
click at [1225, 666] on link "5" at bounding box center [1221, 662] width 32 height 32
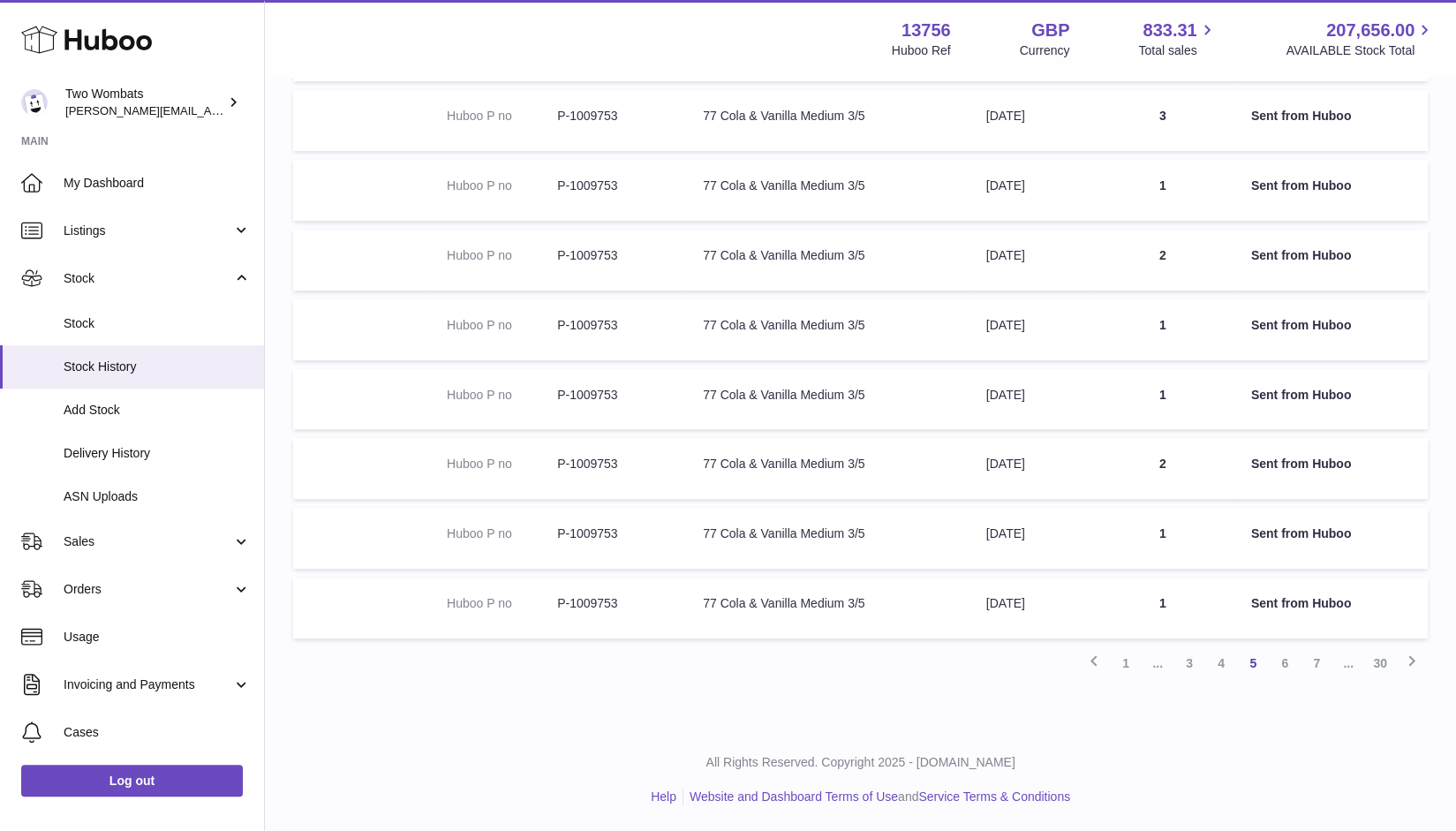
scroll to position [370, 0]
click at [1275, 670] on link "6" at bounding box center [1284, 664] width 32 height 32
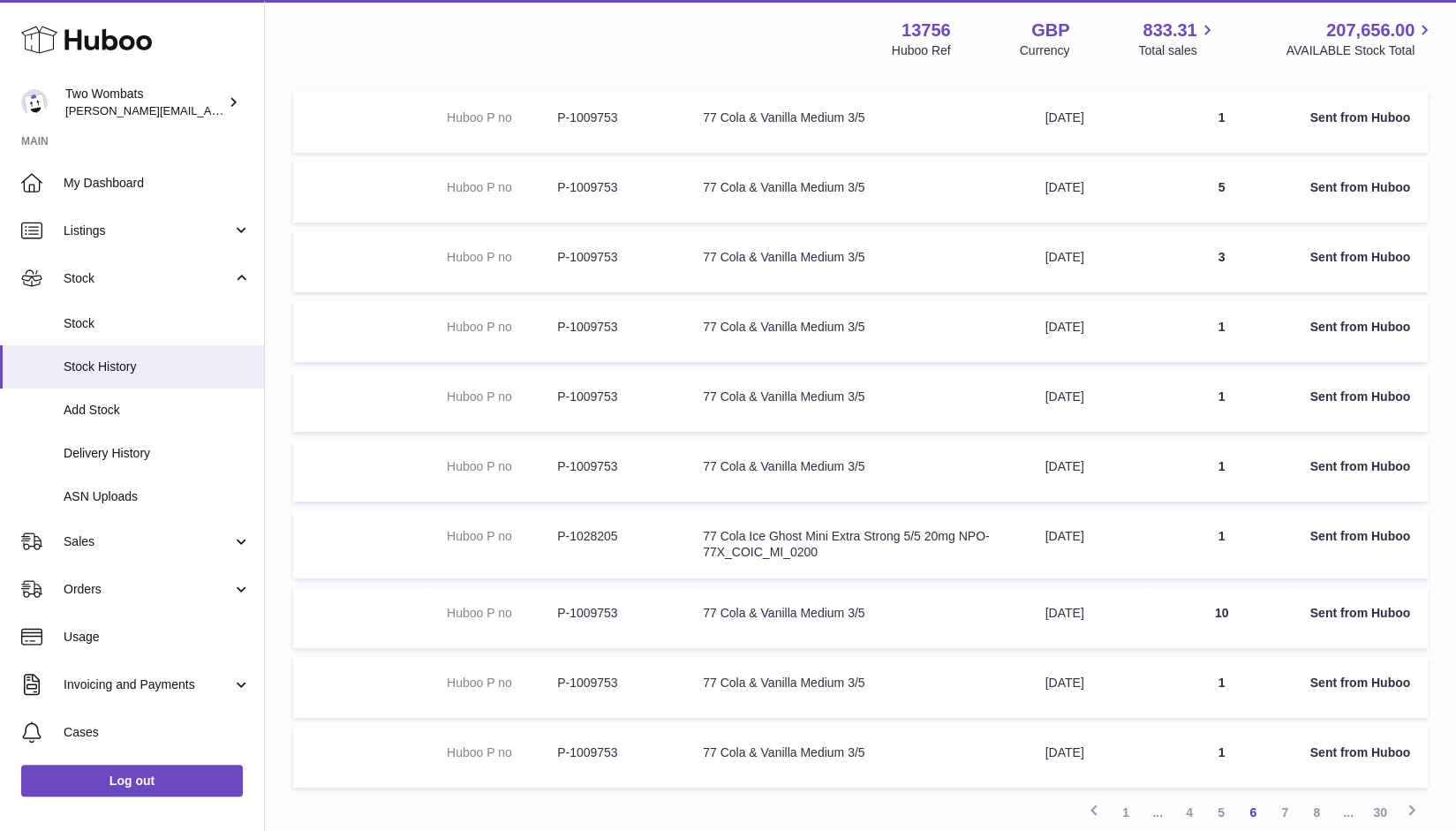
scroll to position [230, 0]
click at [1223, 811] on link "5" at bounding box center [1221, 813] width 32 height 32
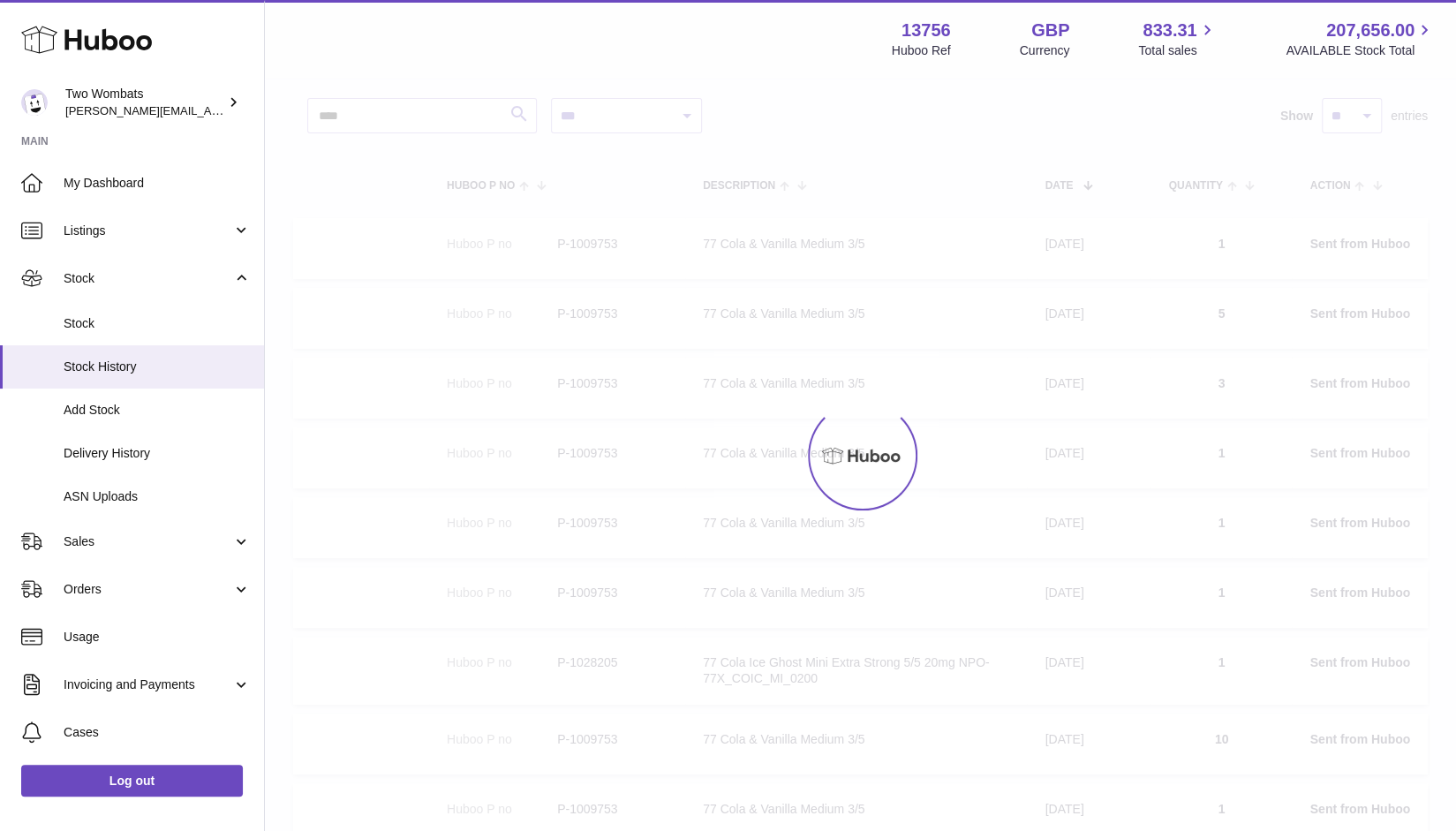
scroll to position [80, 0]
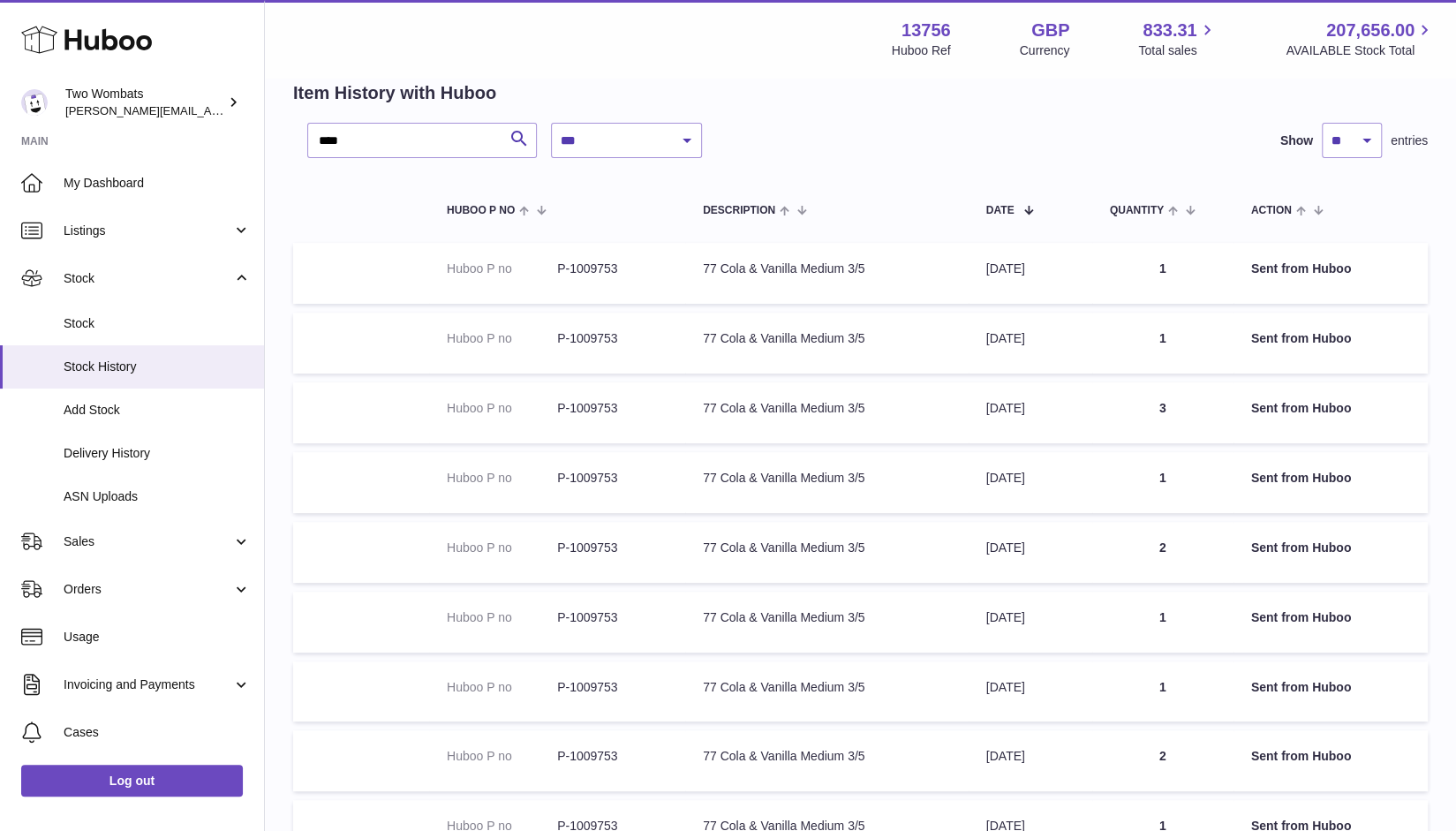
click at [1162, 410] on td "Quantity 3" at bounding box center [1164, 412] width 142 height 61
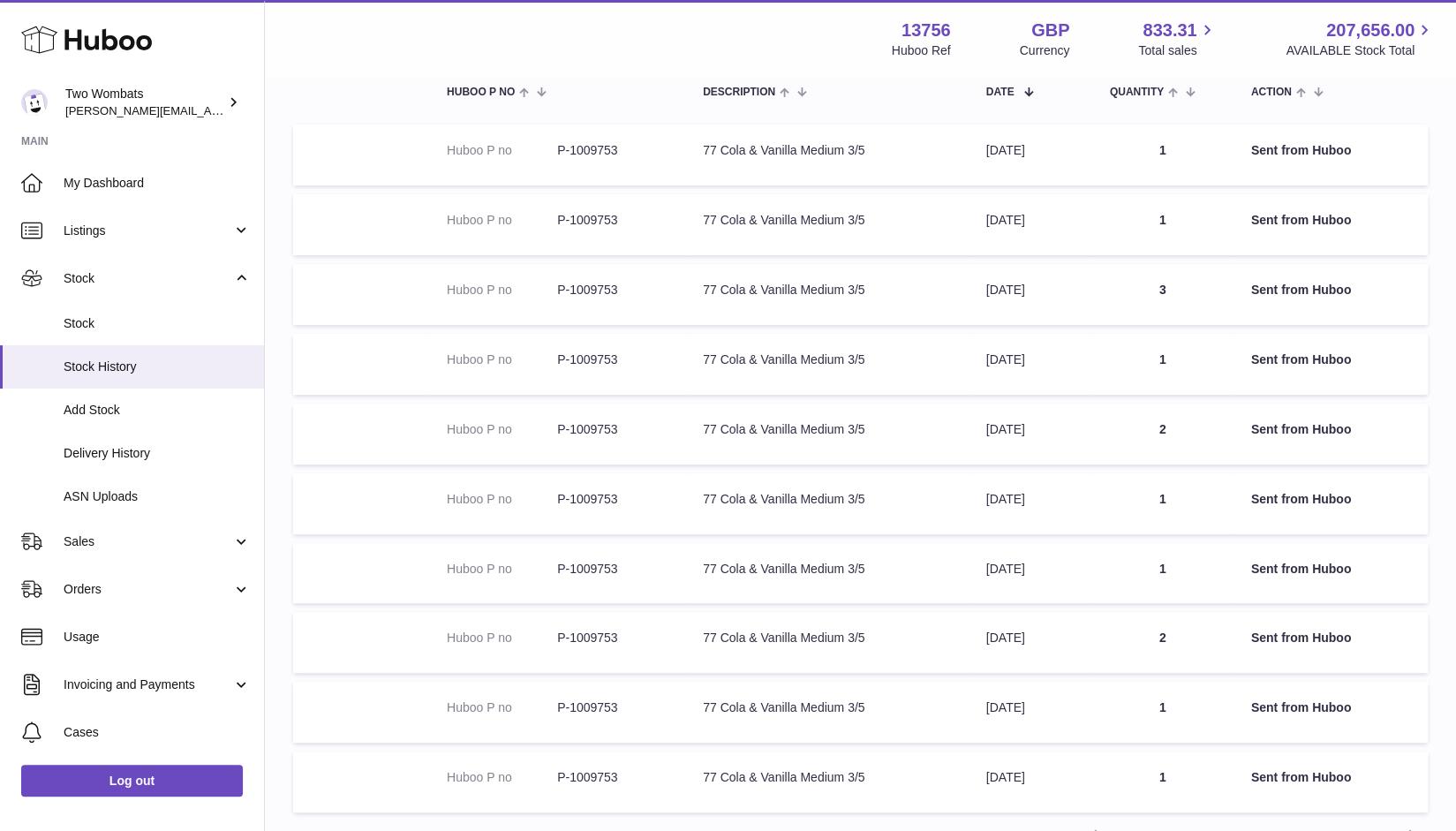
scroll to position [306, 0]
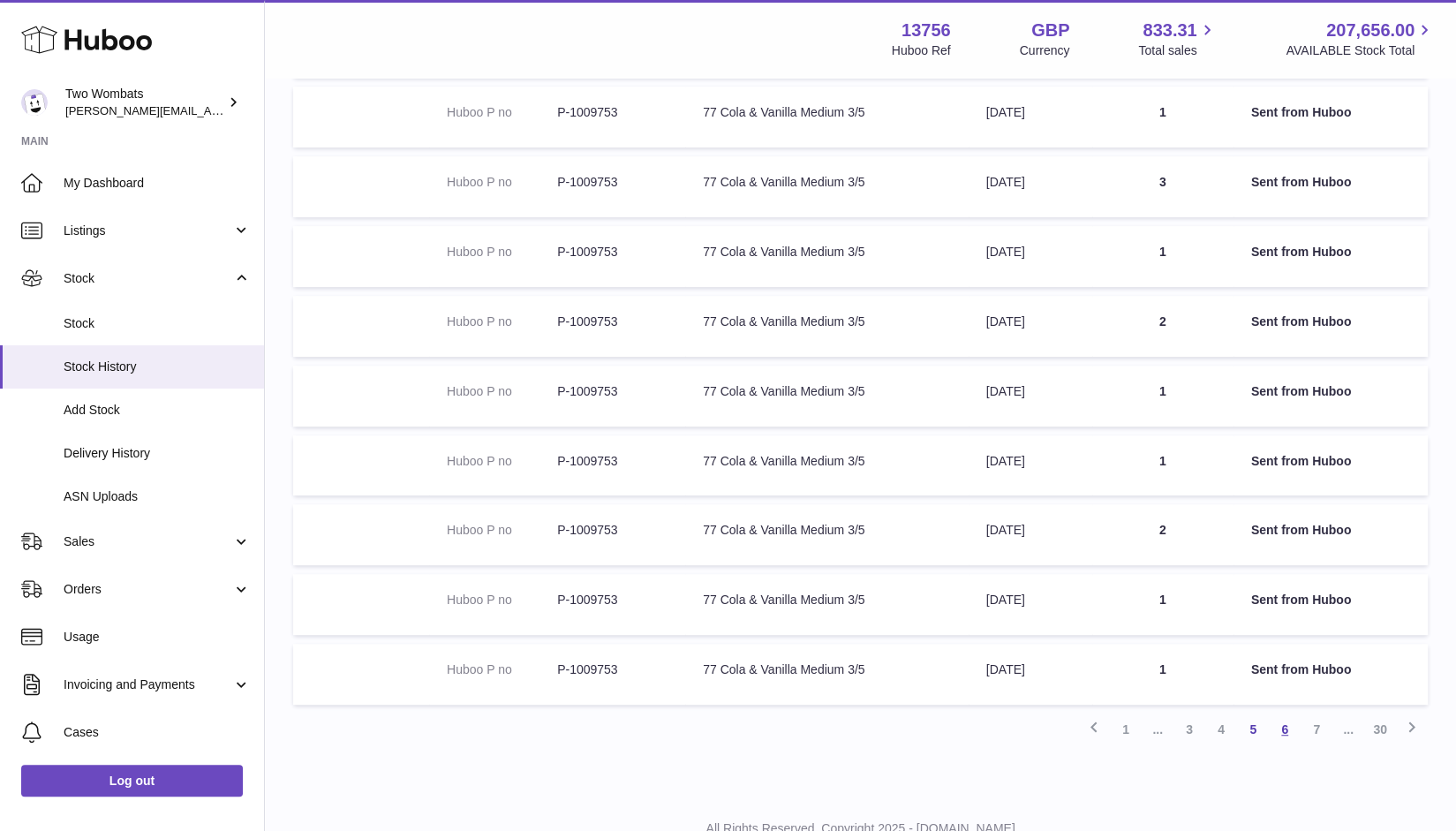
click at [1275, 737] on link "6" at bounding box center [1284, 728] width 32 height 32
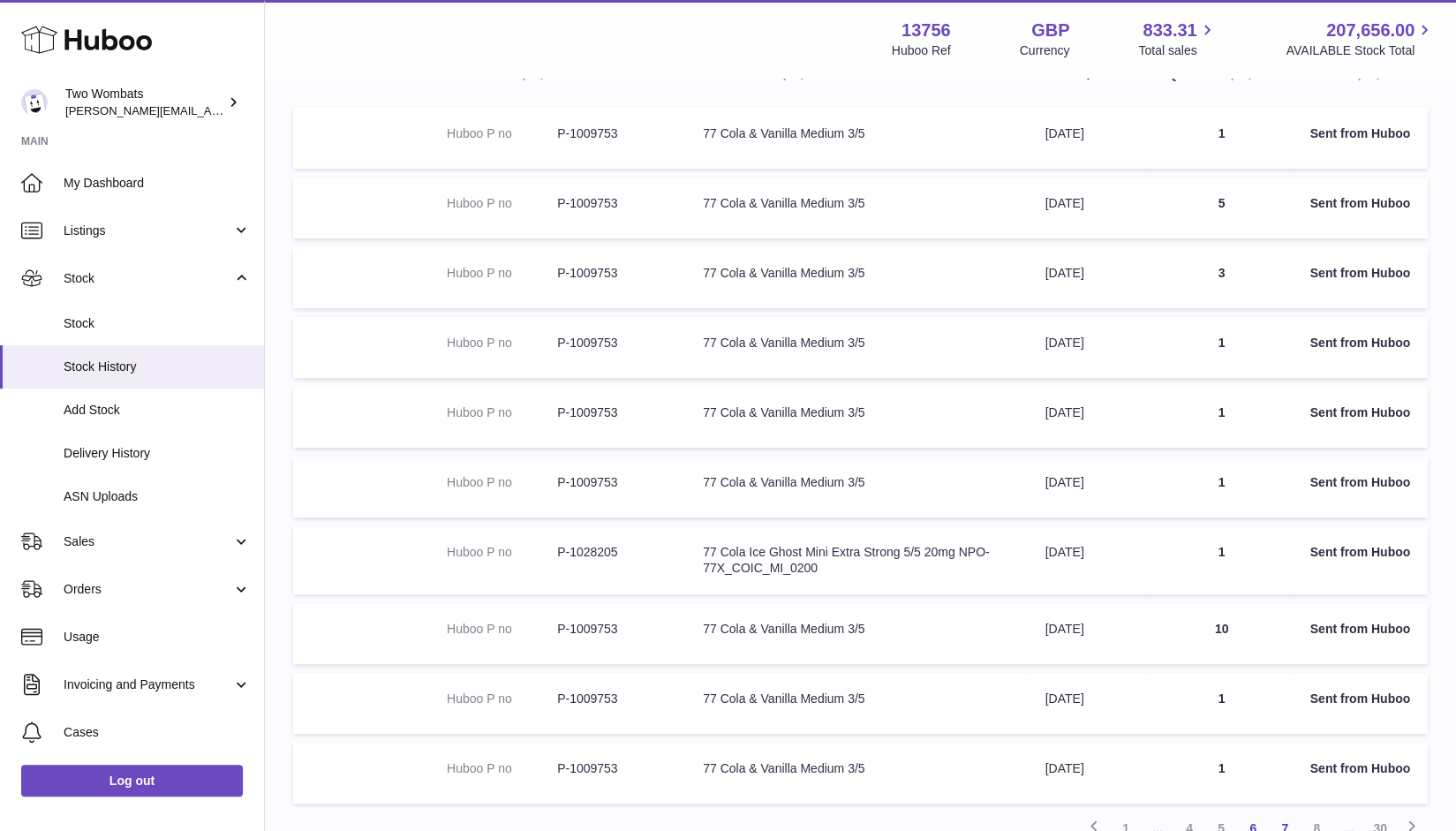
scroll to position [222, 0]
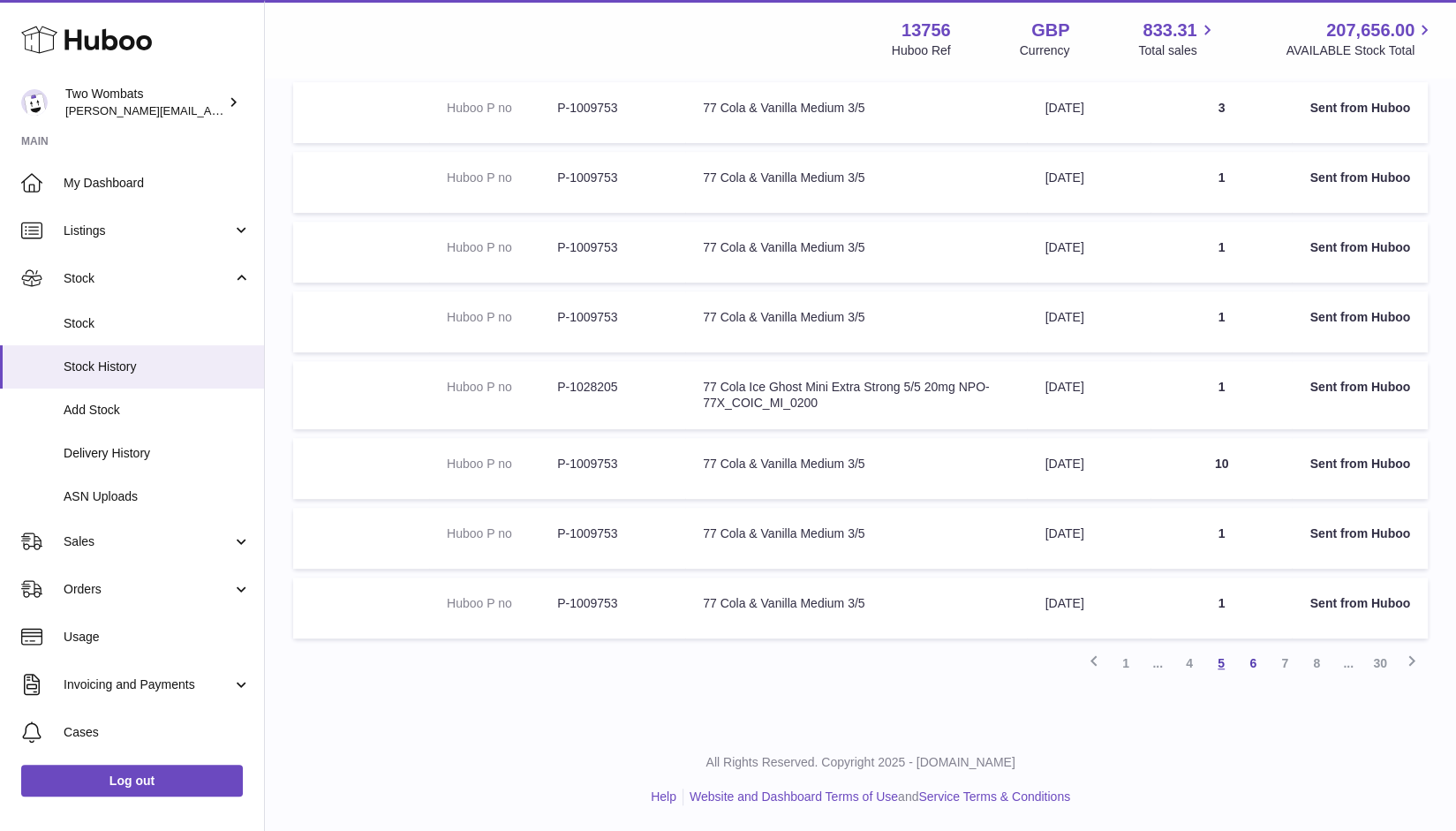
click at [1221, 656] on link "5" at bounding box center [1221, 662] width 32 height 32
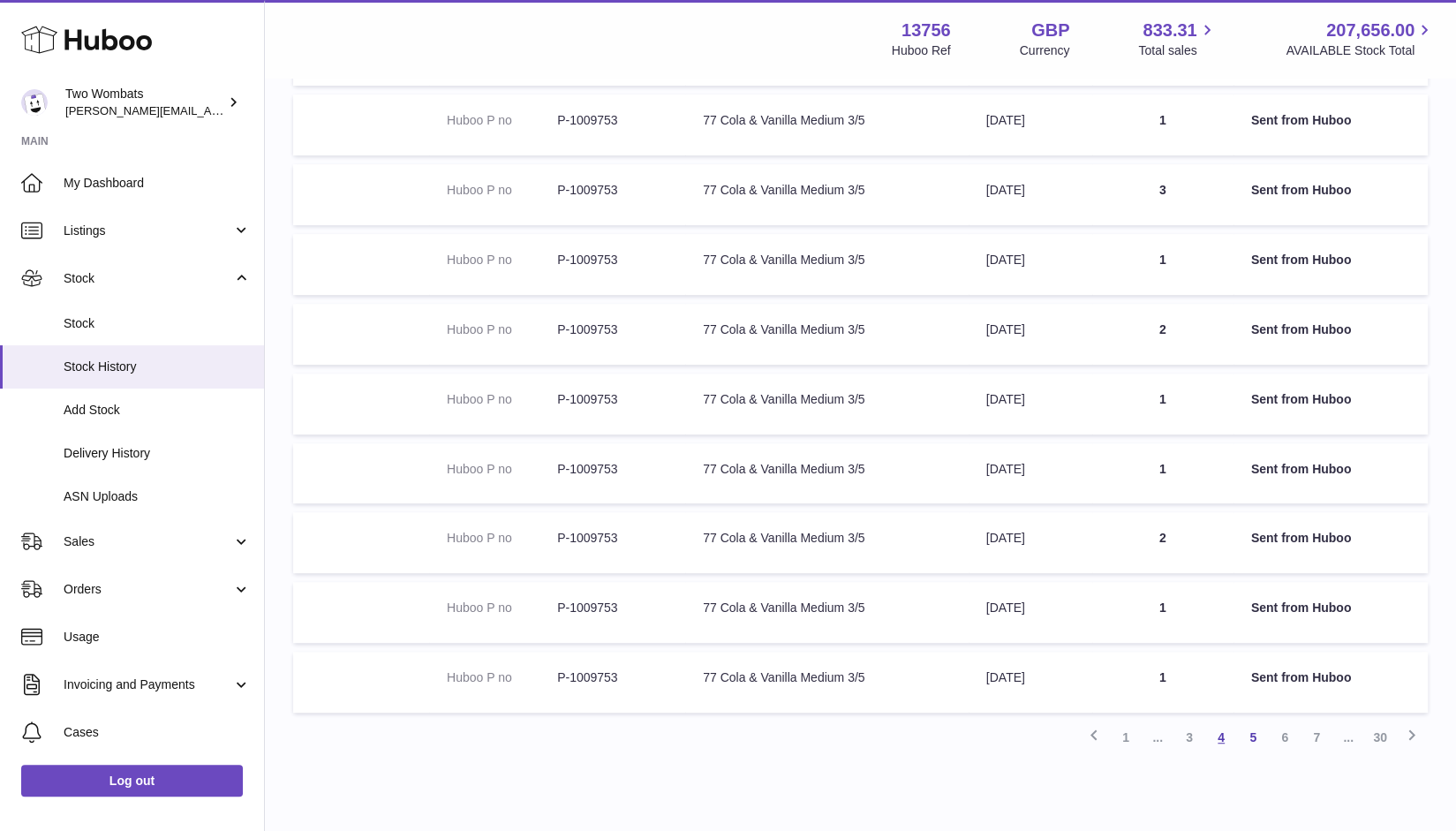
scroll to position [297, 0]
click at [1287, 736] on link "6" at bounding box center [1284, 738] width 32 height 32
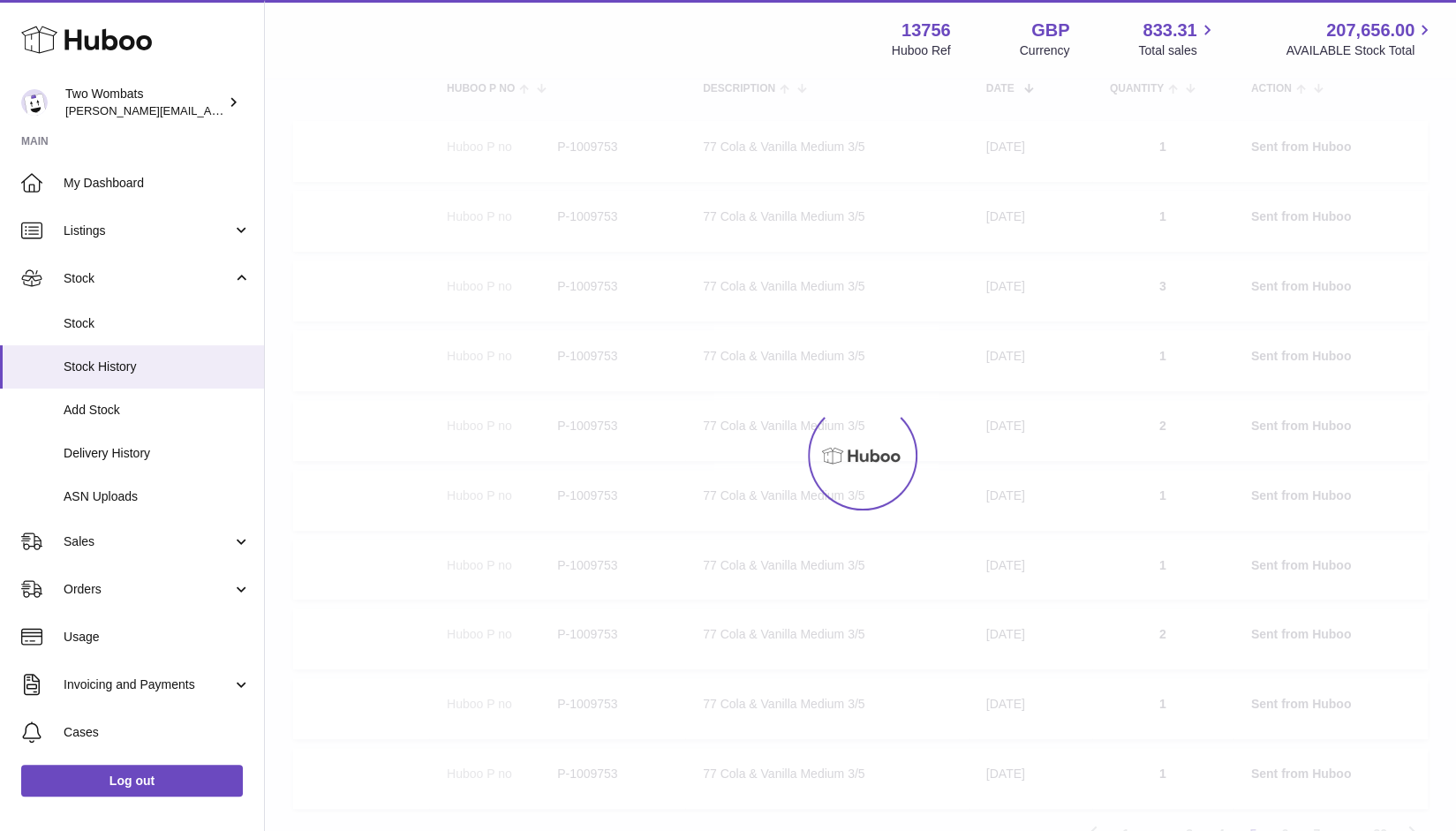
scroll to position [80, 0]
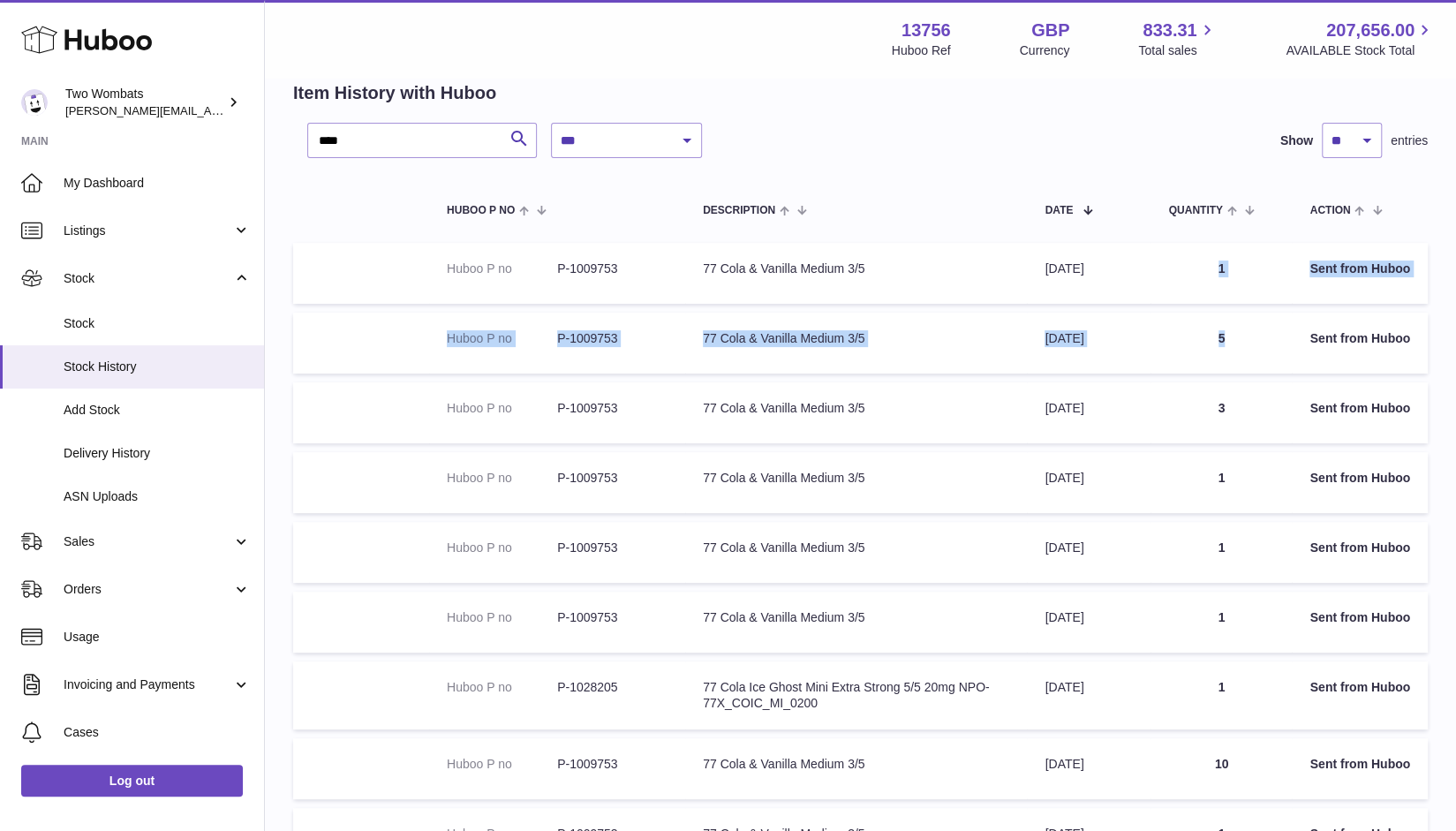
drag, startPoint x: 1226, startPoint y: 345, endPoint x: 1217, endPoint y: 266, distance: 79.5
click at [1217, 266] on tbody "Huboo P no P-1009753 Description 77 Cola & Vanilla Medium 3/5 Date [DATE] Quant…" at bounding box center [861, 591] width 1135 height 696
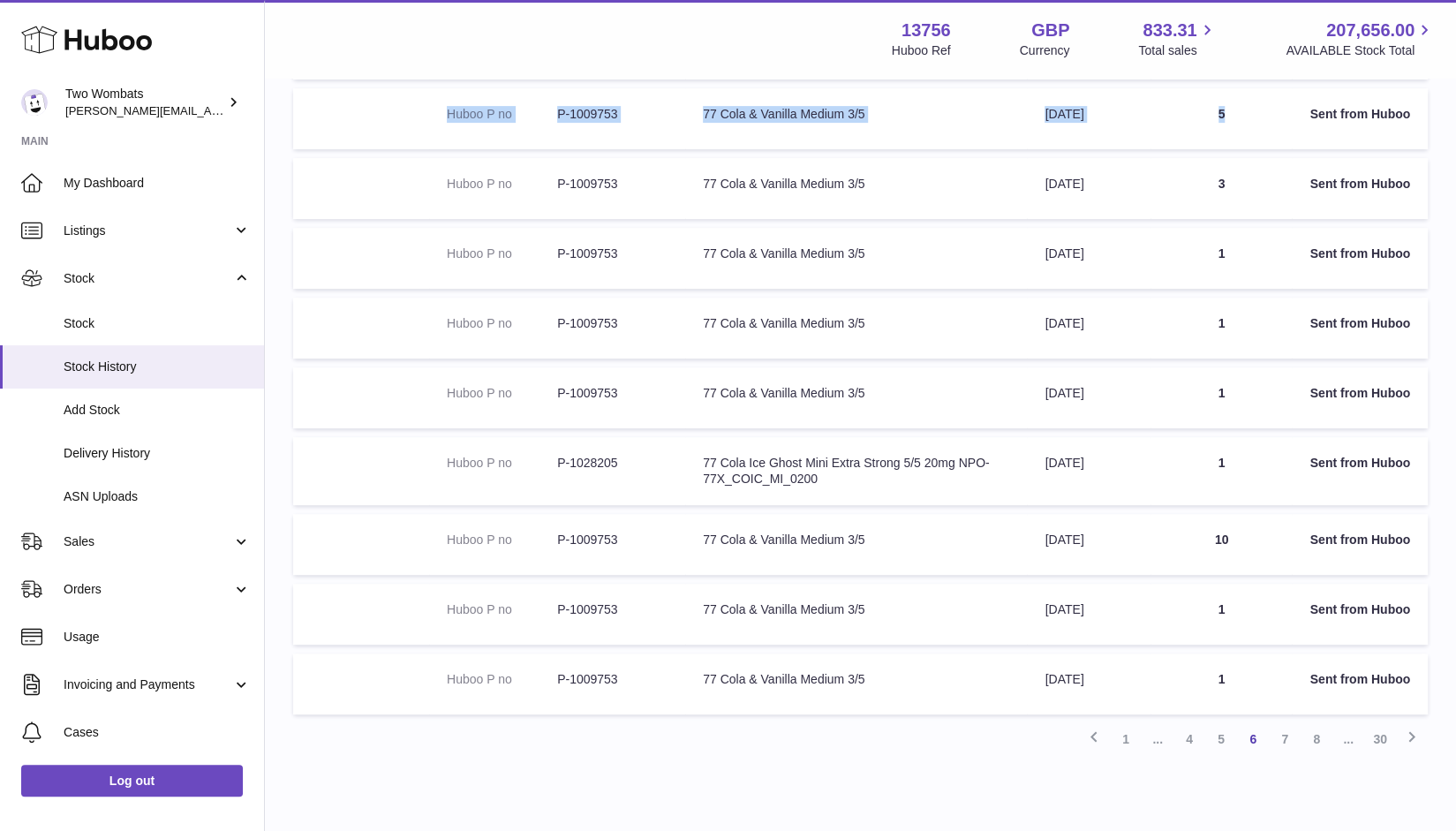
scroll to position [308, 0]
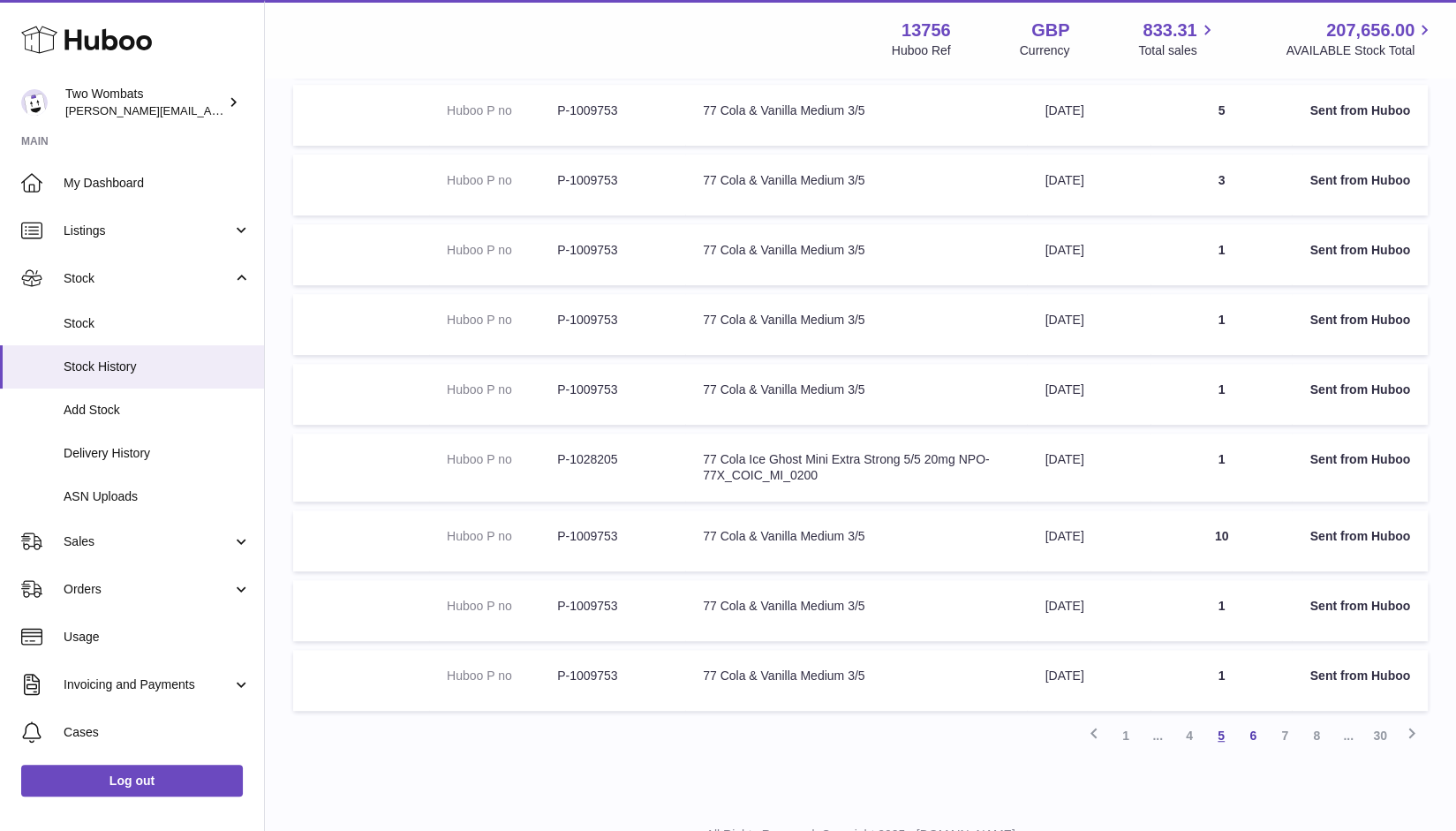
click at [1227, 736] on link "5" at bounding box center [1221, 735] width 32 height 32
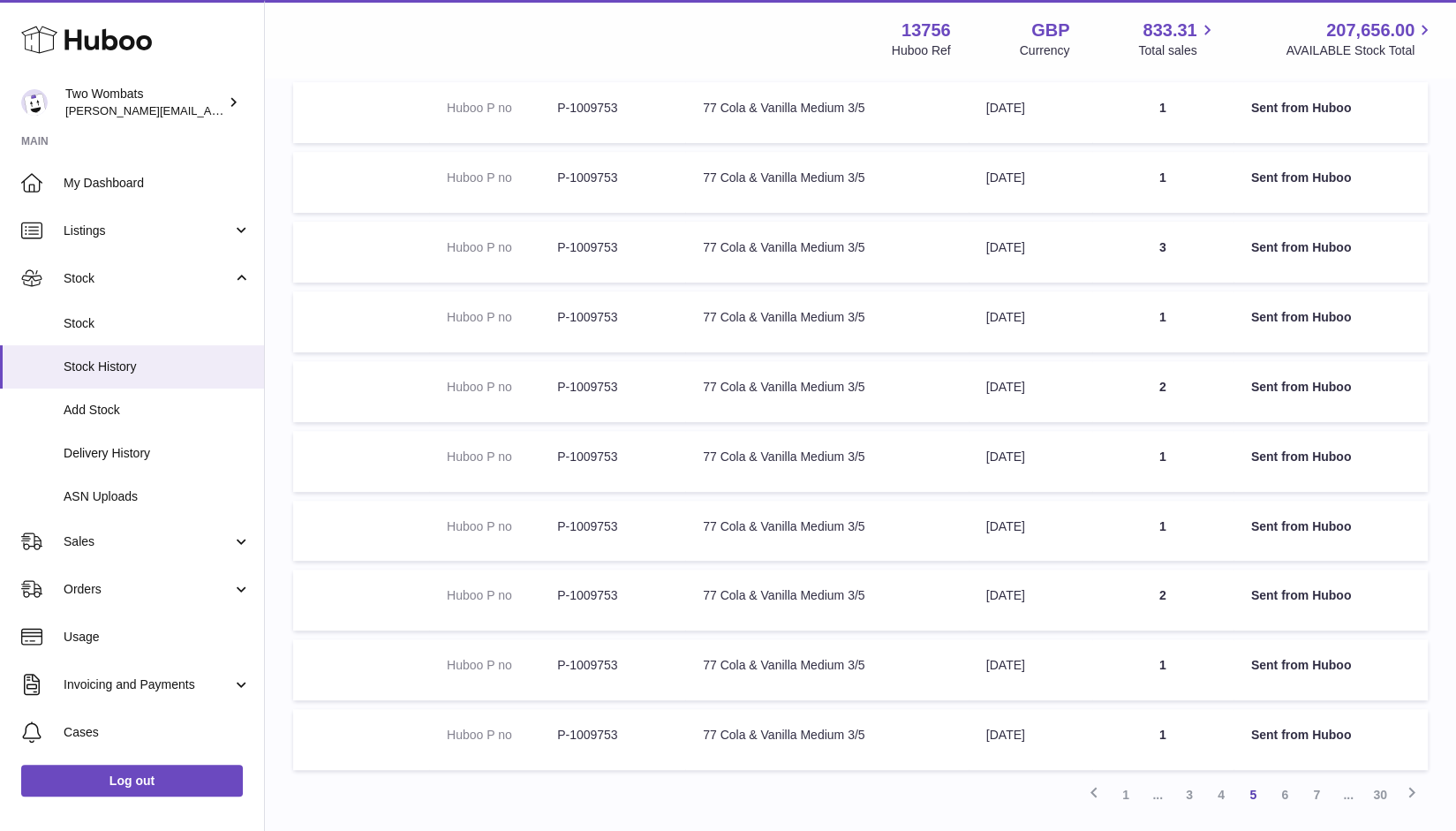
scroll to position [372, 0]
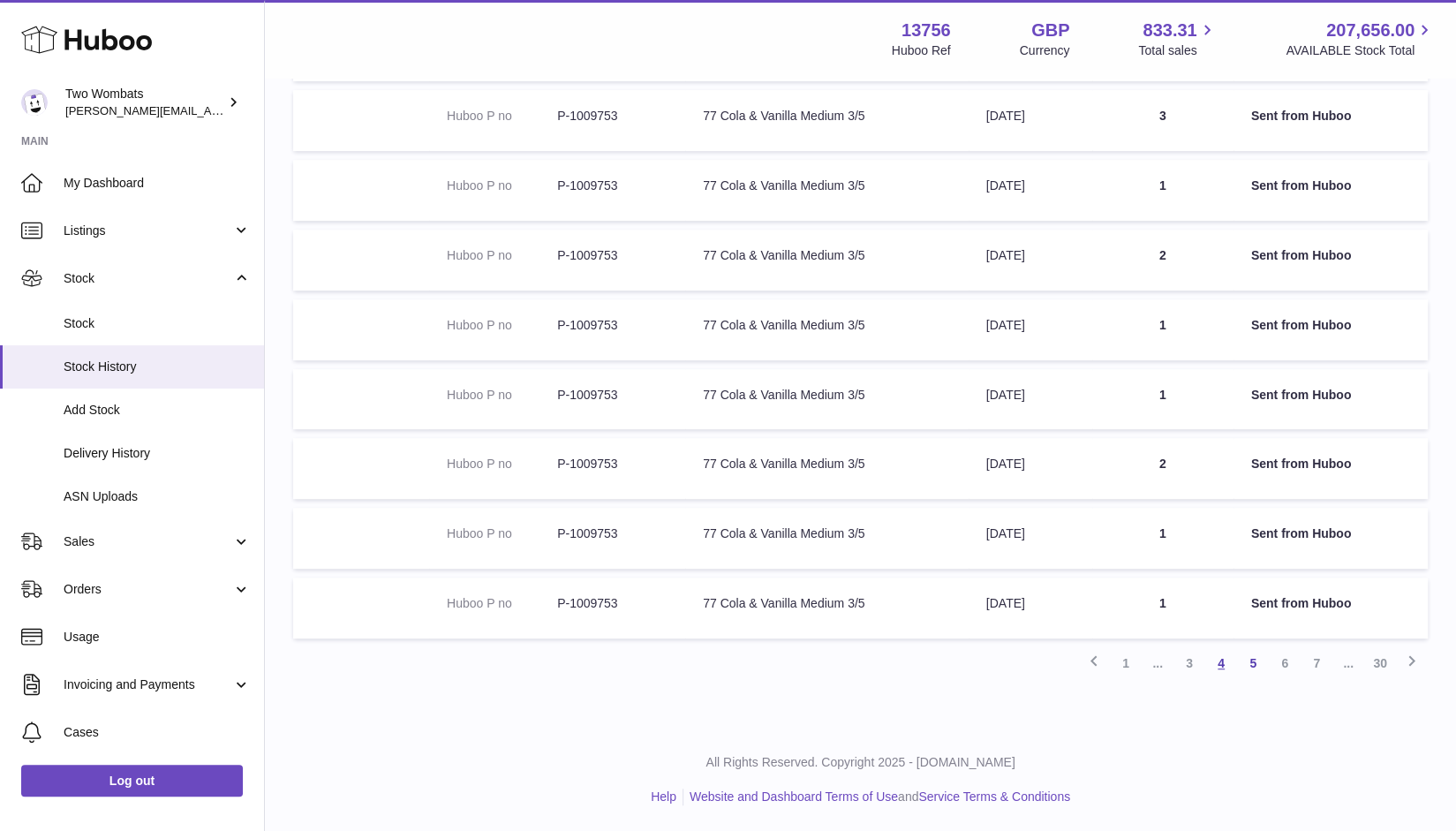
click at [1227, 667] on link "4" at bounding box center [1221, 662] width 32 height 32
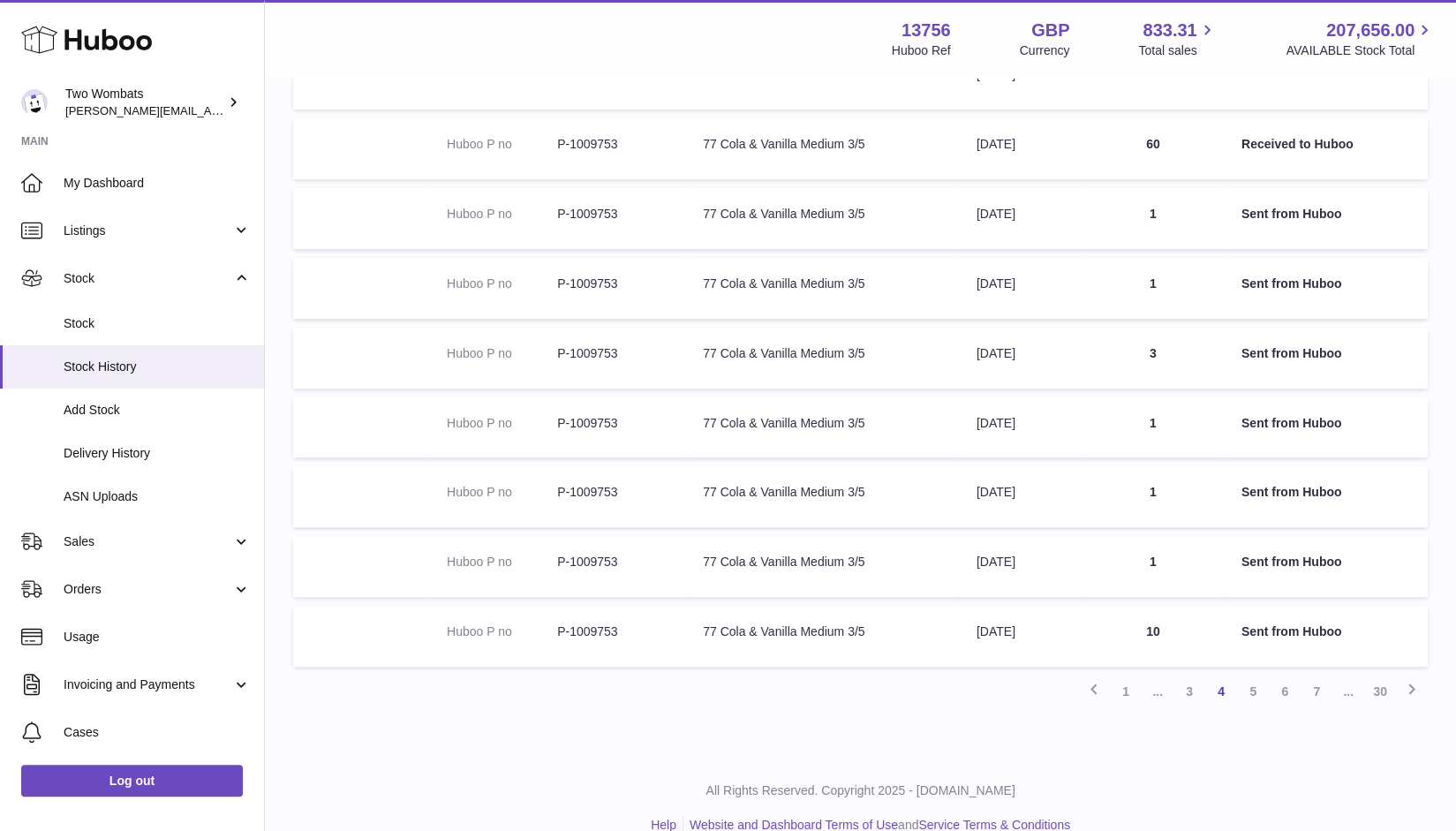
scroll to position [372, 0]
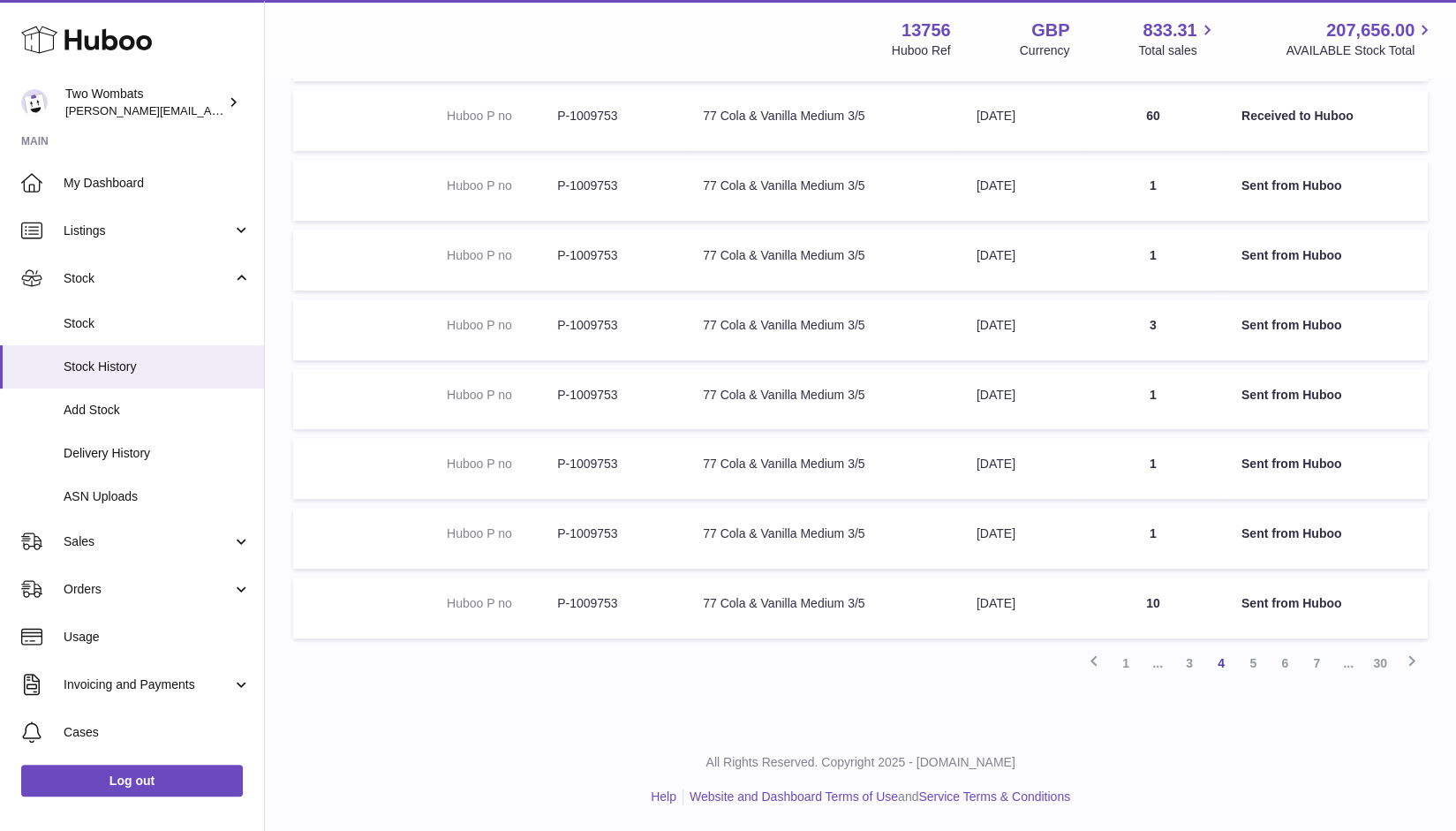
drag, startPoint x: 1154, startPoint y: 184, endPoint x: 1156, endPoint y: 260, distance: 76.0
click at [1156, 260] on tbody "Huboo P no P-1009753 Description 77 Cola & Vanilla Medium 3/5 Date [DATE] Quant…" at bounding box center [861, 295] width 1135 height 688
click at [1156, 260] on td "Quantity 1" at bounding box center [1154, 259] width 142 height 61
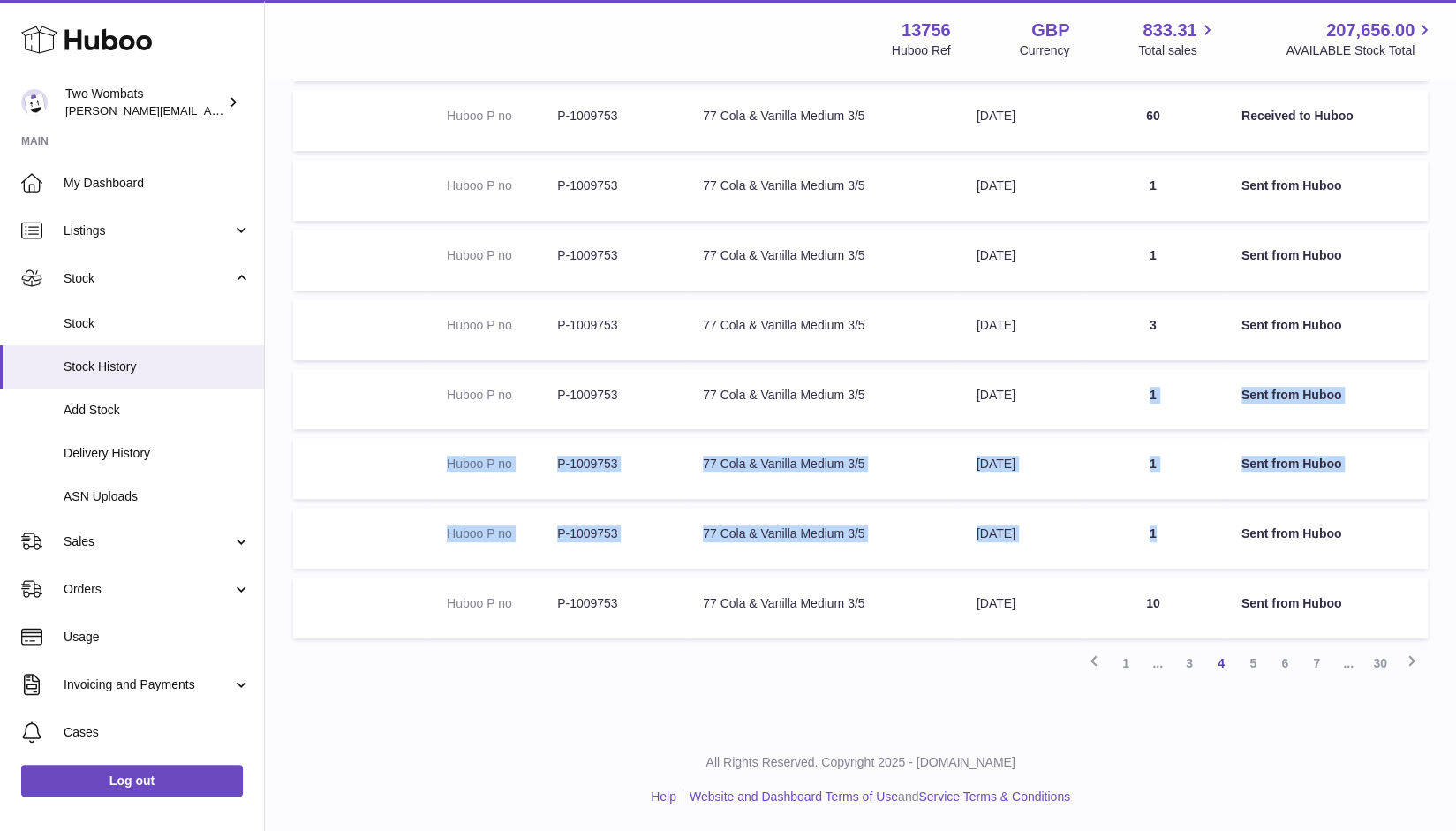
drag, startPoint x: 1159, startPoint y: 537, endPoint x: 1152, endPoint y: 397, distance: 140.2
click at [1152, 397] on tbody "Huboo P no P-1009753 Description 77 Cola & Vanilla Medium 3/5 Date [DATE] Quant…" at bounding box center [861, 295] width 1135 height 688
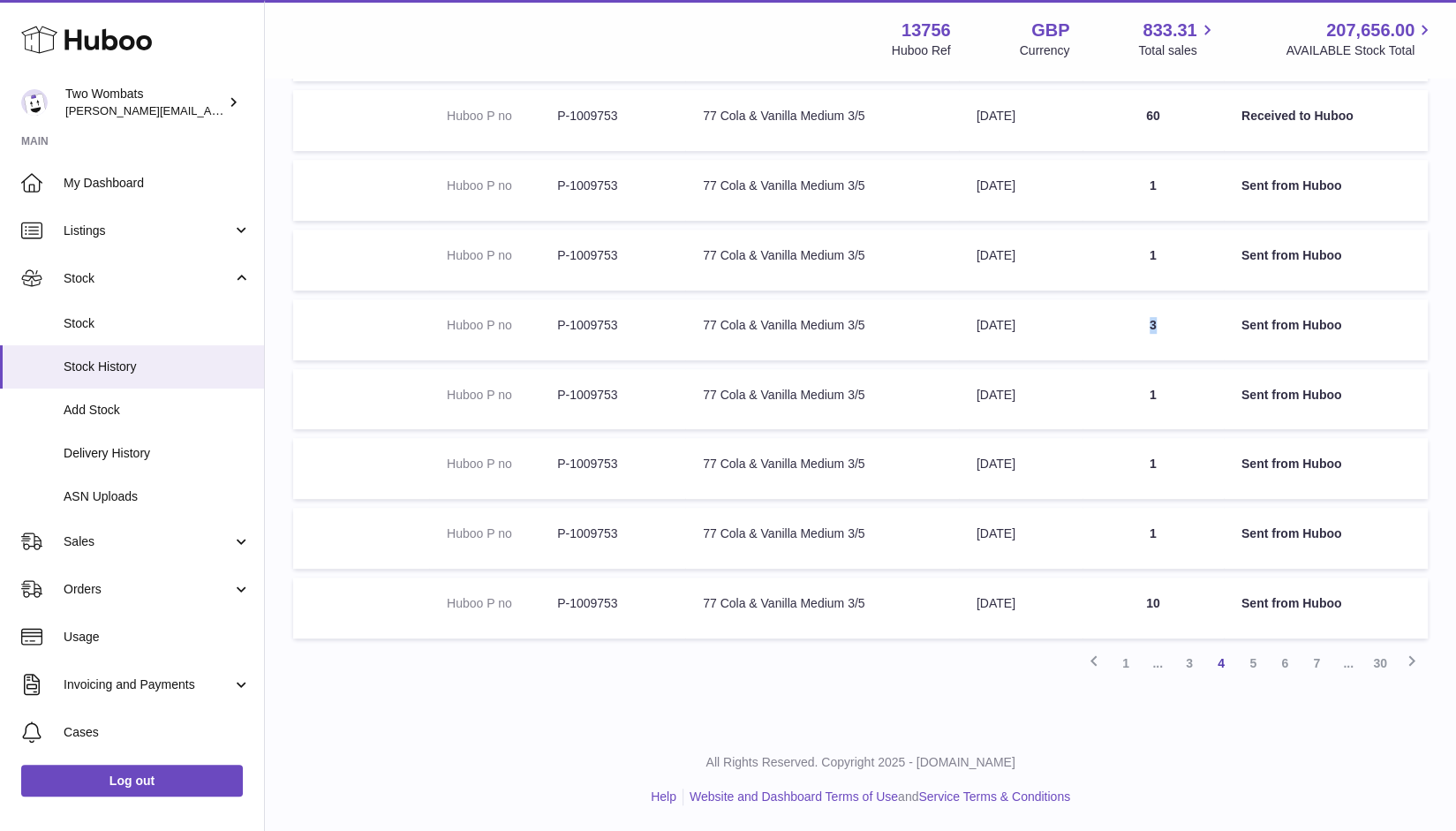
drag, startPoint x: 1158, startPoint y: 324, endPoint x: 1141, endPoint y: 323, distance: 17.0
click at [1141, 323] on td "Quantity 3" at bounding box center [1154, 329] width 142 height 61
drag, startPoint x: 1157, startPoint y: 257, endPoint x: 1130, endPoint y: 257, distance: 27.0
click at [1130, 257] on td "Quantity 1" at bounding box center [1154, 259] width 142 height 61
